Goal: Contribute content: Contribute content

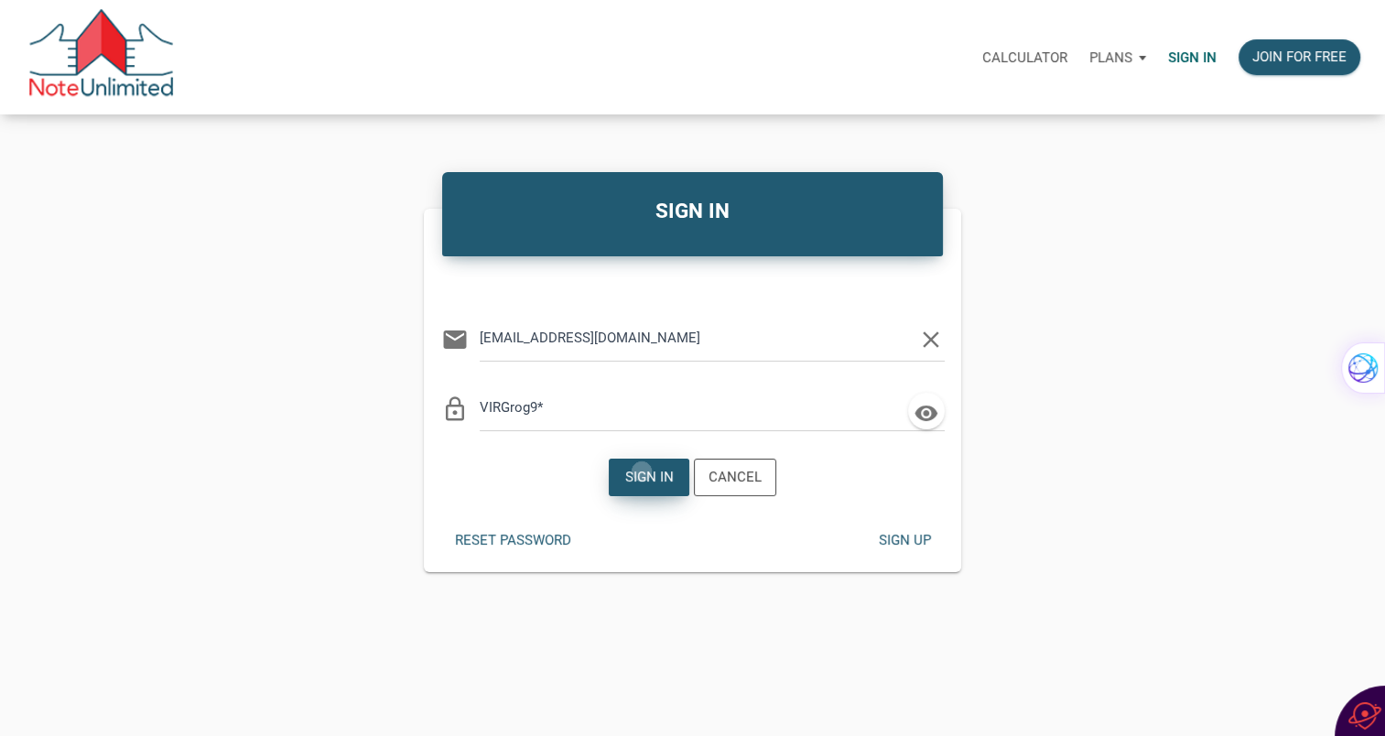
click at [643, 471] on div "Sign in" at bounding box center [649, 477] width 49 height 21
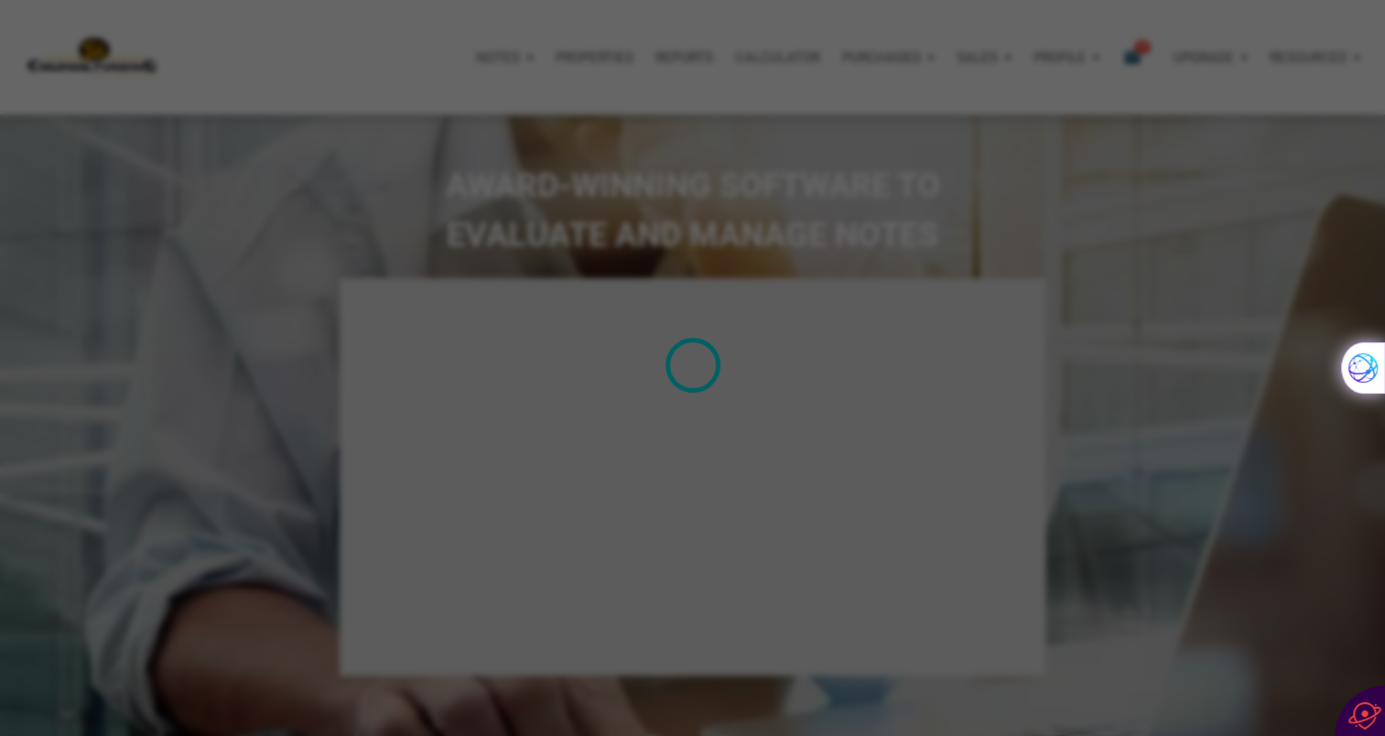
type input "Introduction to new features"
select select
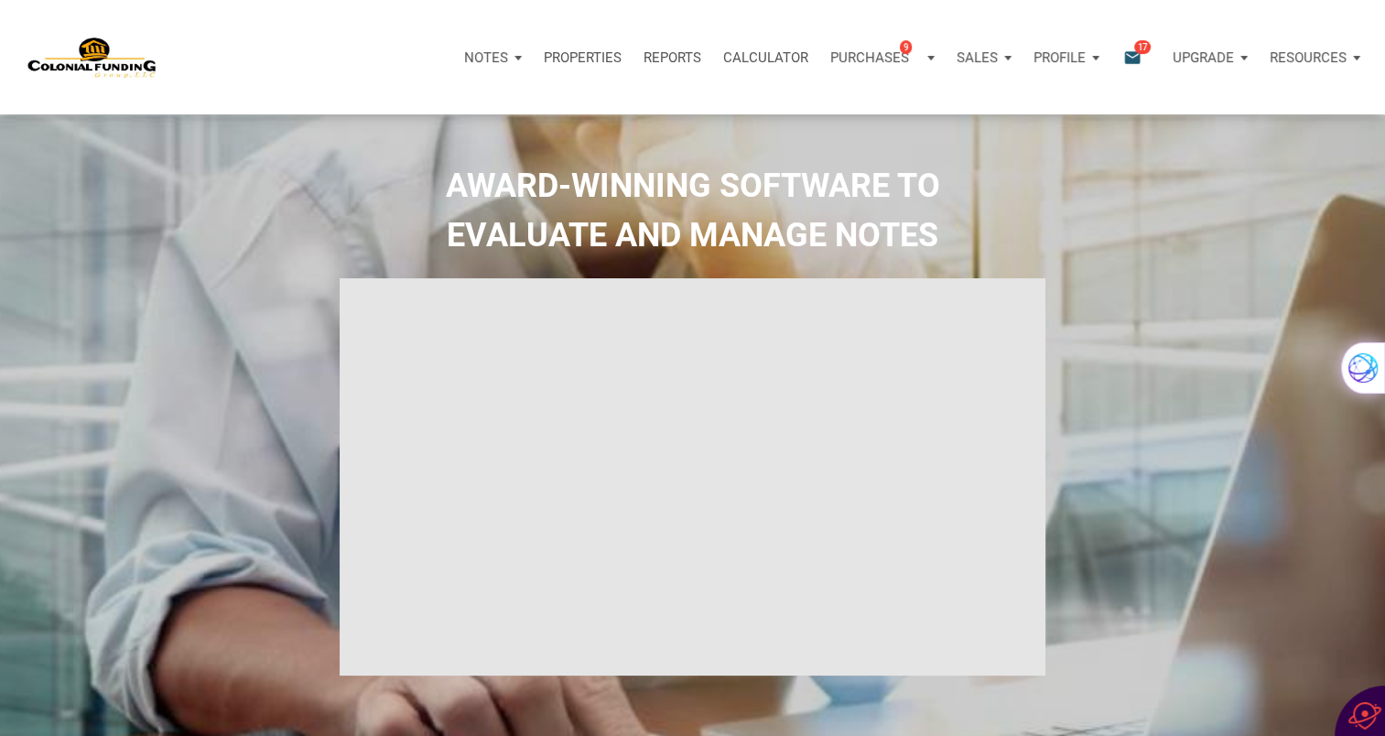
click at [1132, 55] on icon "email" at bounding box center [1132, 57] width 22 height 21
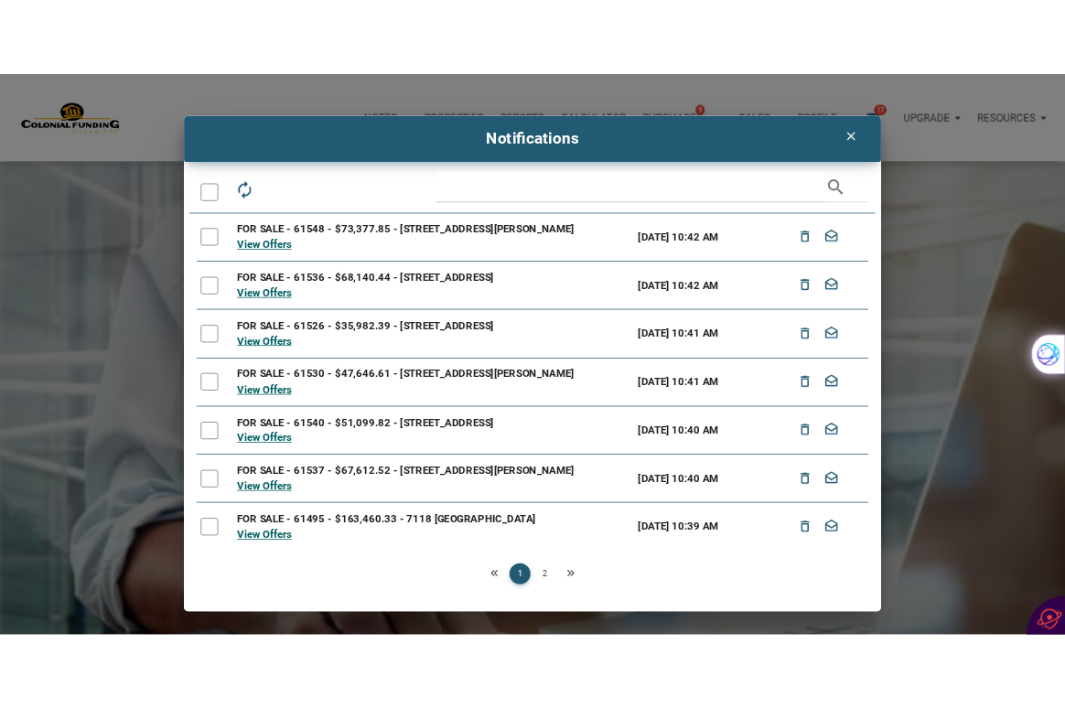
scroll to position [200, 0]
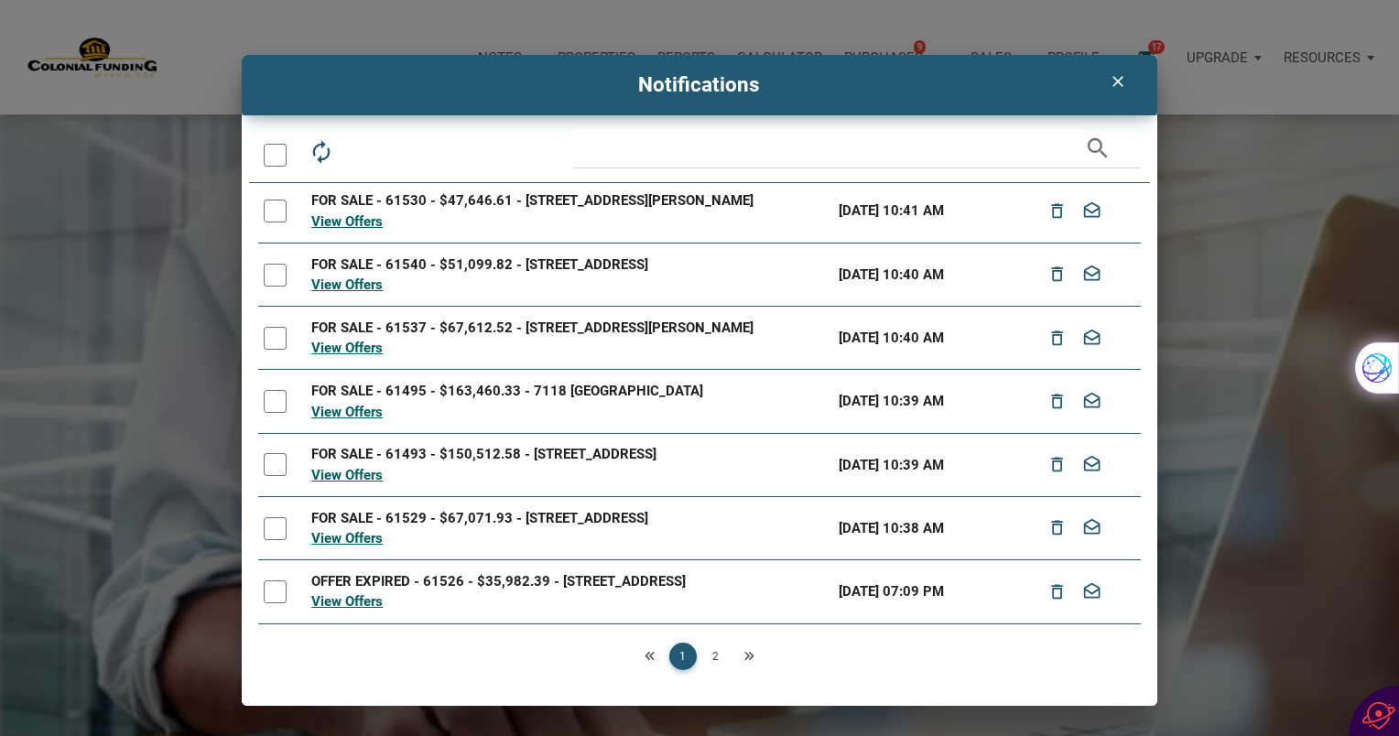
click at [1240, 29] on div "clear Notifications autorenew delete_outline drafts email search FOR SALE - 615…" at bounding box center [699, 368] width 1399 height 736
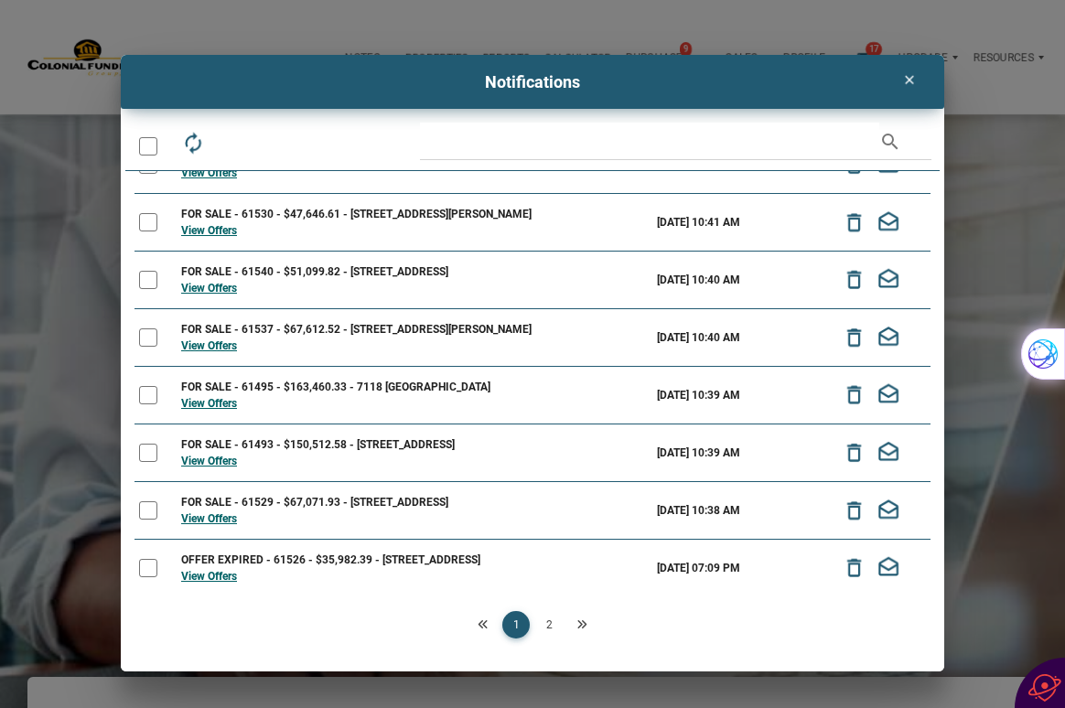
scroll to position [150, 0]
click at [149, 147] on div at bounding box center [148, 146] width 18 height 18
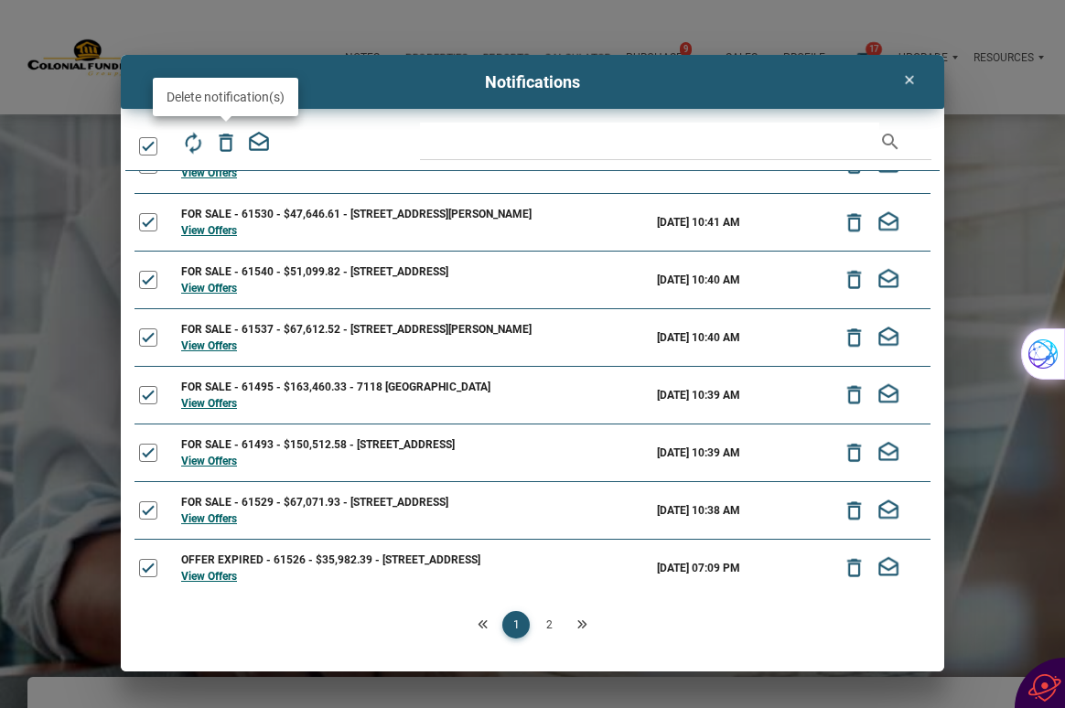
click at [226, 147] on icon "delete_outline" at bounding box center [226, 143] width 24 height 24
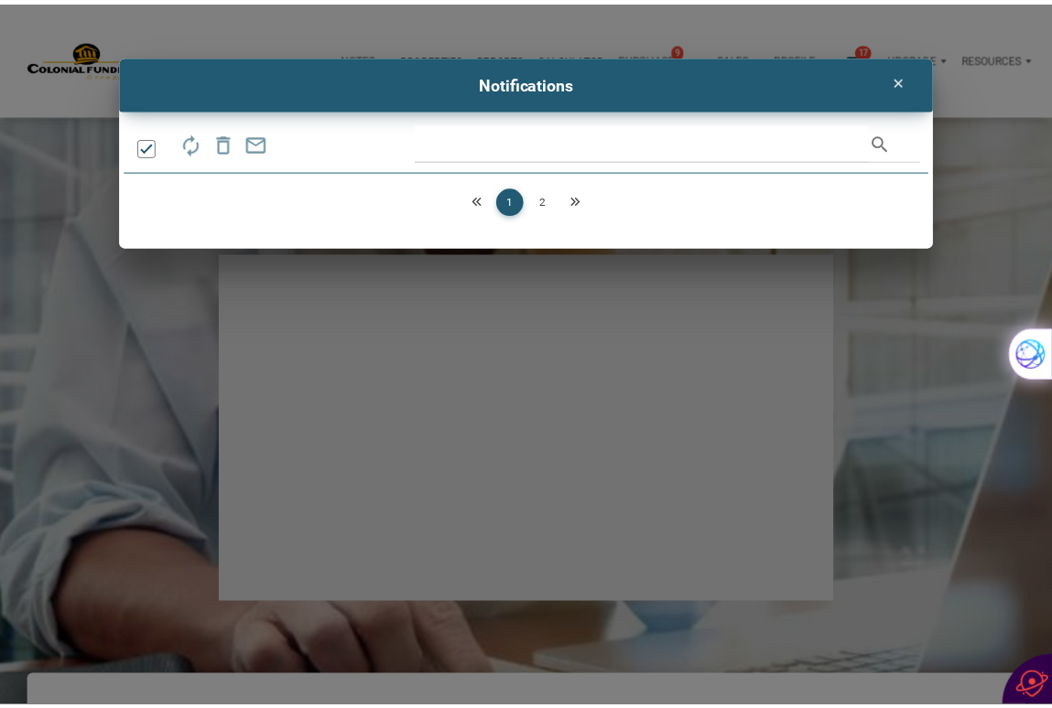
scroll to position [0, 0]
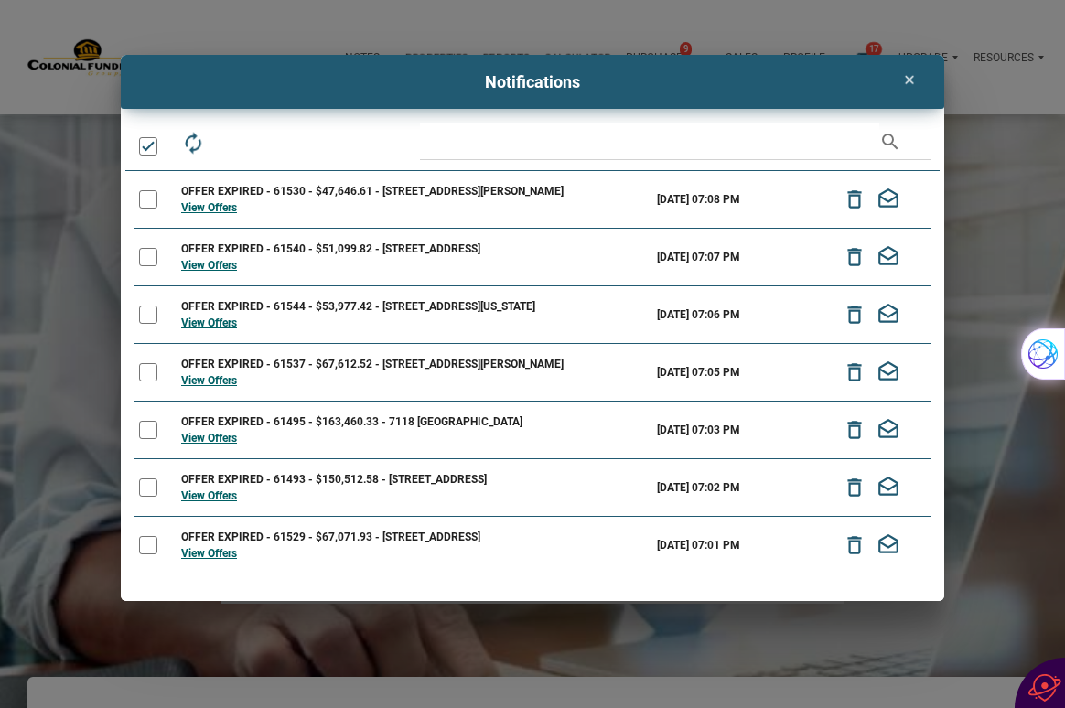
click at [150, 150] on div at bounding box center [148, 146] width 18 height 18
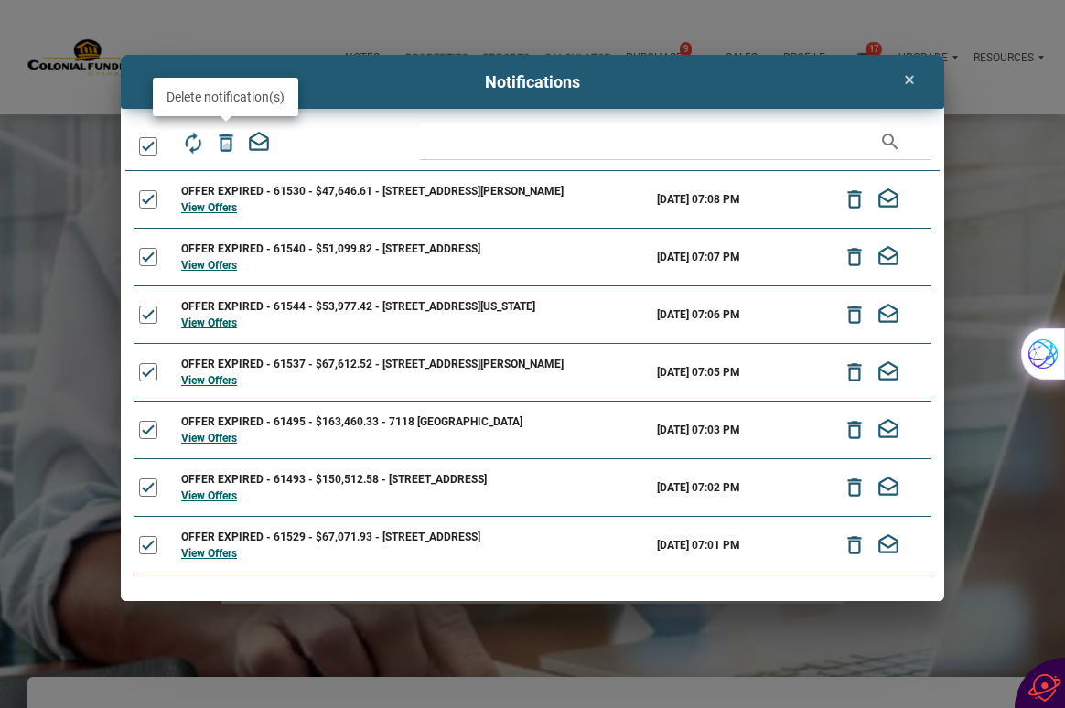
click at [227, 147] on icon "delete_outline" at bounding box center [226, 143] width 24 height 24
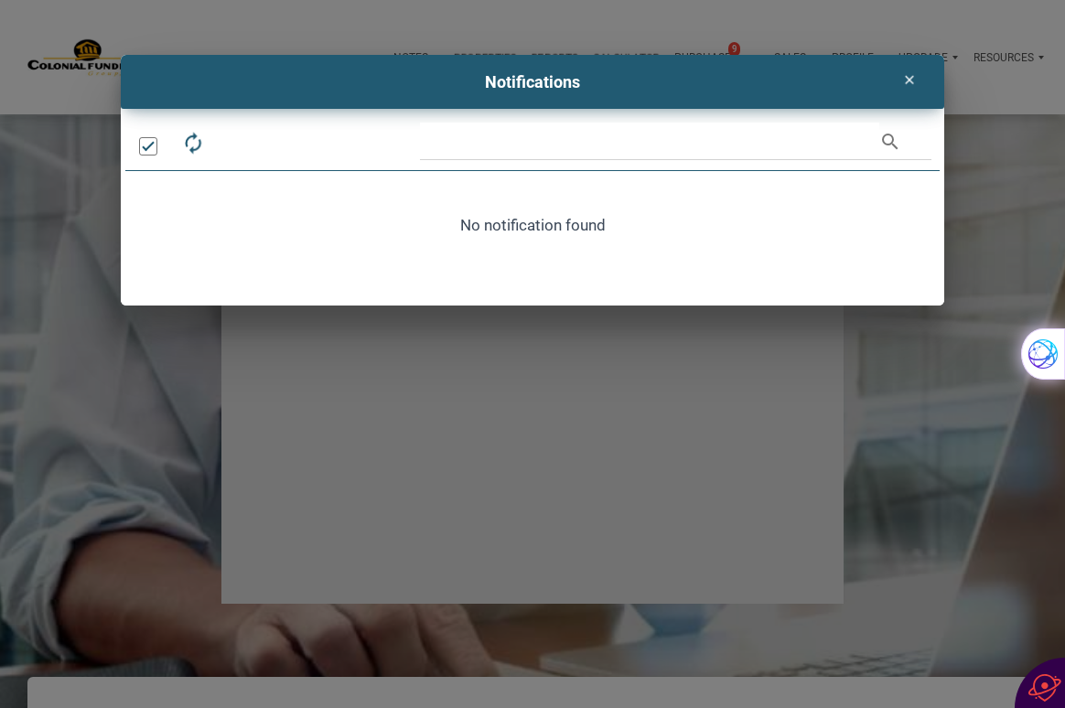
click at [904, 77] on icon "clear" at bounding box center [910, 79] width 22 height 15
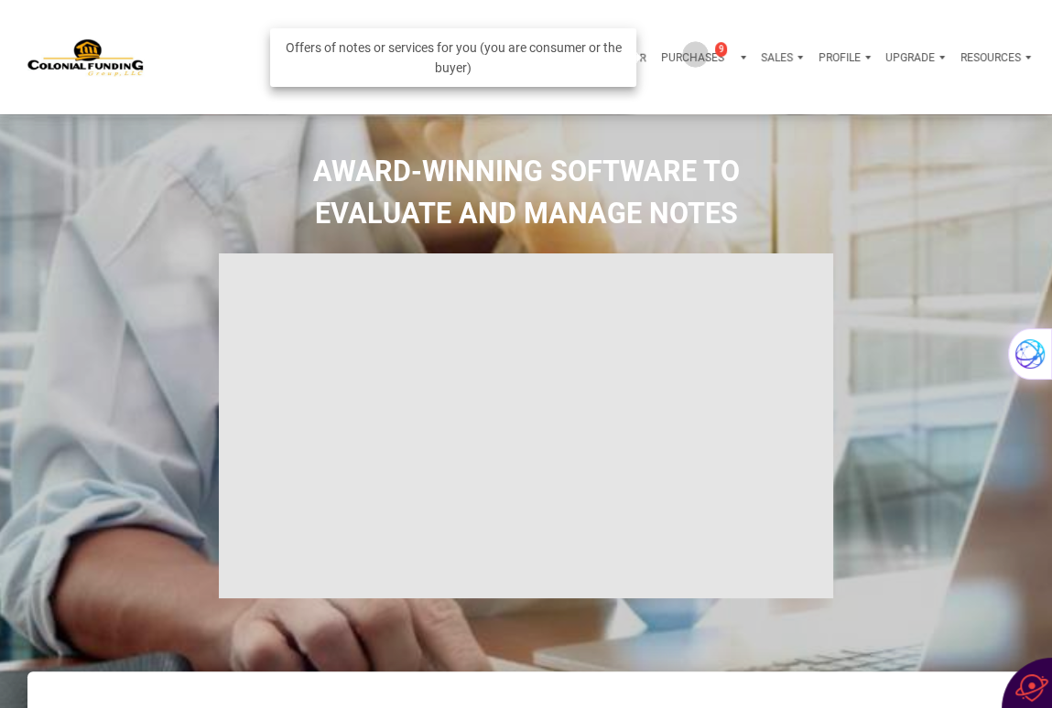
click at [693, 54] on p "Purchases" at bounding box center [692, 57] width 63 height 13
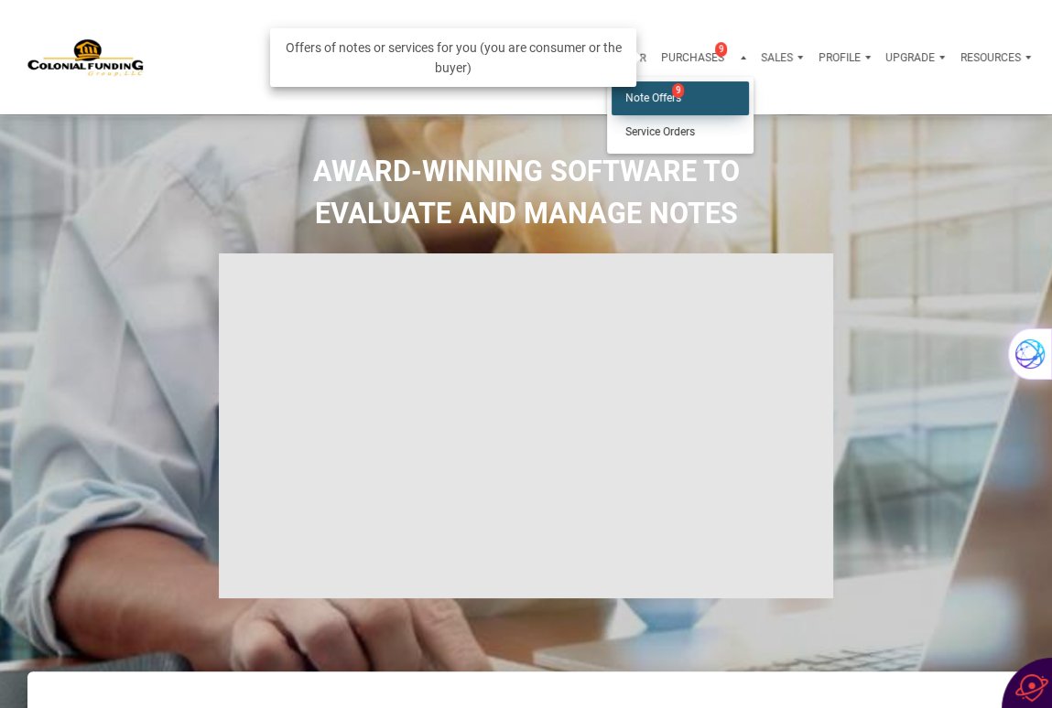
click at [647, 92] on link "Note Offers 9" at bounding box center [679, 98] width 137 height 34
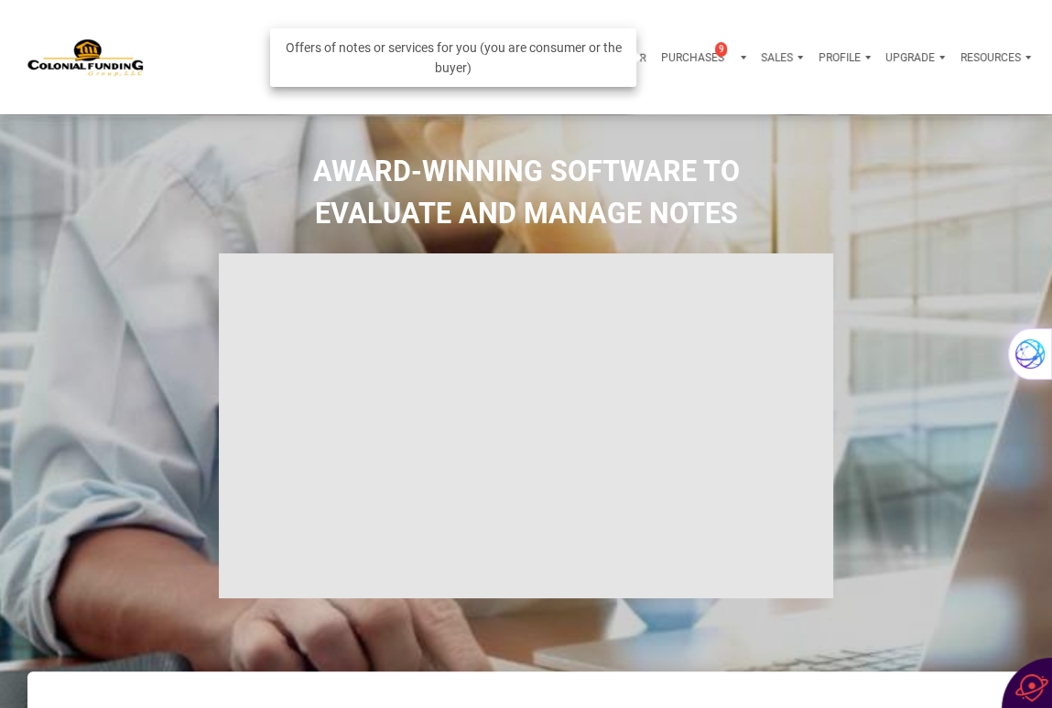
click at [740, 56] on div "Purchases 9" at bounding box center [704, 58] width 100 height 44
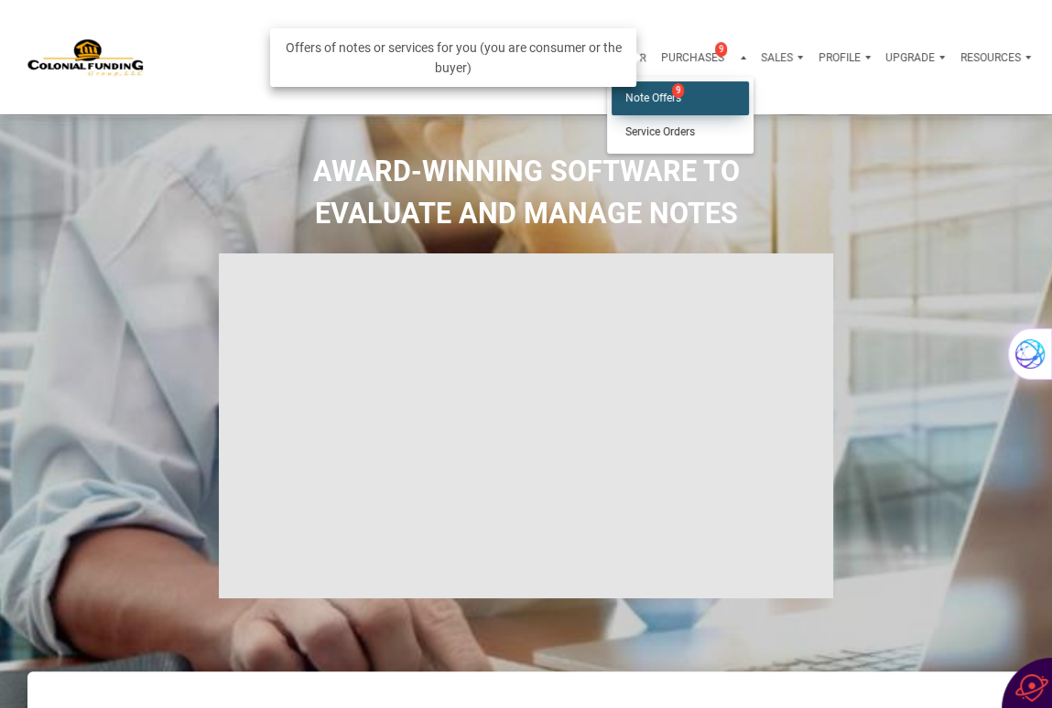
click at [659, 90] on link "Note Offers 9" at bounding box center [679, 98] width 137 height 34
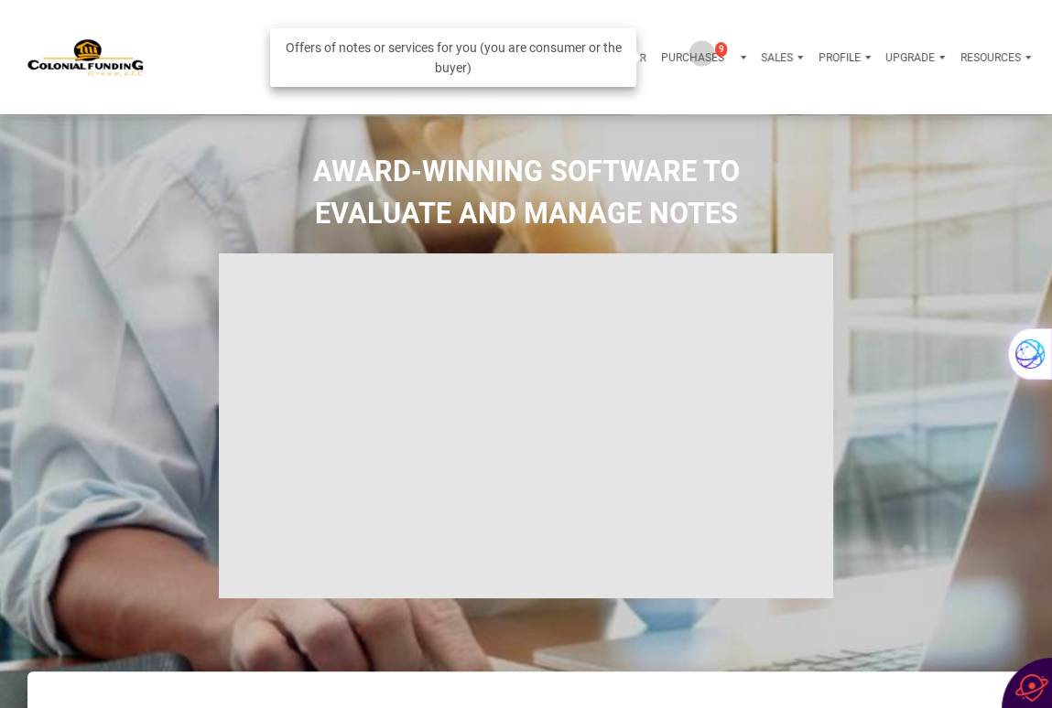
click at [699, 53] on p "Purchases" at bounding box center [692, 57] width 63 height 13
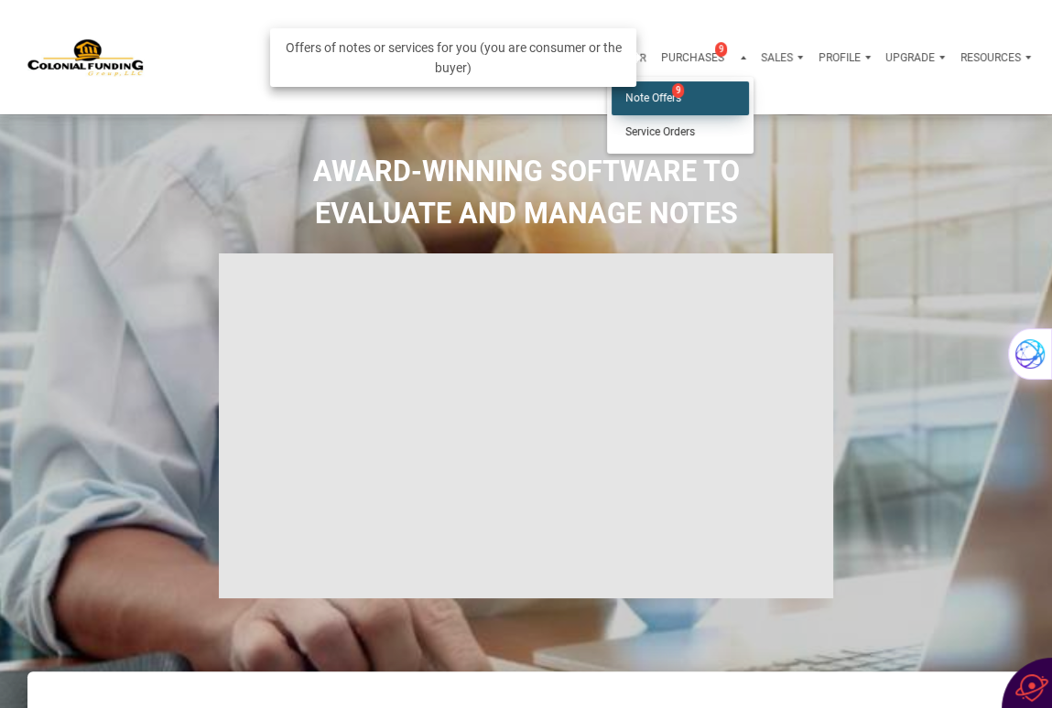
click at [650, 101] on link "Note Offers 9" at bounding box center [679, 98] width 137 height 34
click at [650, 101] on div "Notes Dashboard Transactions Properties Reports Calculator Purchases 9 Note Off…" at bounding box center [533, 57] width 1038 height 114
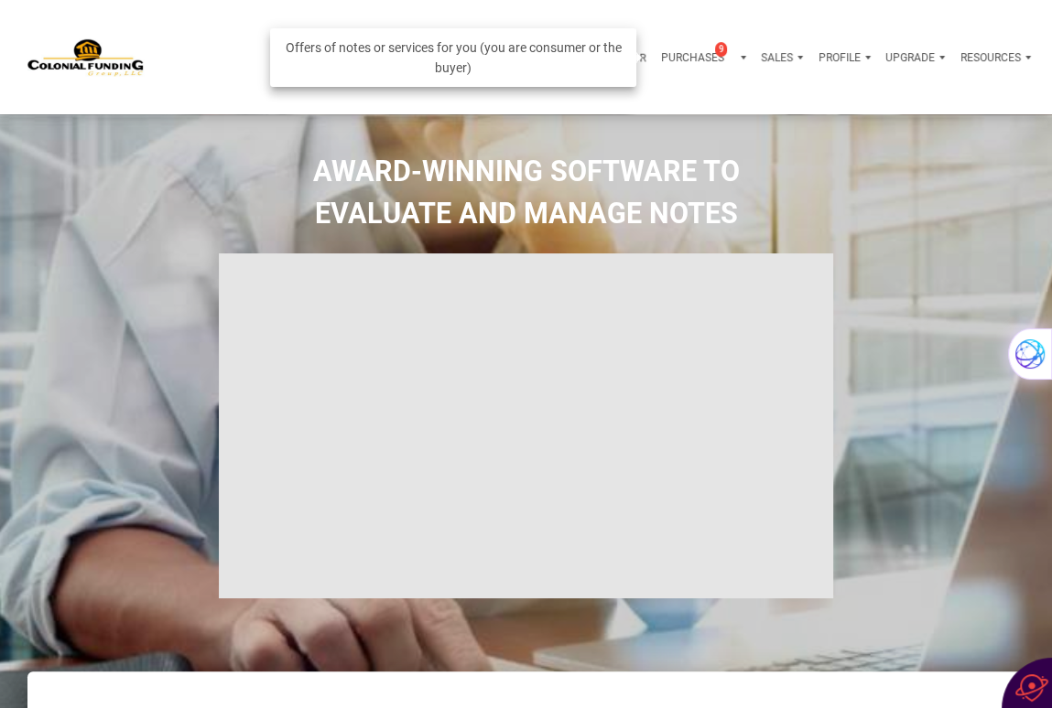
click at [696, 52] on p "Purchases" at bounding box center [692, 57] width 63 height 13
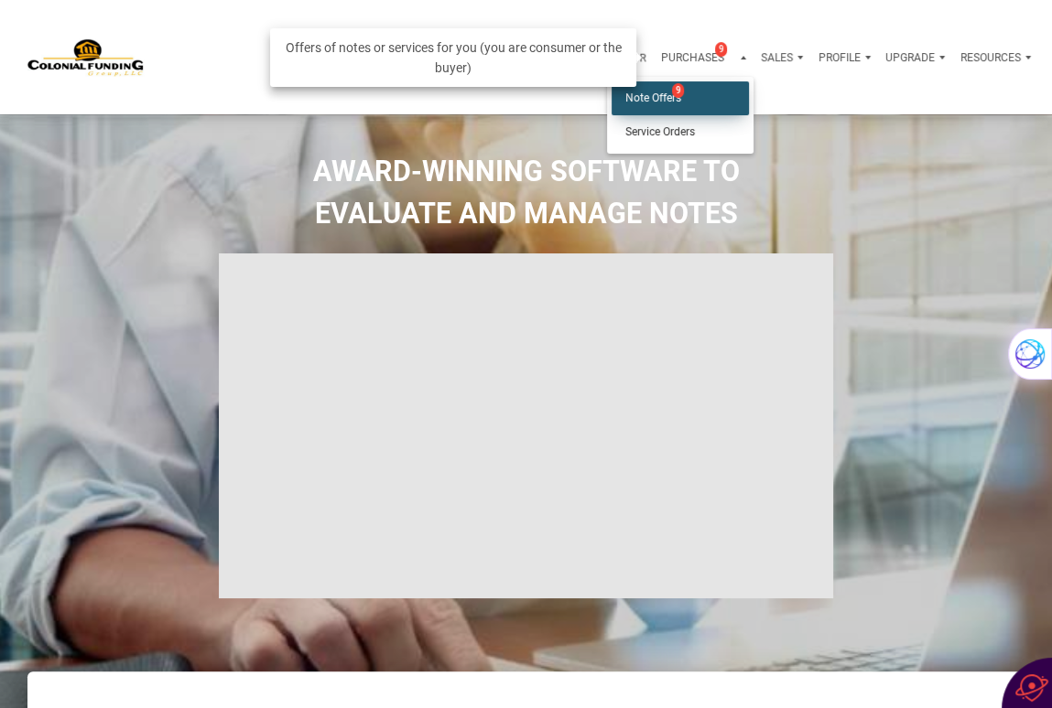
click at [641, 91] on link "Note Offers 9" at bounding box center [679, 98] width 137 height 34
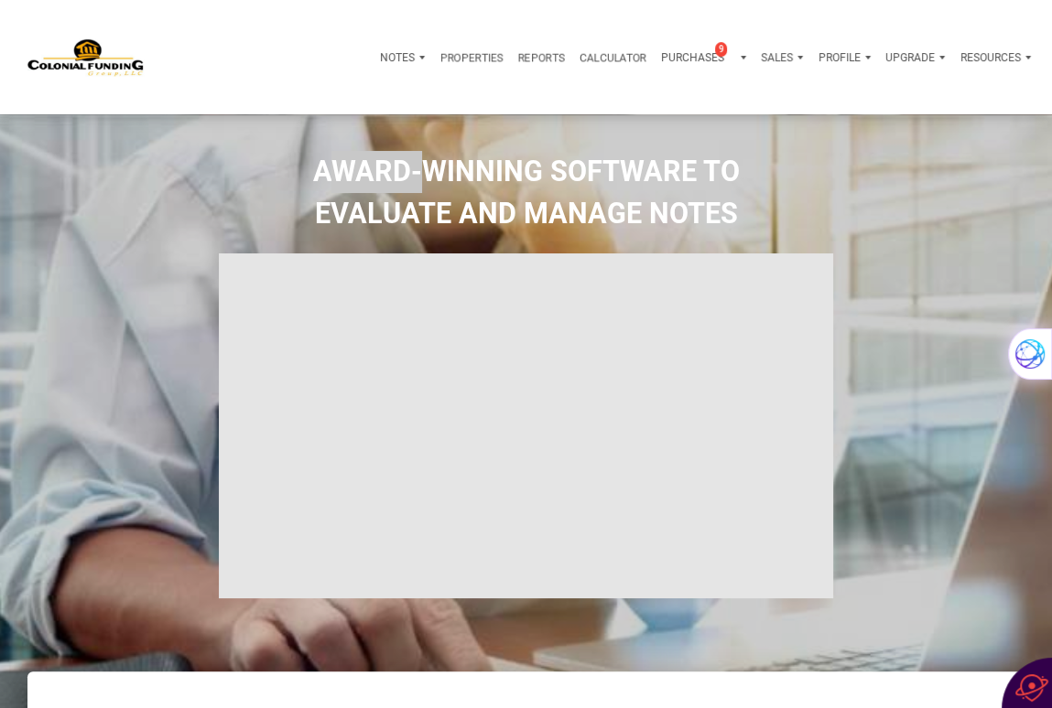
click at [641, 91] on div "Notes Dashboard Transactions Properties Reports Calculator Purchases 9 Note Off…" at bounding box center [533, 57] width 1038 height 114
drag, startPoint x: 641, startPoint y: 91, endPoint x: 876, endPoint y: 149, distance: 242.4
click at [876, 149] on div "AWARD-WINNING SOFTWARE TO EVALUATE AND MANAGE NOTES" at bounding box center [526, 420] width 1052 height 612
drag, startPoint x: 749, startPoint y: 7, endPoint x: 199, endPoint y: 46, distance: 551.4
click at [199, 46] on div "Notes Dashboard Transactions Properties Reports Calculator Purchases 9 Note Off…" at bounding box center [591, 58] width 893 height 44
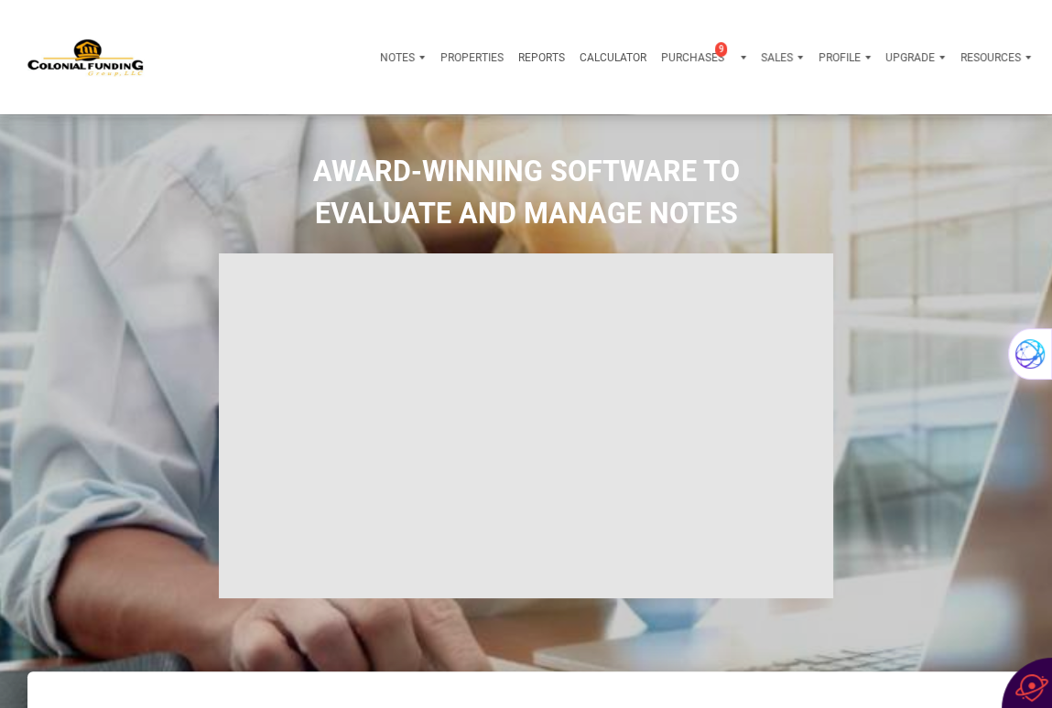
click at [462, 56] on p "Properties" at bounding box center [471, 57] width 63 height 13
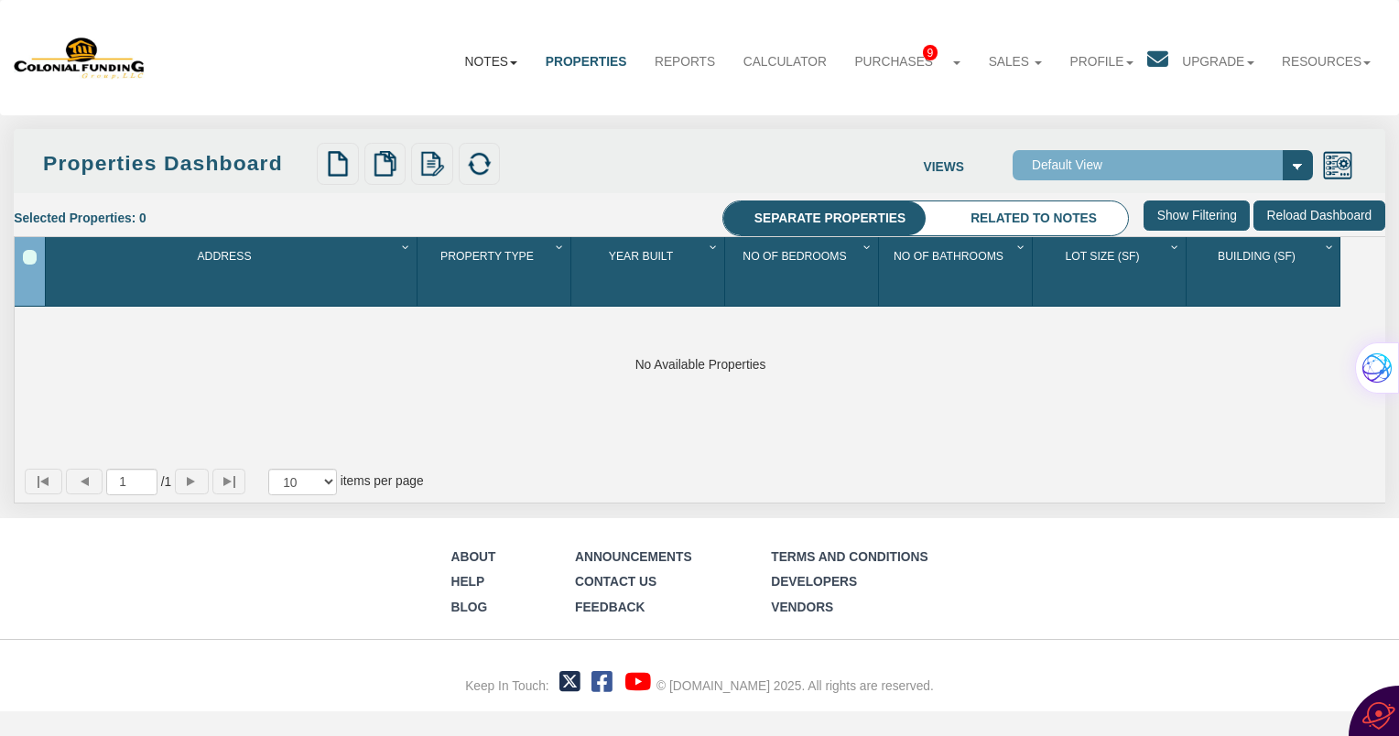
click at [480, 64] on link "Notes" at bounding box center [490, 62] width 81 height 47
click at [417, 99] on link "Dashboard" at bounding box center [450, 104] width 162 height 24
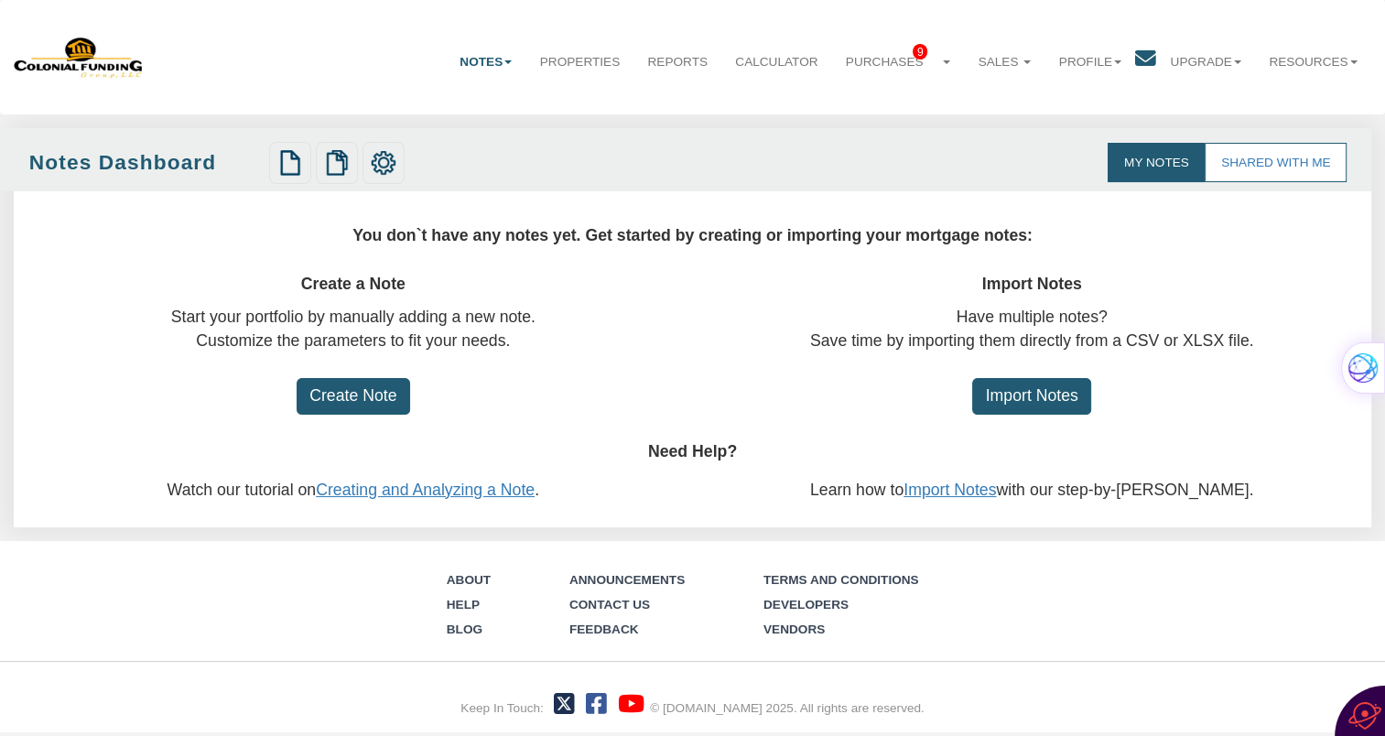
click at [1026, 396] on input "Import Notes" at bounding box center [1031, 397] width 119 height 38
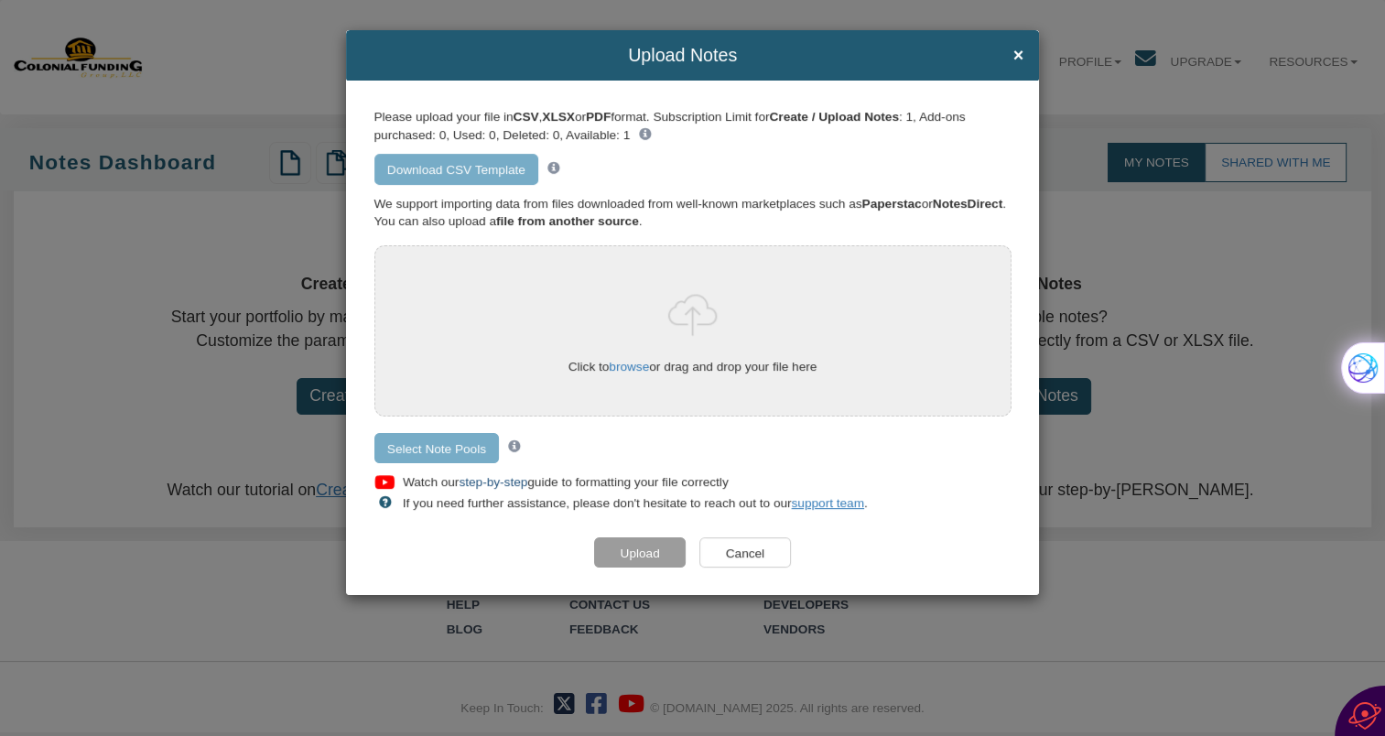
click at [501, 486] on link "step-by-step" at bounding box center [493, 482] width 69 height 14
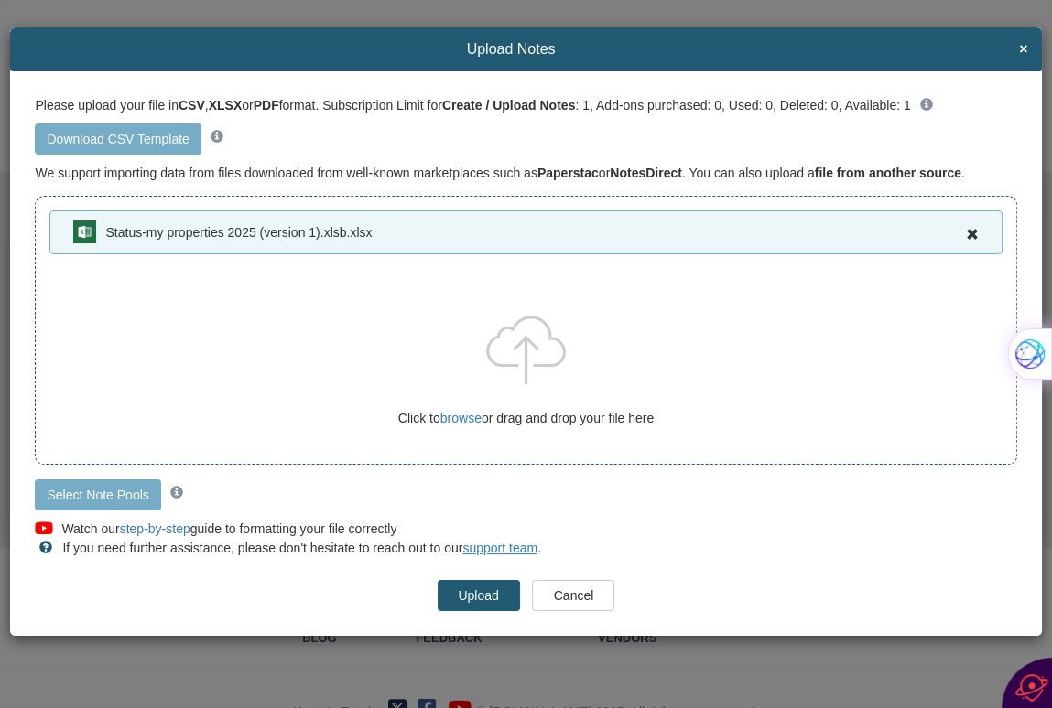
click at [472, 594] on input "Upload" at bounding box center [479, 595] width 82 height 31
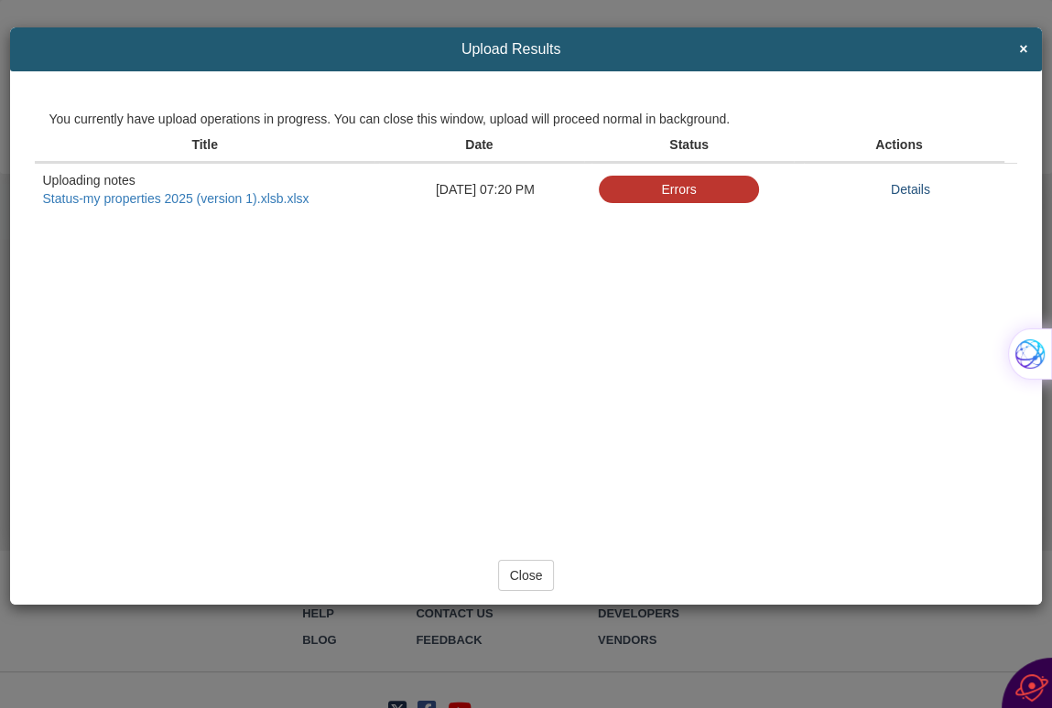
click at [908, 188] on link "Details" at bounding box center [910, 189] width 39 height 15
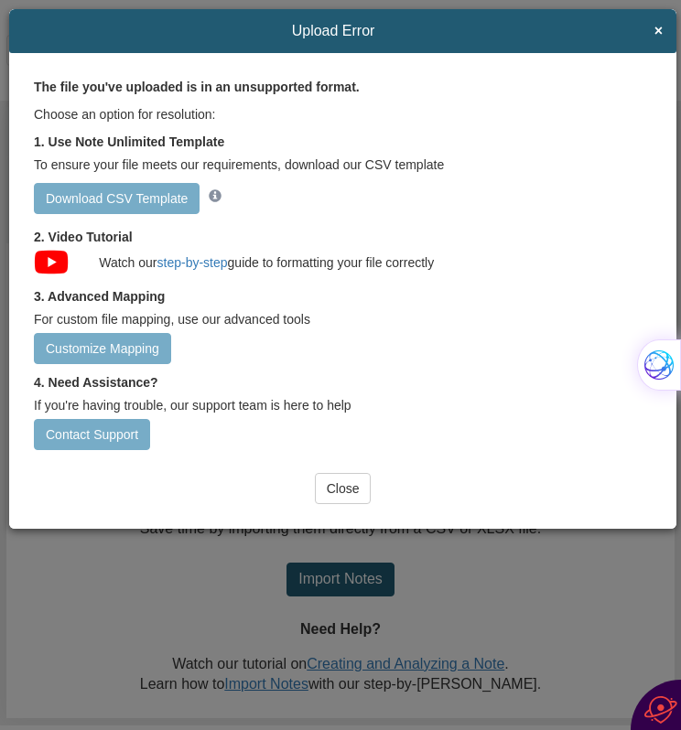
click at [114, 195] on link "Download CSV Template" at bounding box center [117, 198] width 166 height 31
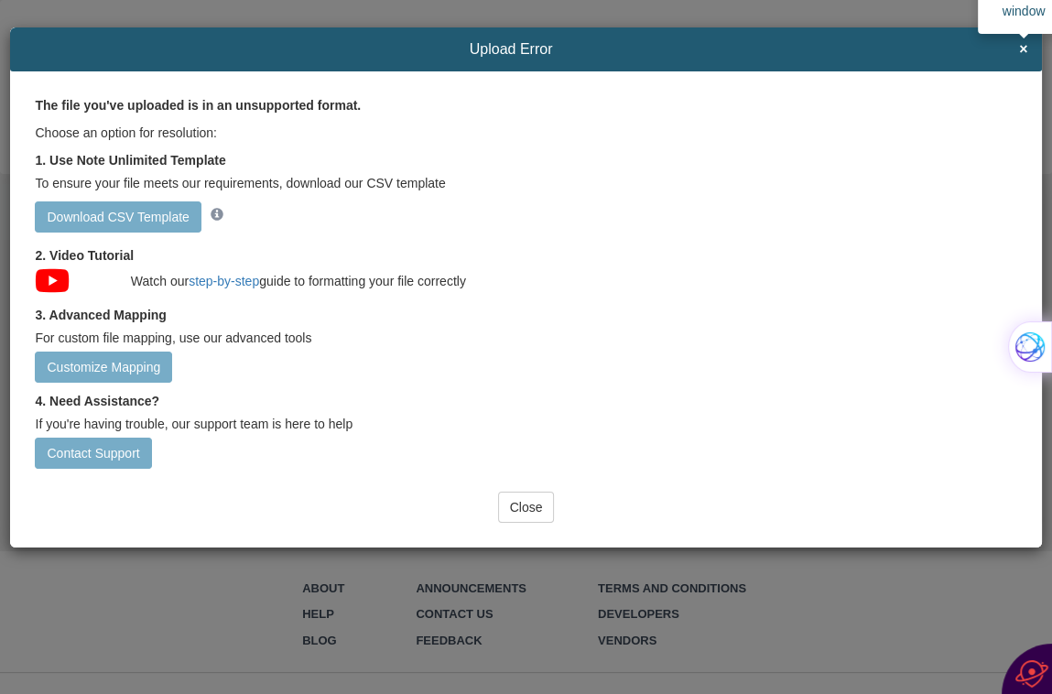
click at [1021, 48] on span "×" at bounding box center [1023, 49] width 8 height 16
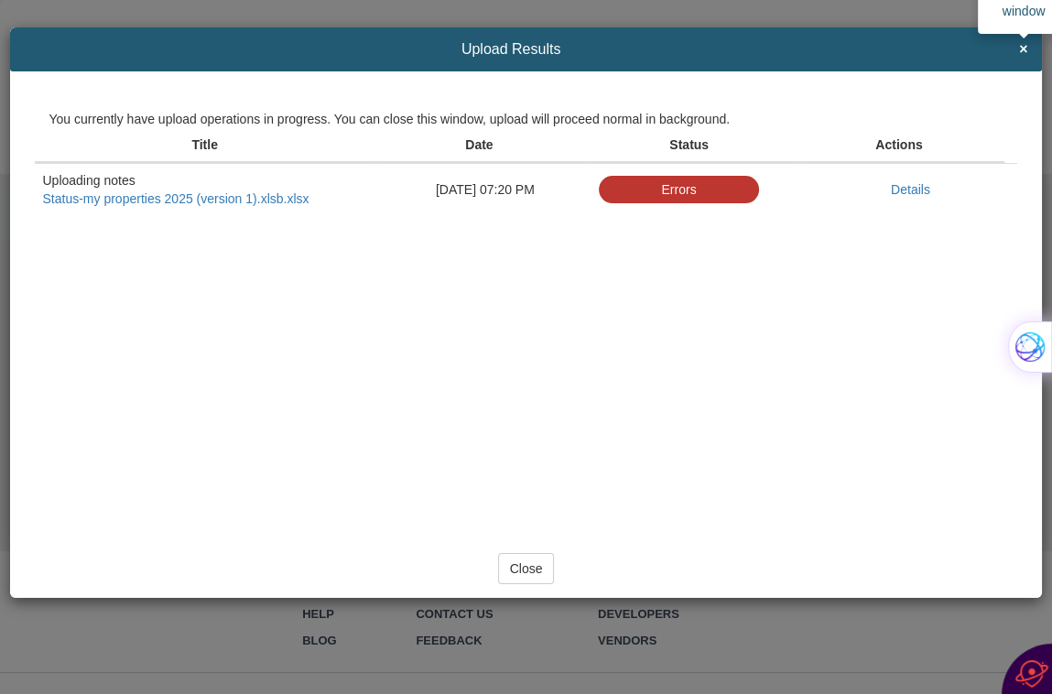
click at [1021, 50] on span "×" at bounding box center [1023, 49] width 8 height 16
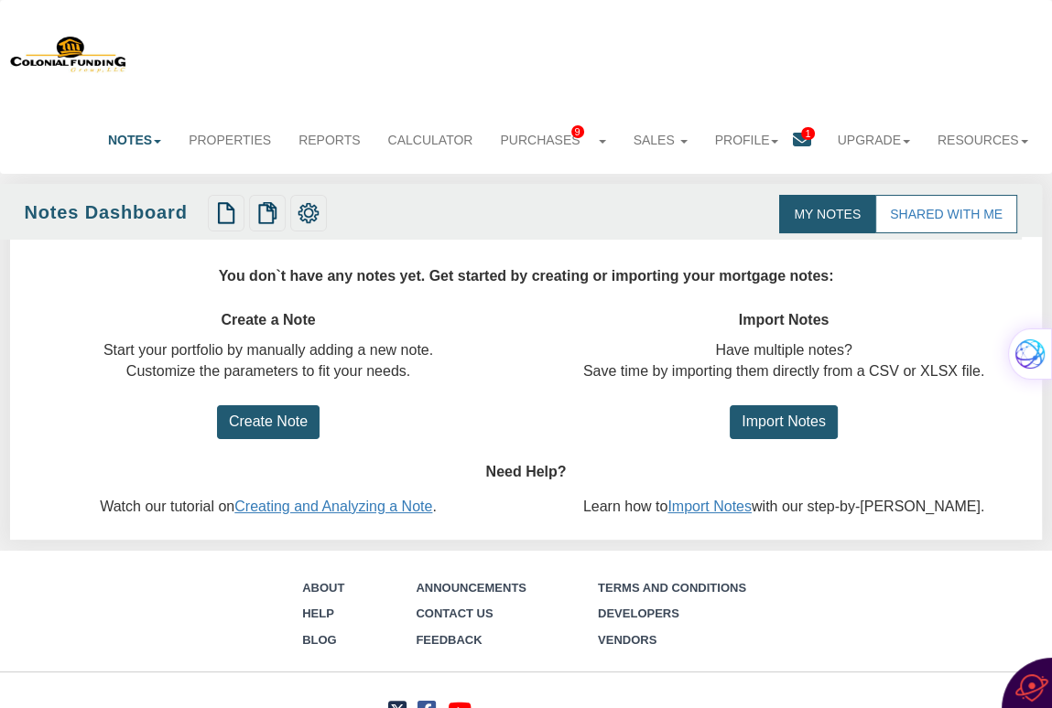
click at [794, 139] on icon at bounding box center [801, 140] width 18 height 18
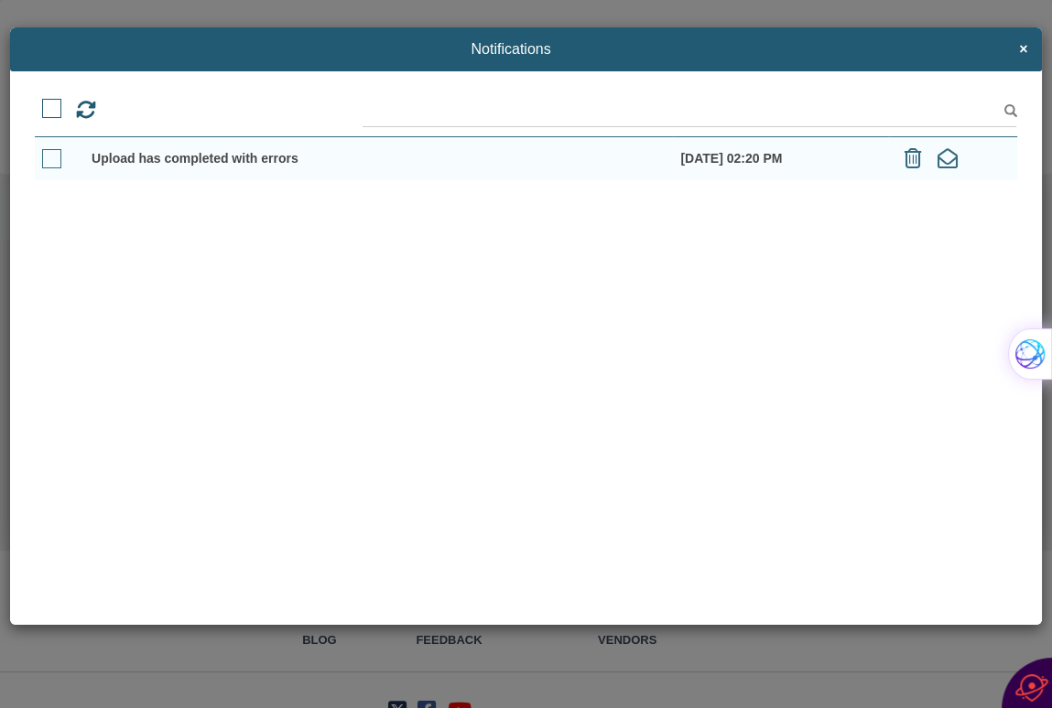
click at [49, 166] on span at bounding box center [51, 158] width 19 height 19
click at [42, 153] on input "checkbox" at bounding box center [42, 153] width 0 height 0
click at [913, 165] on icon at bounding box center [912, 158] width 17 height 20
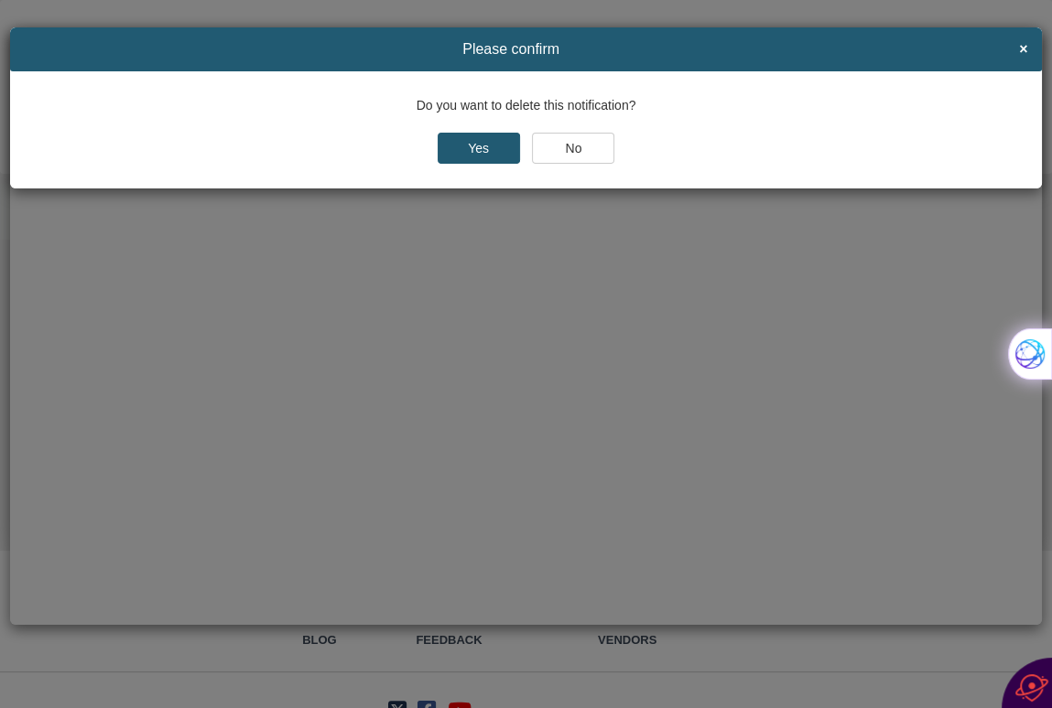
click at [464, 149] on input "Yes" at bounding box center [479, 148] width 82 height 31
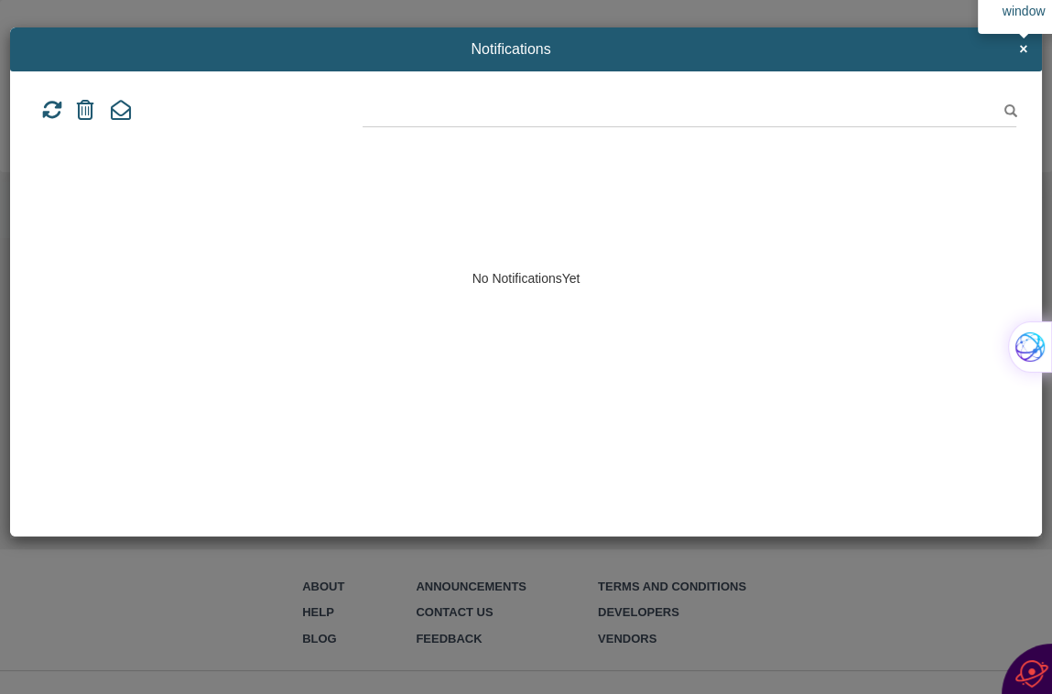
click at [1022, 45] on span "×" at bounding box center [1023, 49] width 8 height 16
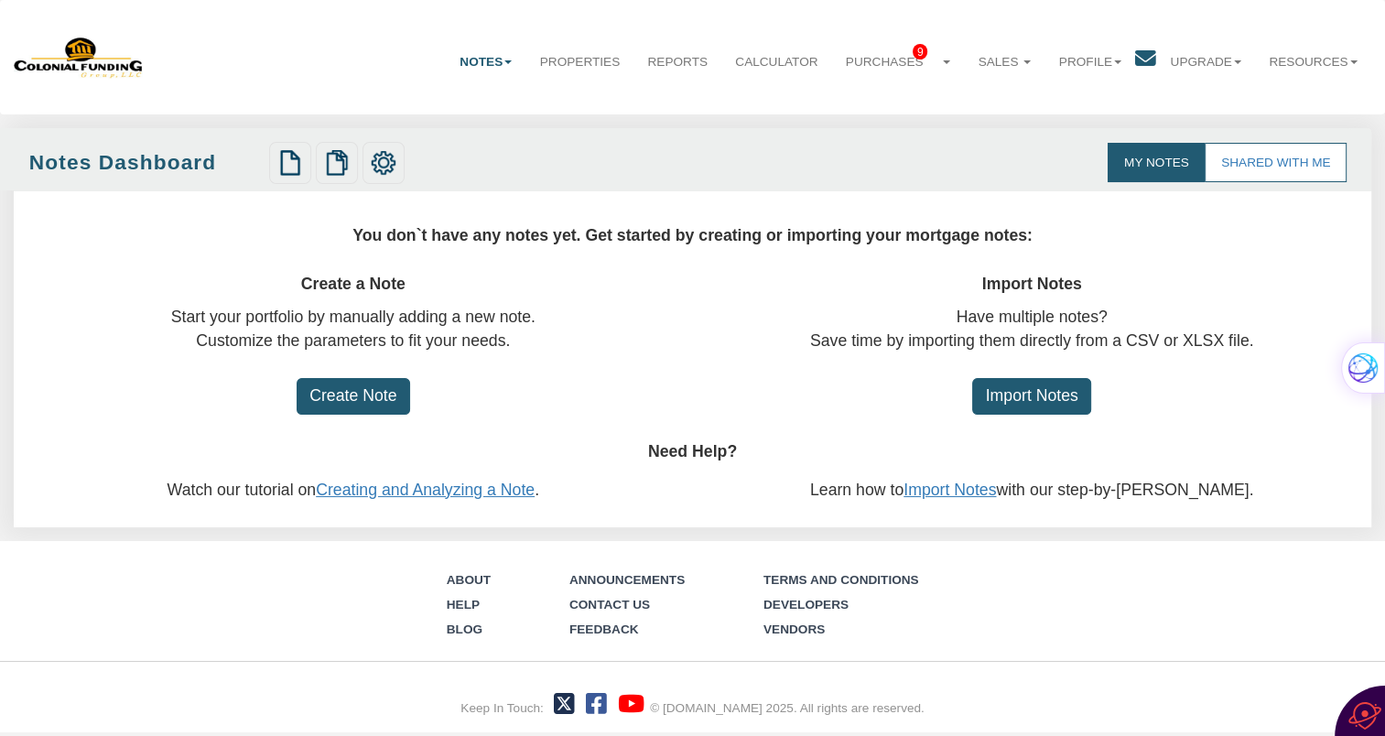
click at [351, 401] on input "Create Note" at bounding box center [353, 397] width 113 height 38
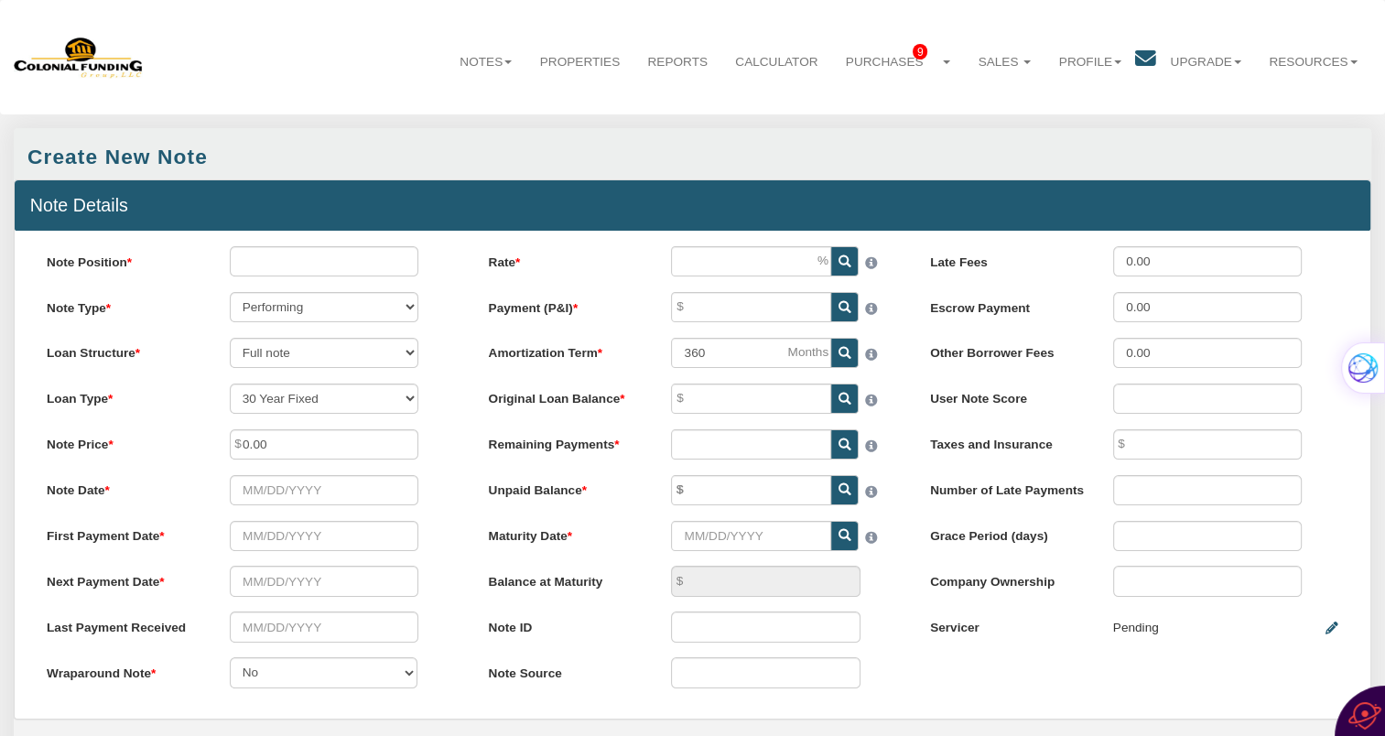
click at [784, 150] on div "Create New Note" at bounding box center [692, 153] width 1357 height 51
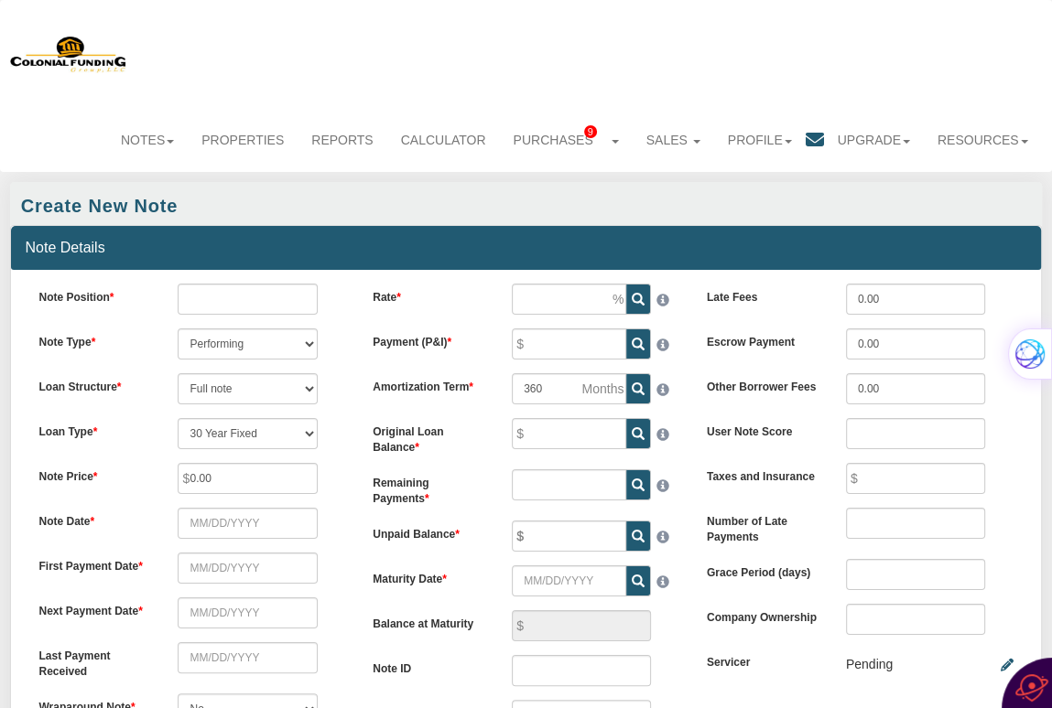
click at [275, 205] on div "Create New Note" at bounding box center [525, 203] width 1031 height 43
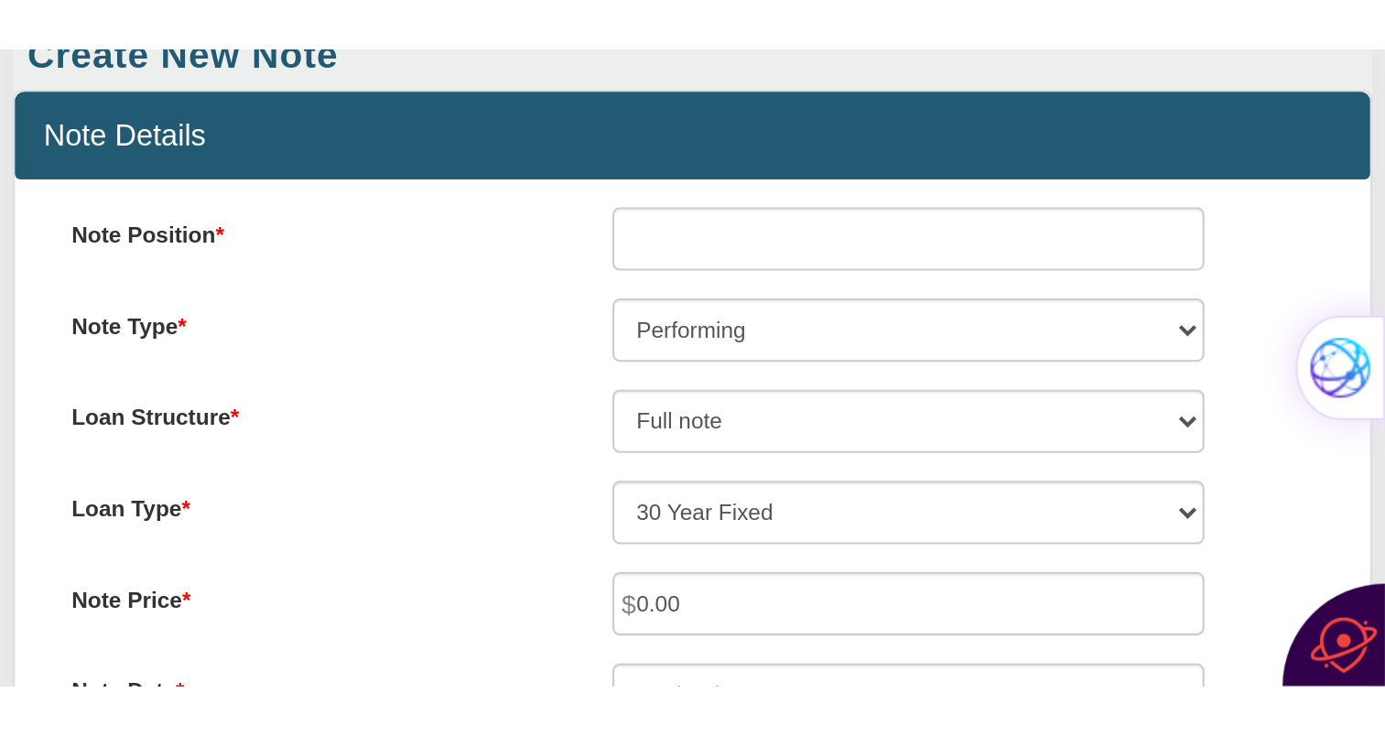
scroll to position [46, 0]
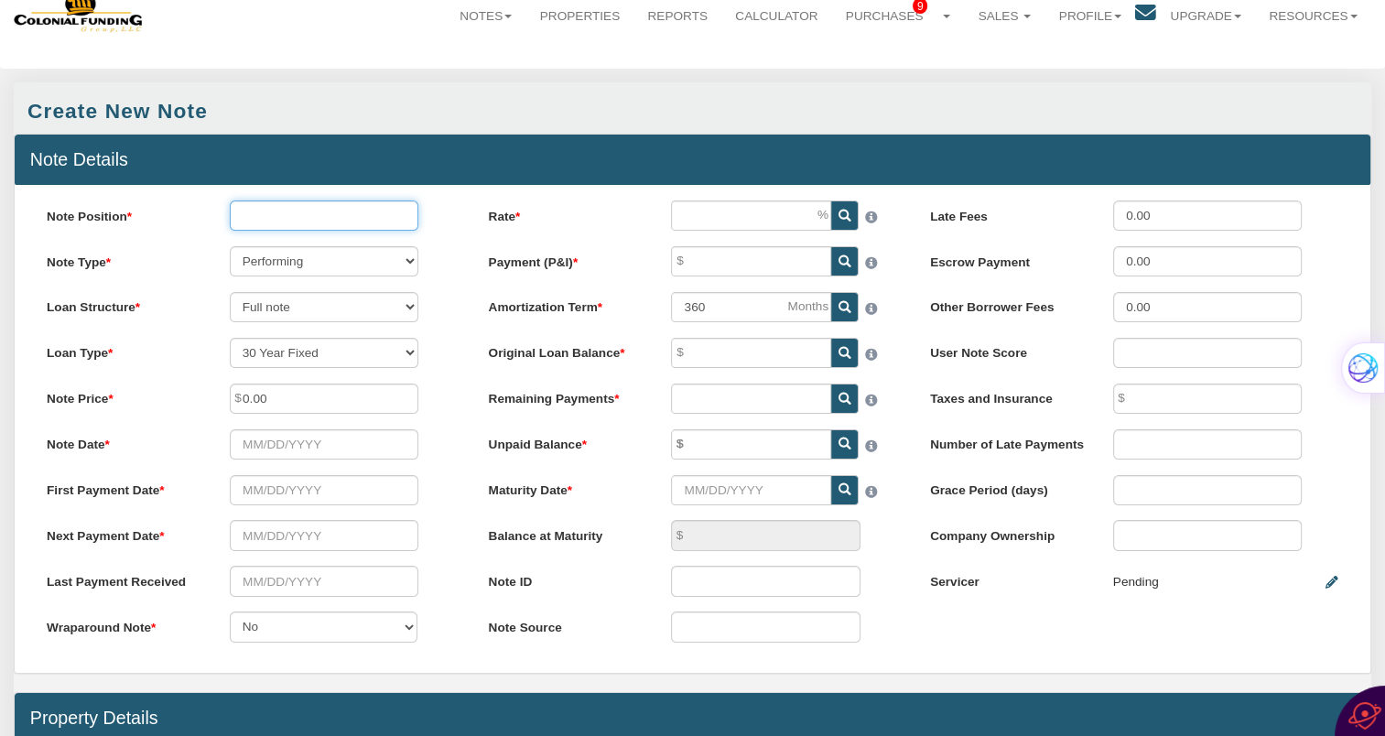
click at [273, 217] on input "Note Position" at bounding box center [324, 215] width 189 height 30
type input "1"
click at [406, 260] on select "Performing Forthcoming Non-Performing REO Sub-Performing Unknown" at bounding box center [324, 261] width 189 height 30
select select "string:N"
click at [230, 247] on select "Performing Forthcoming Non-Performing REO Sub-Performing Unknown" at bounding box center [324, 261] width 189 height 30
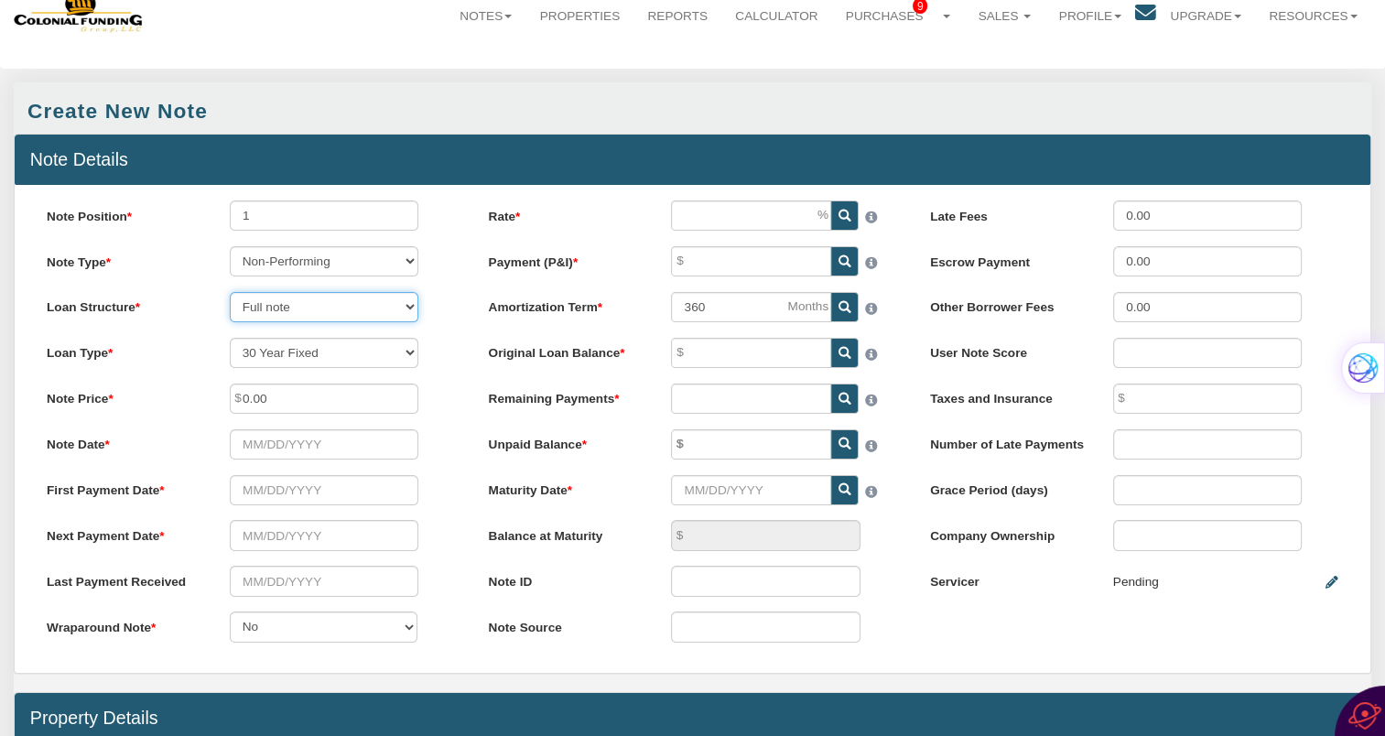
click at [392, 308] on select "Full note Partial note Pledge note Split Payment note" at bounding box center [324, 307] width 189 height 30
click at [451, 417] on div "Note Position 1 Note Type Performing Forthcoming Non-Performing REO Sub-Perform…" at bounding box center [250, 428] width 441 height 457
click at [410, 355] on select "30 Year Fixed 15 Year Fixed 20 Year Fixed 40 Year Fixed 5 years balloon loan wi…" at bounding box center [324, 353] width 189 height 30
select select "string:CUST_FIXED"
click at [230, 340] on select "30 Year Fixed 15 Year Fixed 20 Year Fixed 40 Year Fixed 5 years balloon loan wi…" at bounding box center [324, 353] width 189 height 30
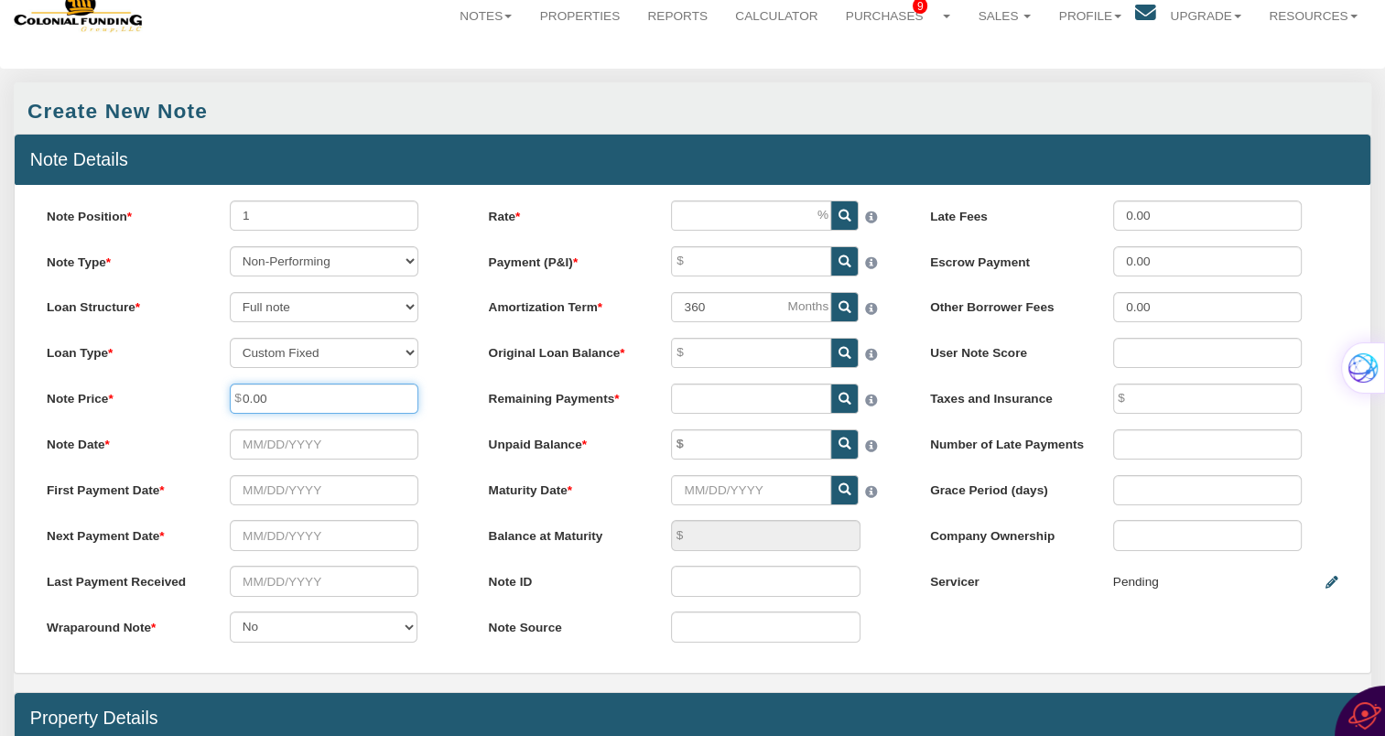
click at [304, 399] on input "0.00" at bounding box center [324, 399] width 189 height 30
type input "0"
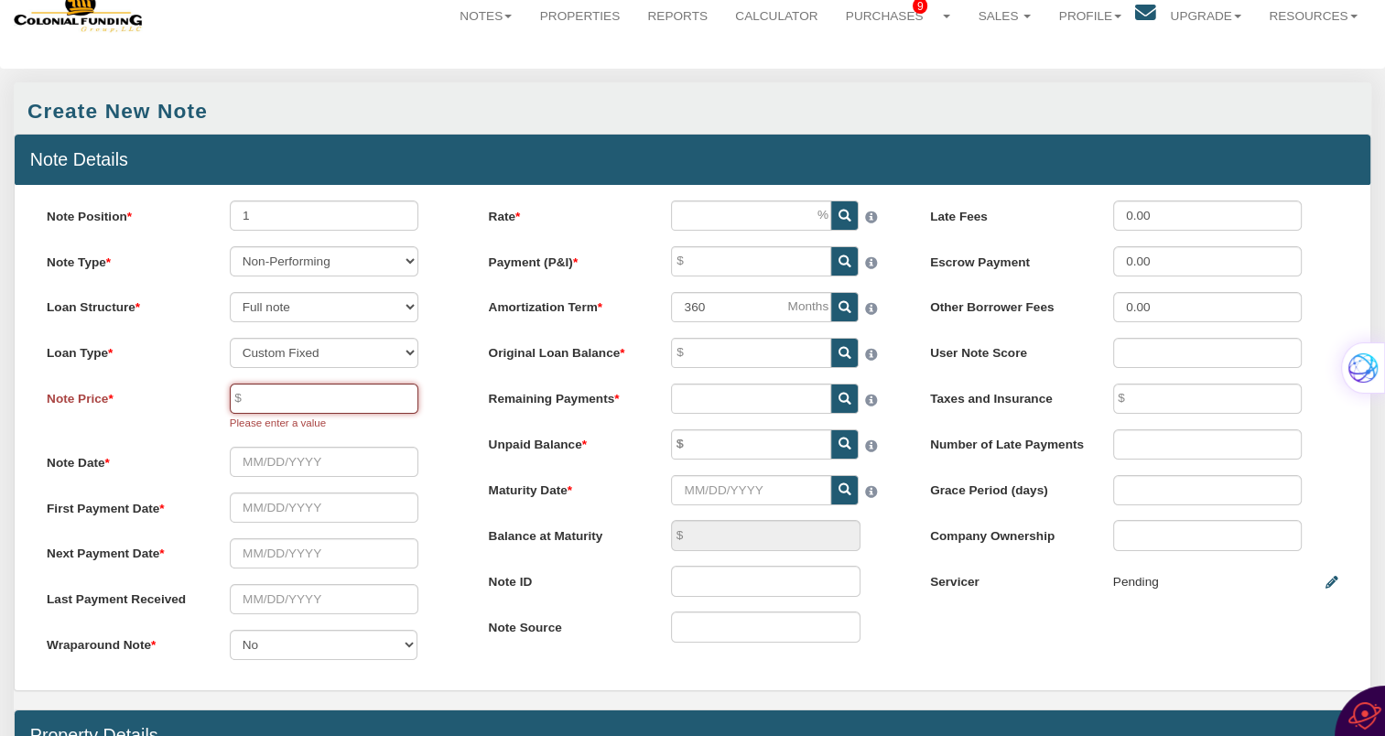
paste input "12,568.51"
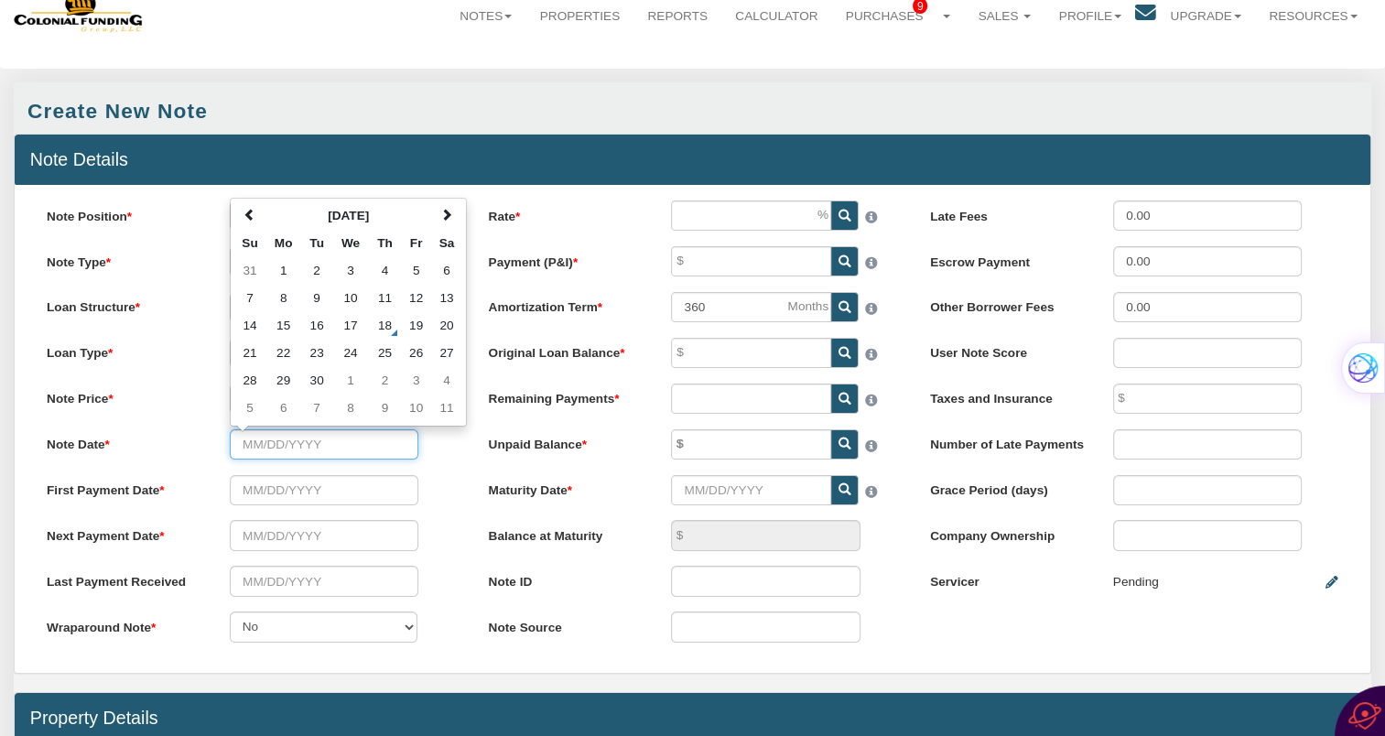
click at [265, 446] on input "Note Date" at bounding box center [324, 444] width 189 height 30
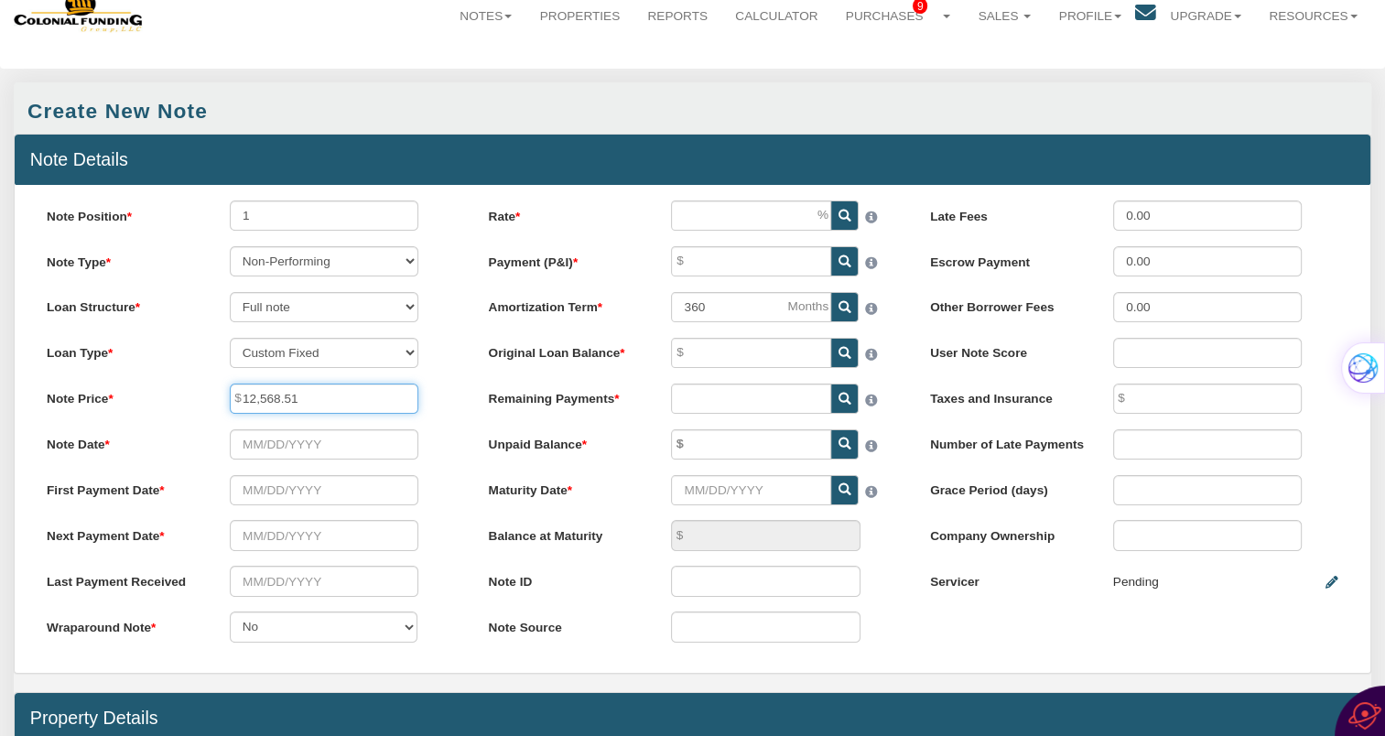
click at [308, 401] on input "12,568.51" at bounding box center [324, 399] width 189 height 30
drag, startPoint x: 308, startPoint y: 401, endPoint x: 310, endPoint y: 388, distance: 12.9
click at [275, 399] on input "12,568.51" at bounding box center [324, 399] width 189 height 30
type input "42,000.00"
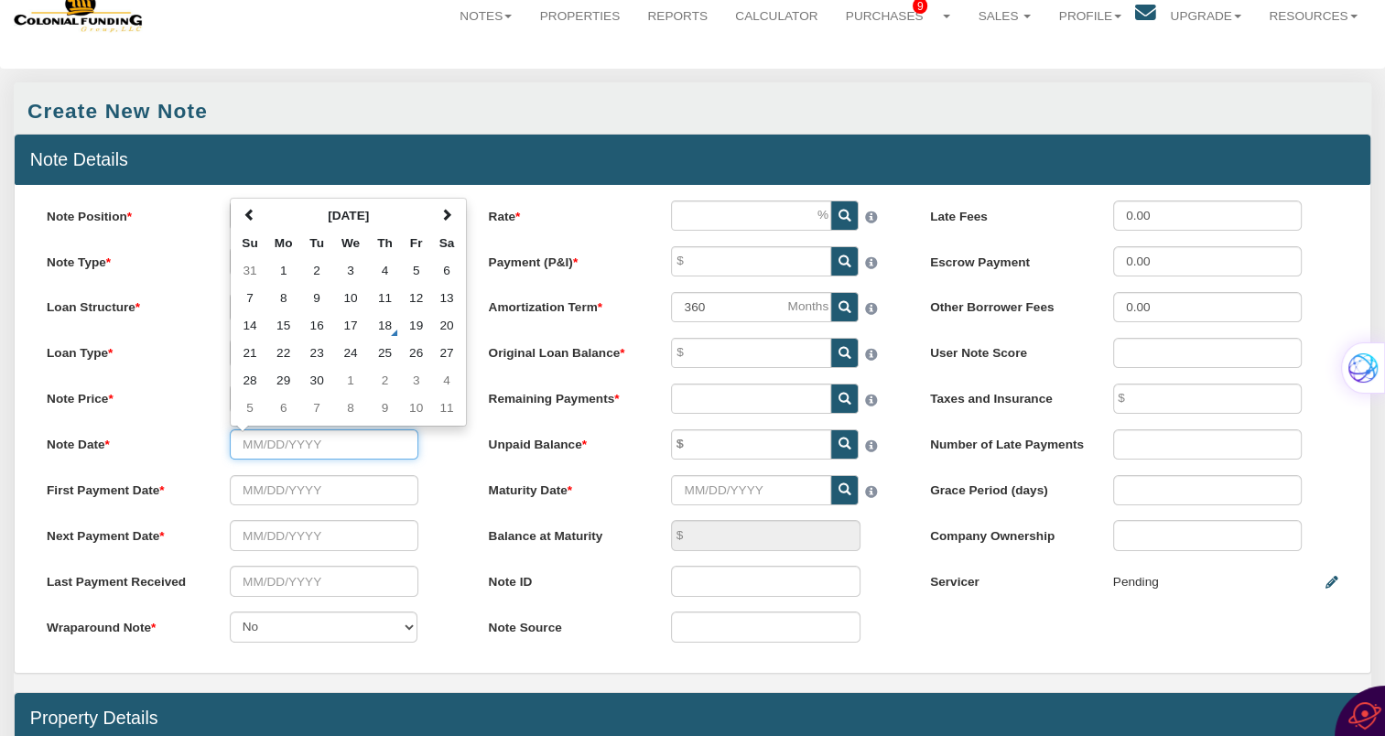
click at [362, 448] on input "Note Date" at bounding box center [324, 444] width 189 height 30
type input "06/08/2022"
click at [337, 503] on input "text" at bounding box center [324, 490] width 189 height 30
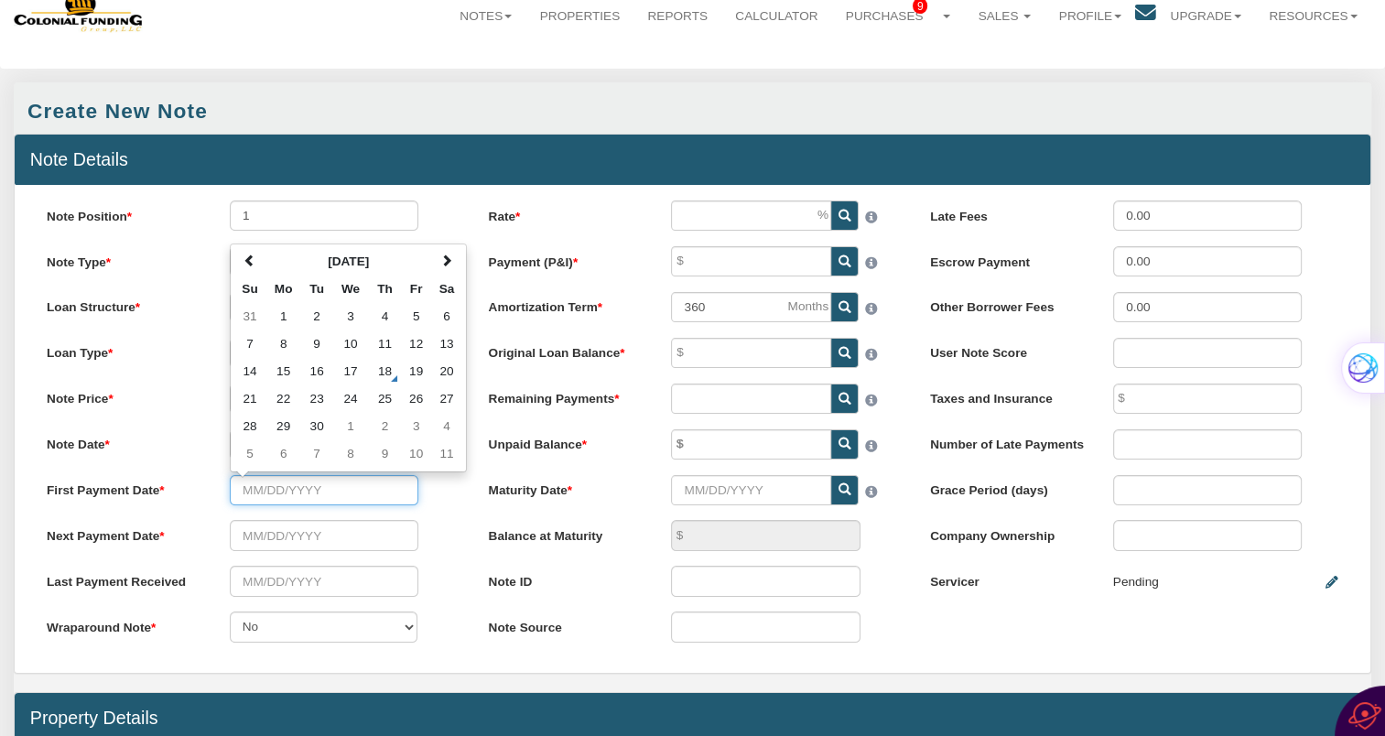
click at [195, 393] on div "Note Position 1 Note Type Performing Forthcoming Non-Performing REO Sub-Perform…" at bounding box center [250, 428] width 441 height 457
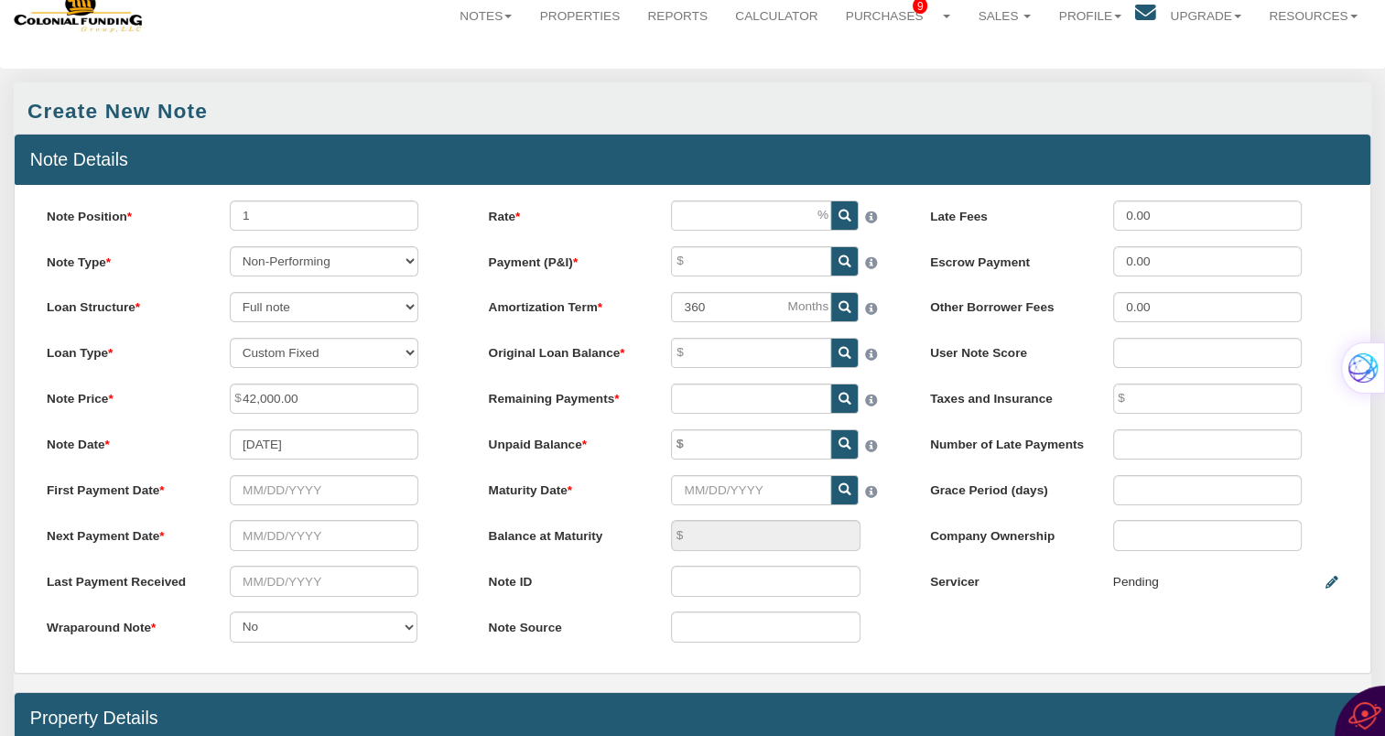
click at [176, 474] on div "Note Position 1 Note Type Performing Forthcoming Non-Performing REO Sub-Perform…" at bounding box center [250, 428] width 441 height 457
click at [260, 494] on input "text" at bounding box center [324, 490] width 189 height 30
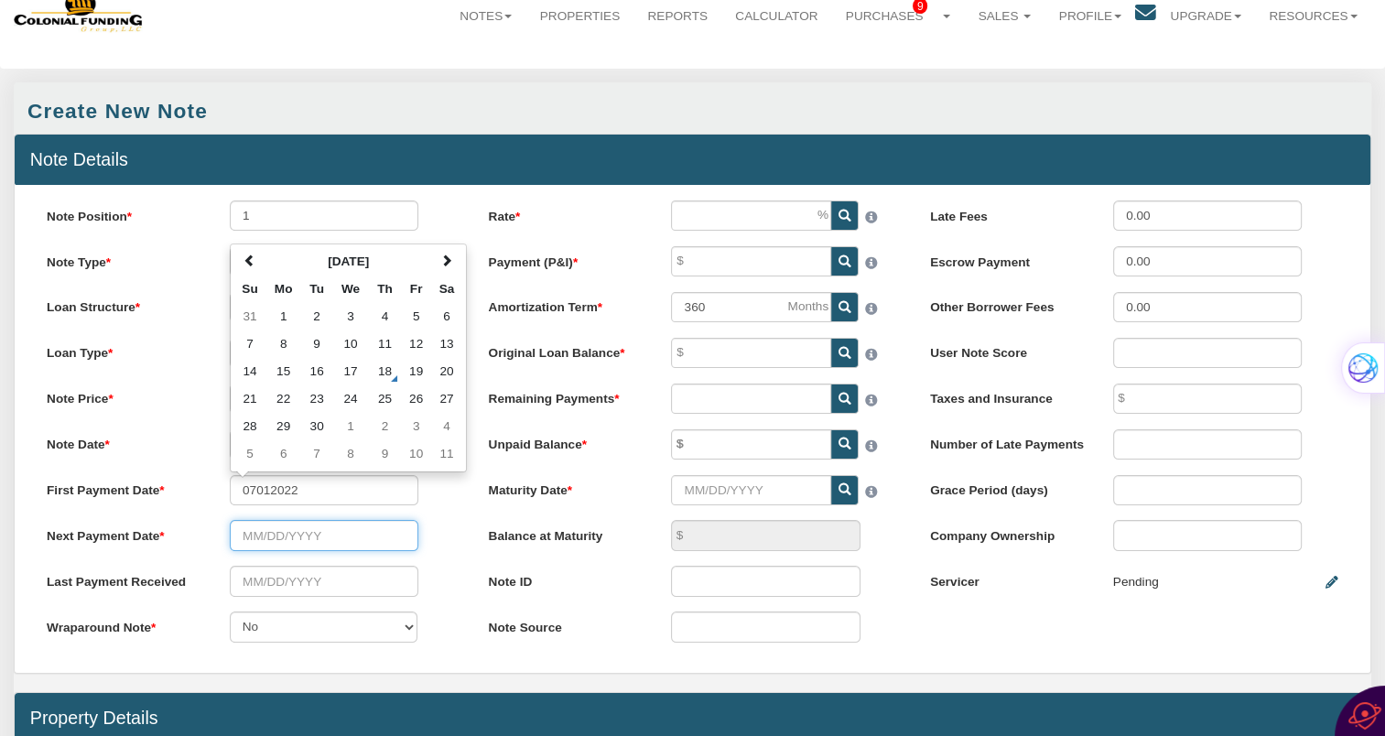
type input "07/01/2022"
click at [254, 537] on input "text" at bounding box center [324, 535] width 189 height 30
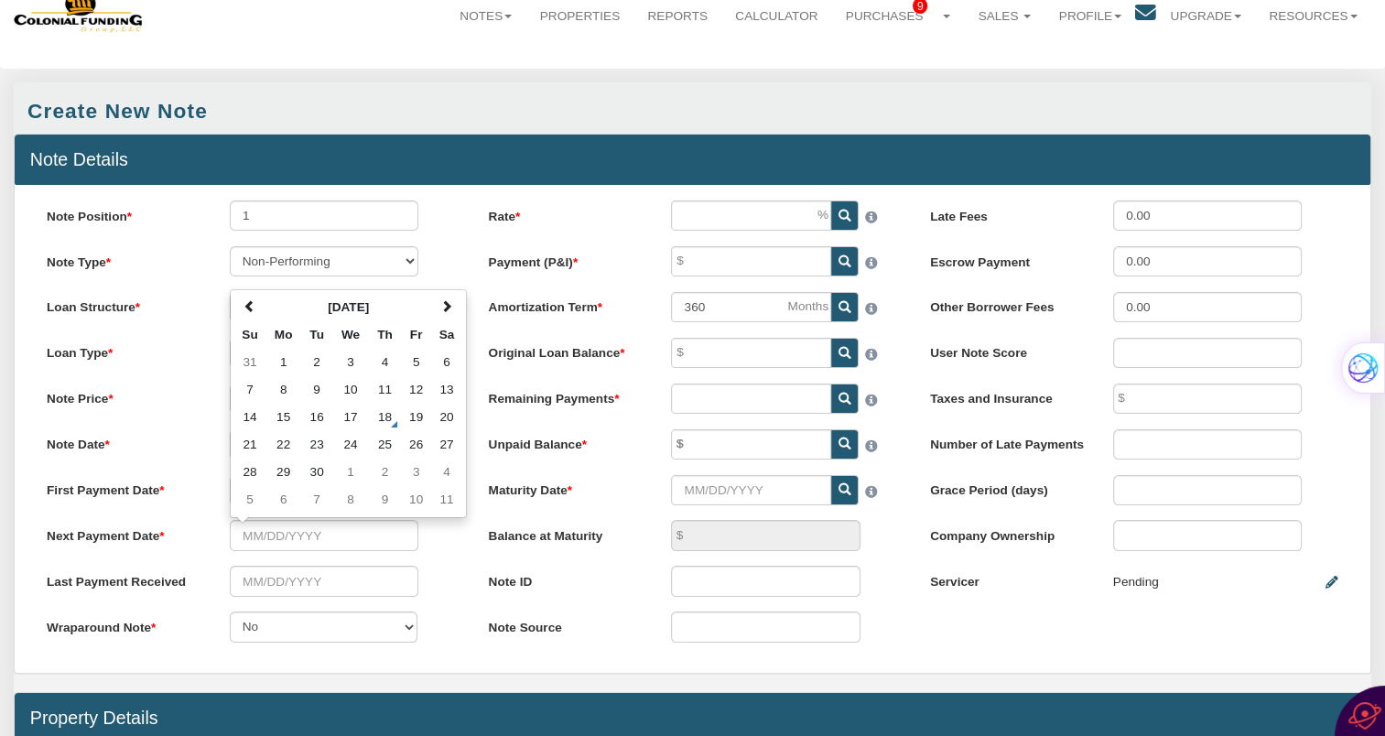
click at [179, 436] on label "Note Date" at bounding box center [122, 441] width 183 height 25
click at [230, 436] on input "06/08/2022" at bounding box center [324, 444] width 189 height 30
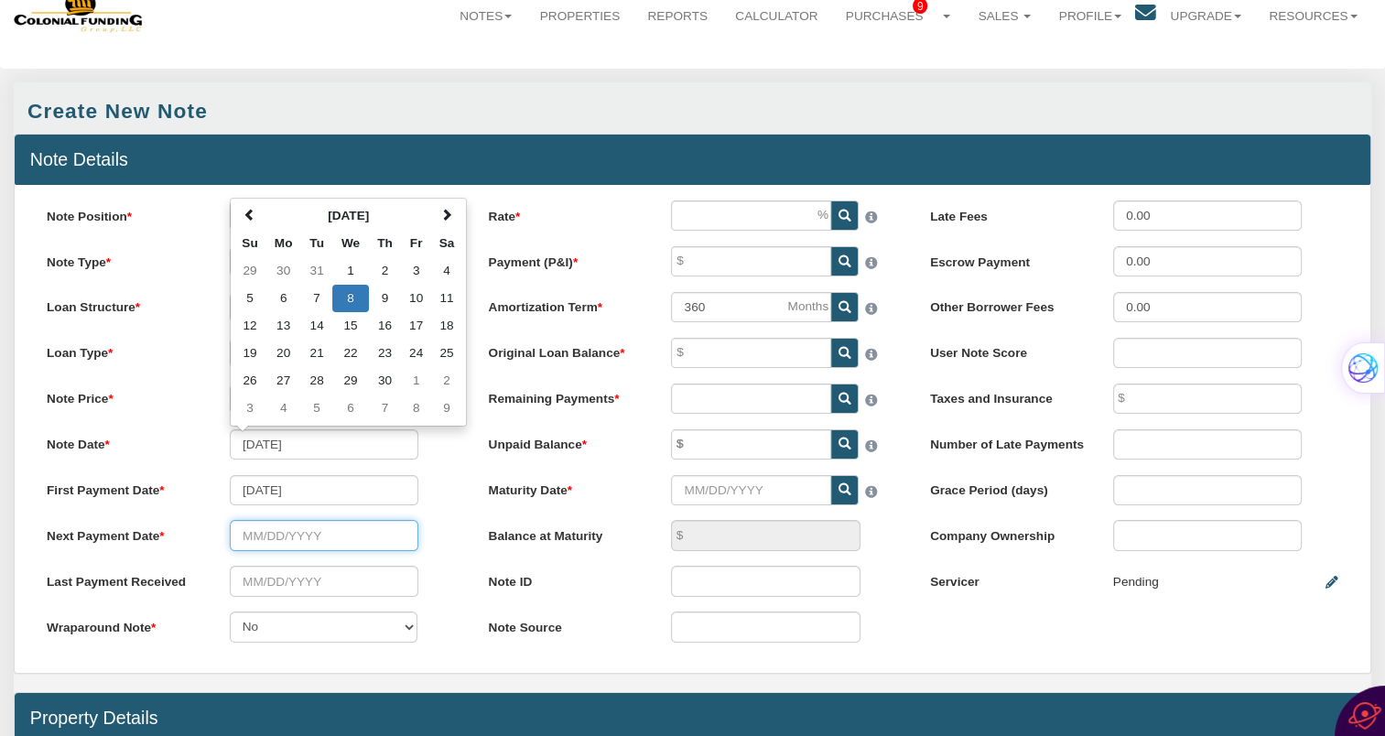
click at [289, 535] on input "text" at bounding box center [324, 535] width 189 height 30
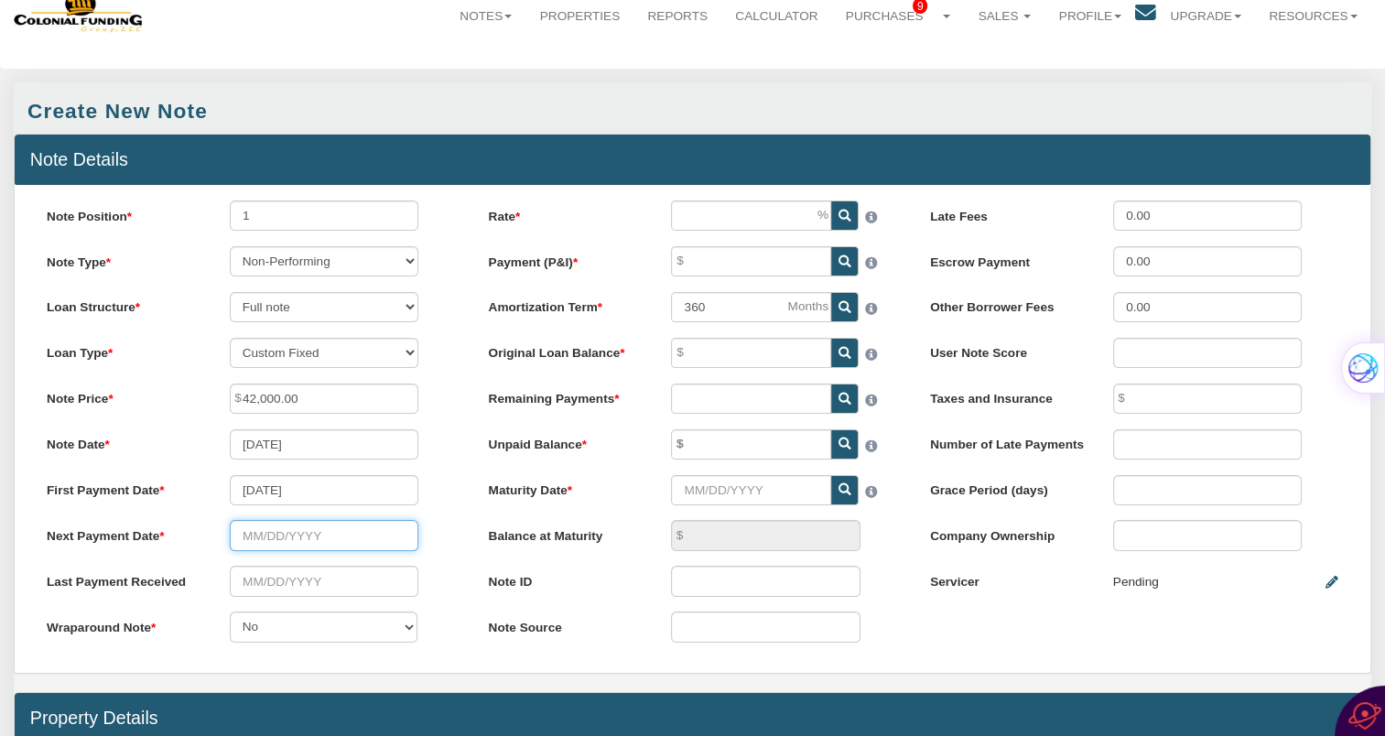
click at [264, 540] on input "text" at bounding box center [324, 535] width 189 height 30
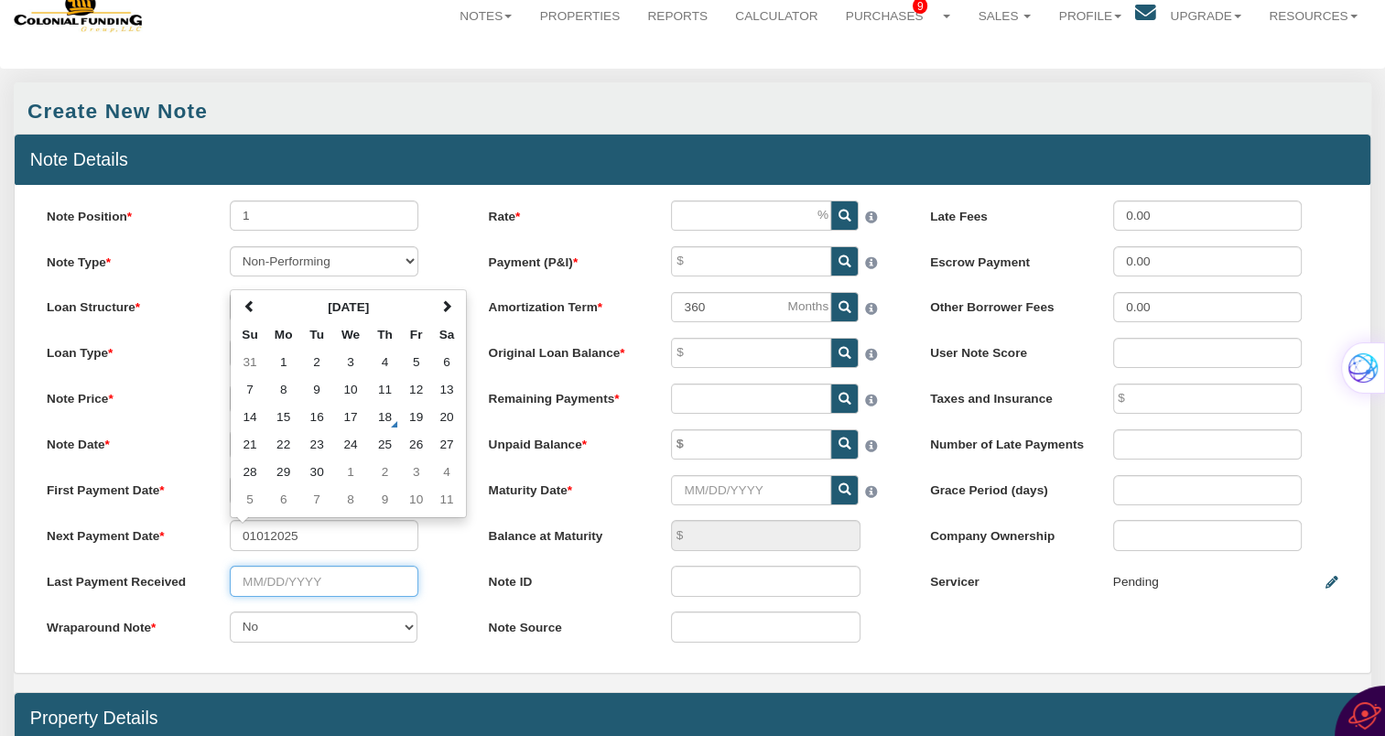
type input "01/01/2025"
click at [292, 589] on input "text" at bounding box center [324, 581] width 189 height 30
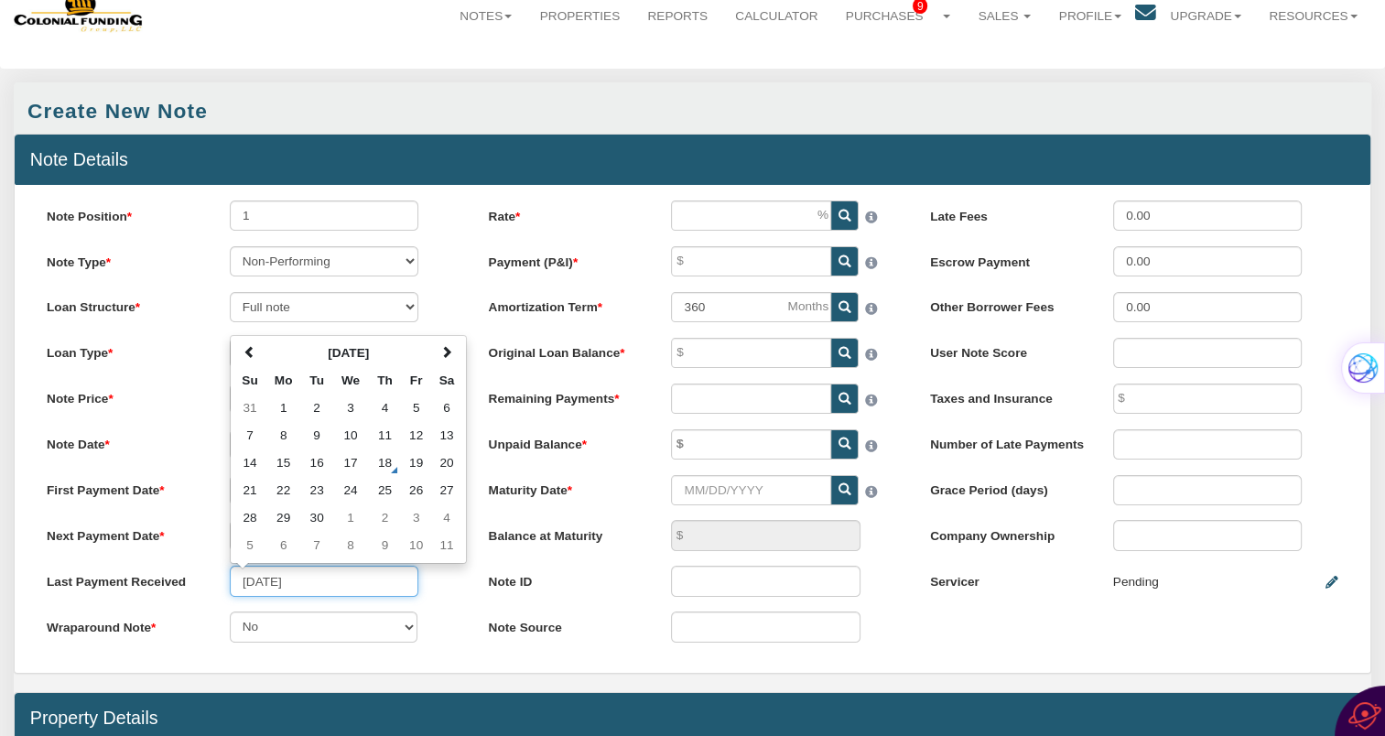
type input "12/10/2024"
click at [362, 633] on select "No Yes" at bounding box center [324, 626] width 188 height 30
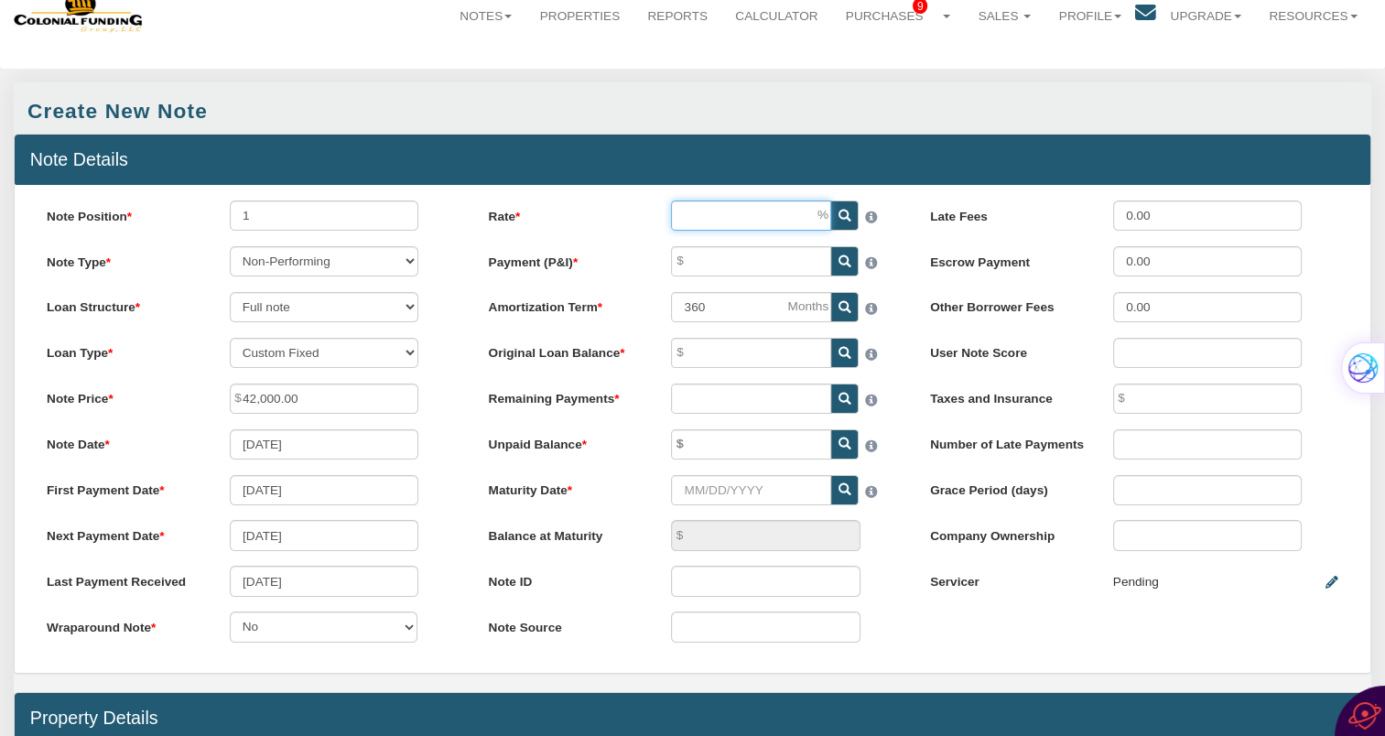
click at [773, 223] on input "Rate" at bounding box center [751, 215] width 160 height 30
type input "7.90"
click at [739, 264] on input "Payment (P&I)" at bounding box center [751, 261] width 160 height 30
type input "500.00"
click at [648, 343] on label "Original Loan Balance" at bounding box center [564, 350] width 183 height 25
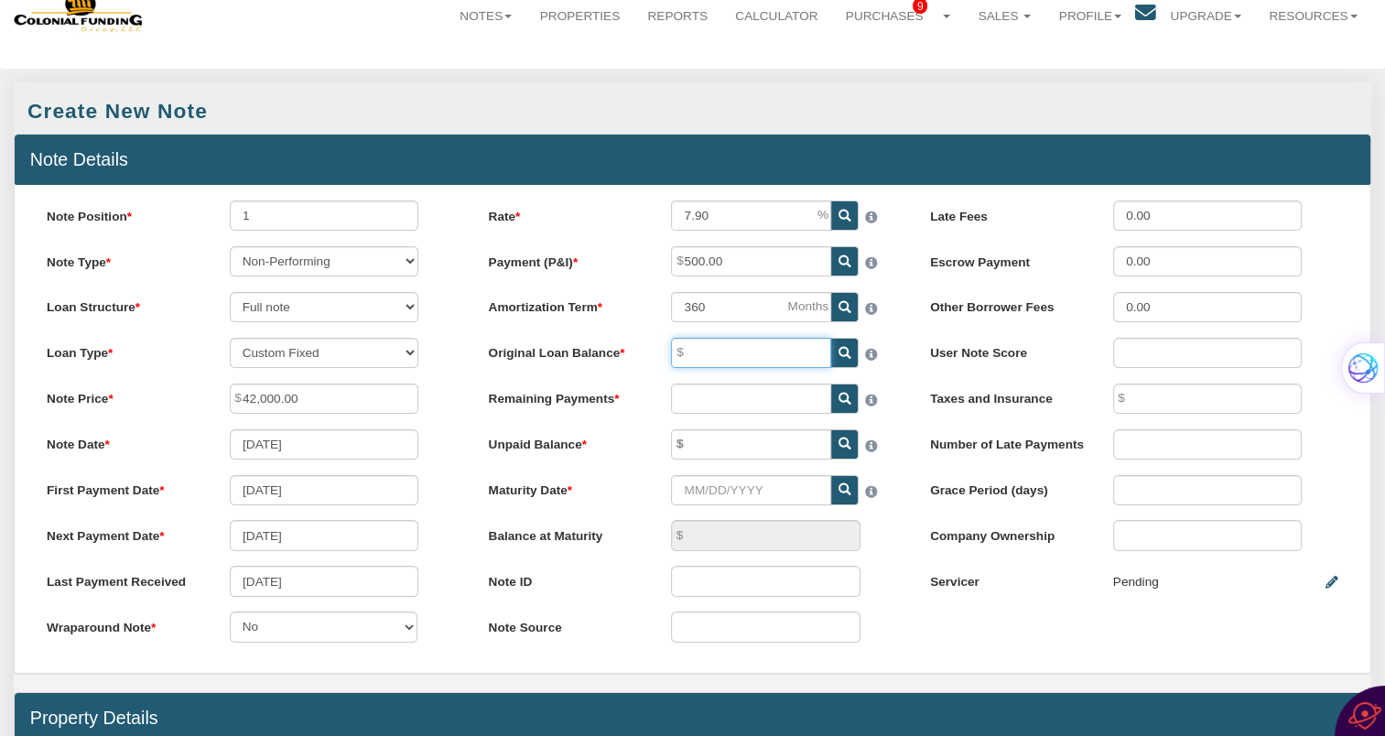
click at [671, 343] on input "Original Loan Balance" at bounding box center [751, 353] width 160 height 30
drag, startPoint x: 717, startPoint y: 305, endPoint x: 658, endPoint y: 311, distance: 58.9
click at [658, 311] on div "360" at bounding box center [784, 307] width 256 height 30
click at [691, 351] on input "Original Loan Balance" at bounding box center [751, 353] width 160 height 30
drag, startPoint x: 733, startPoint y: 305, endPoint x: 715, endPoint y: 307, distance: 18.4
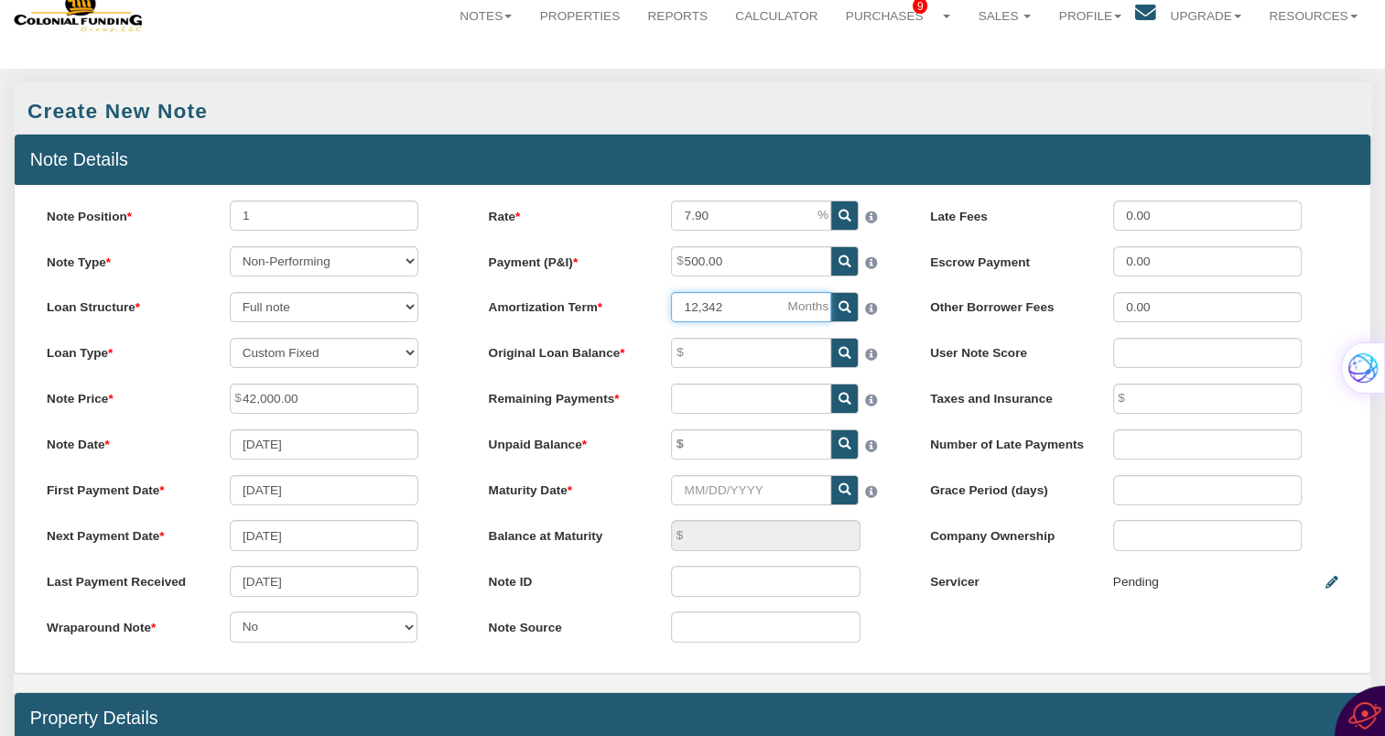
click at [715, 307] on input "12,342" at bounding box center [751, 307] width 160 height 30
type input "123"
click at [696, 359] on input "Original Loan Balance" at bounding box center [751, 353] width 160 height 30
type input "42,000.00"
drag, startPoint x: 318, startPoint y: 403, endPoint x: 247, endPoint y: 403, distance: 70.5
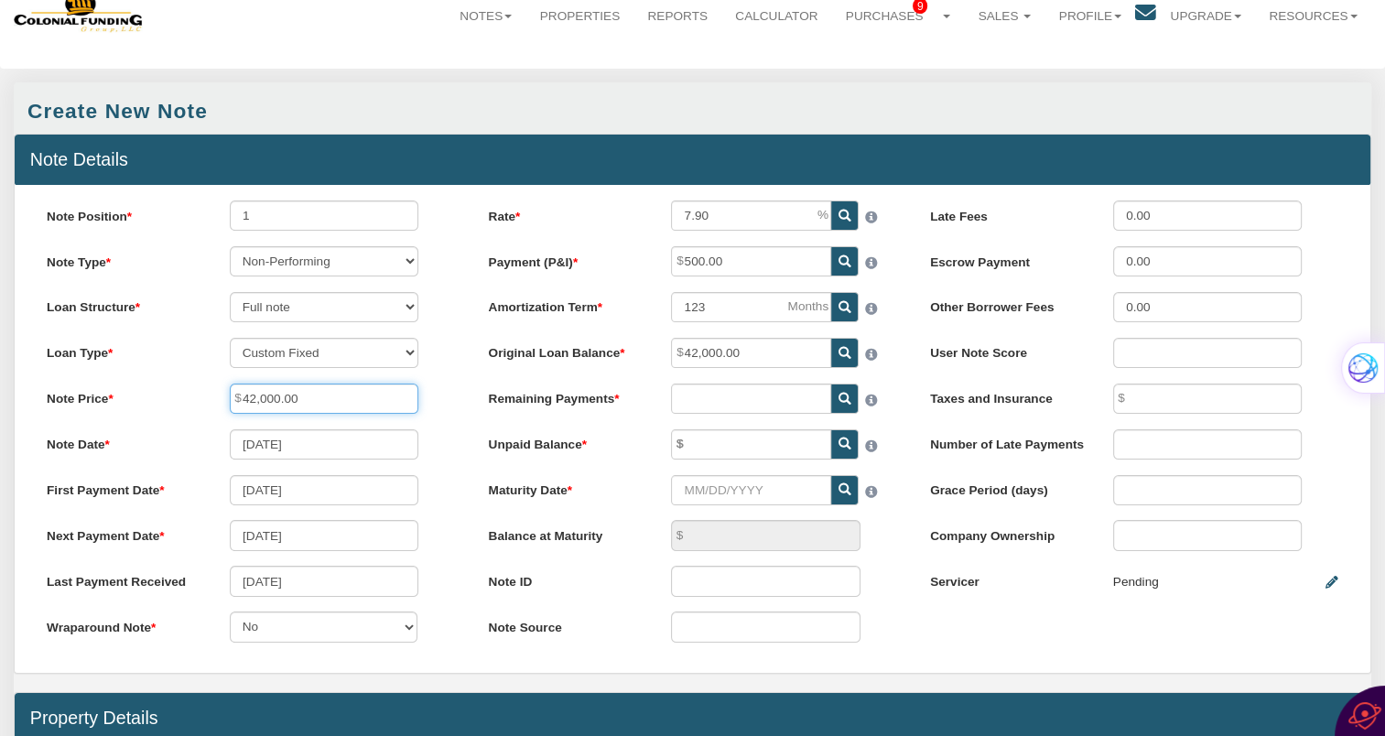
click at [242, 403] on input "42,000.00" at bounding box center [324, 399] width 189 height 30
paste input "12,568.51"
type input "12,568.51"
click at [711, 401] on input "text" at bounding box center [751, 399] width 160 height 30
type input "0.00"
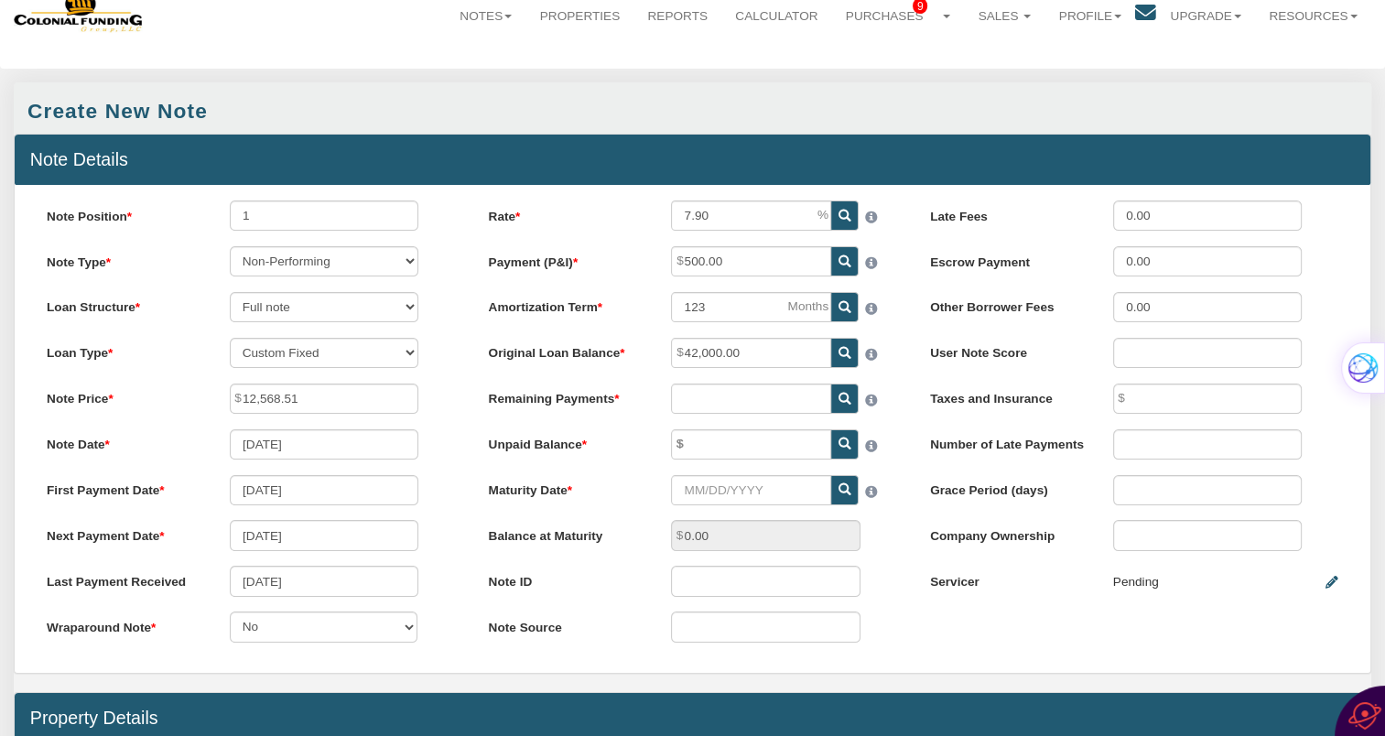
click at [842, 403] on icon at bounding box center [844, 399] width 13 height 13
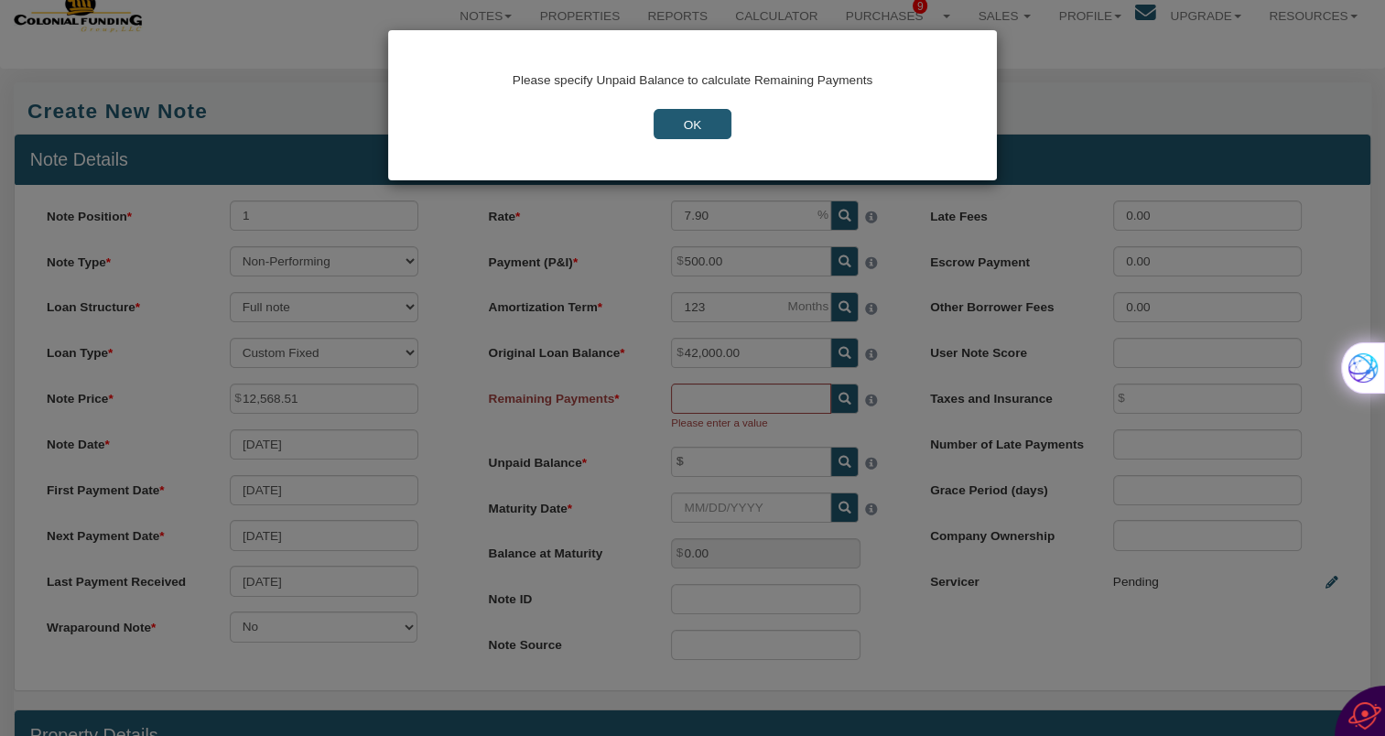
click at [690, 124] on input "OK" at bounding box center [693, 124] width 78 height 30
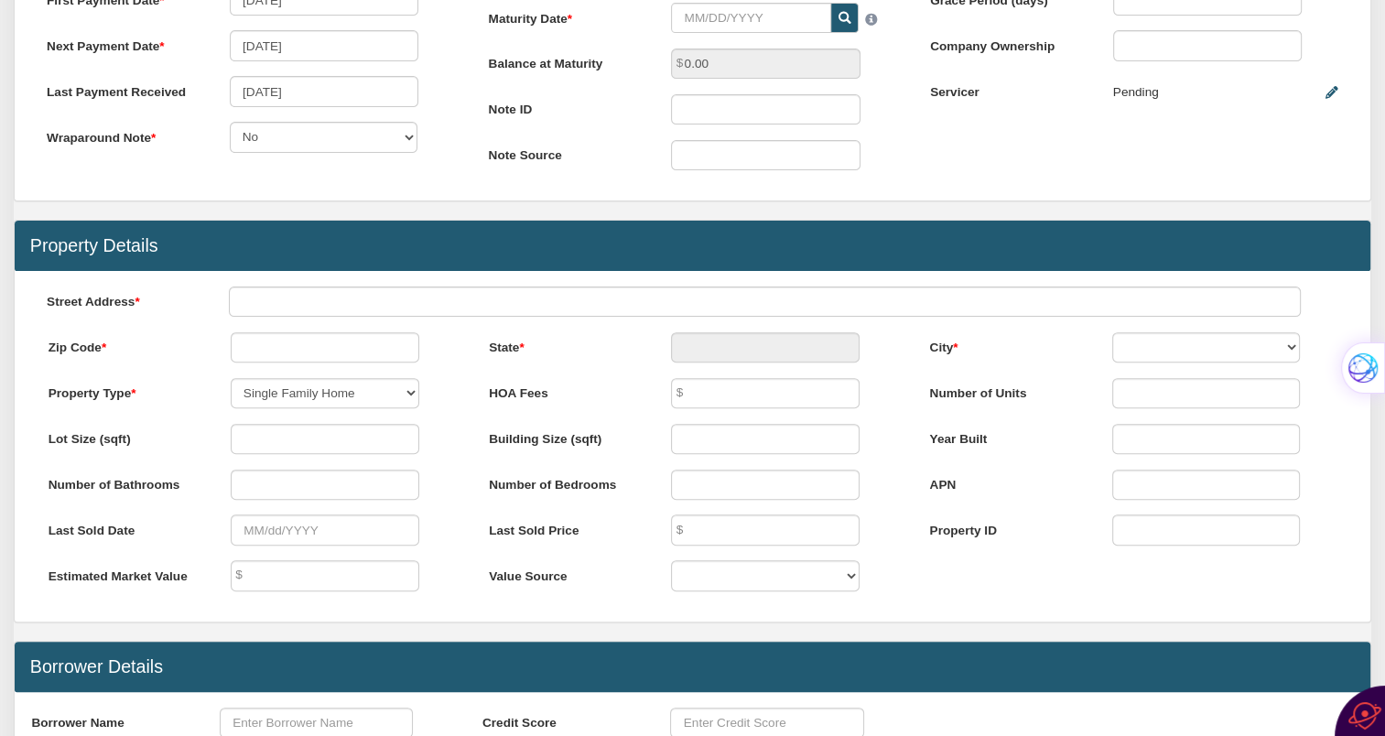
scroll to position [539, 0]
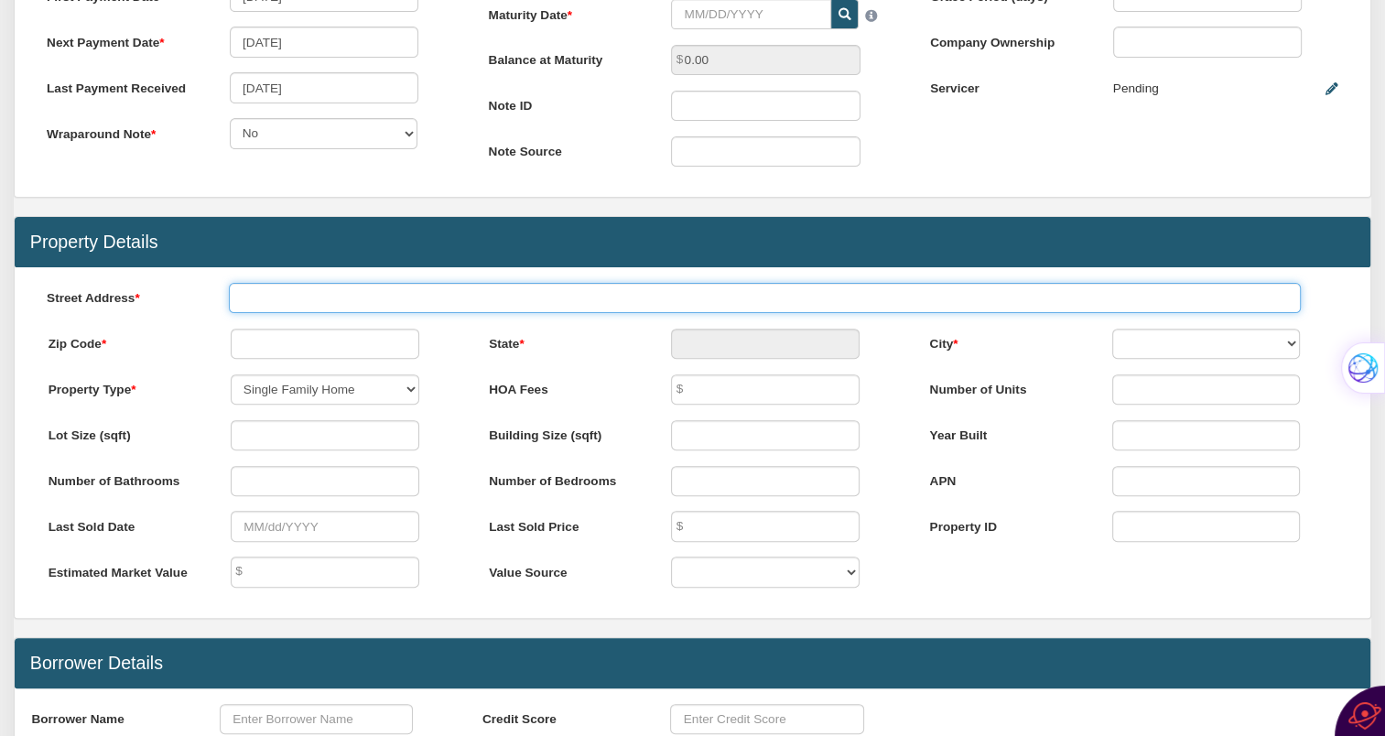
click at [286, 303] on input "text" at bounding box center [765, 298] width 1072 height 30
type input "213 S Cory Street"
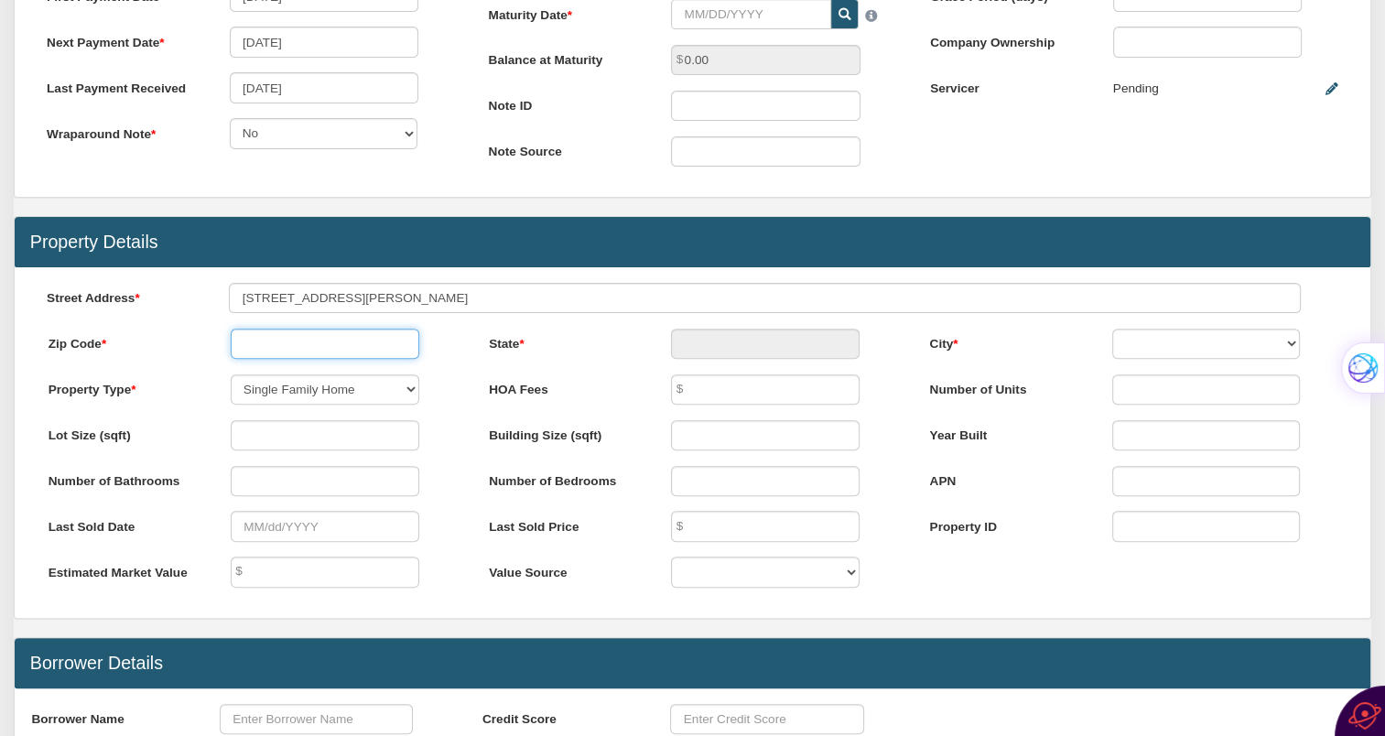
click at [286, 340] on input "text" at bounding box center [325, 344] width 189 height 30
type input "47360"
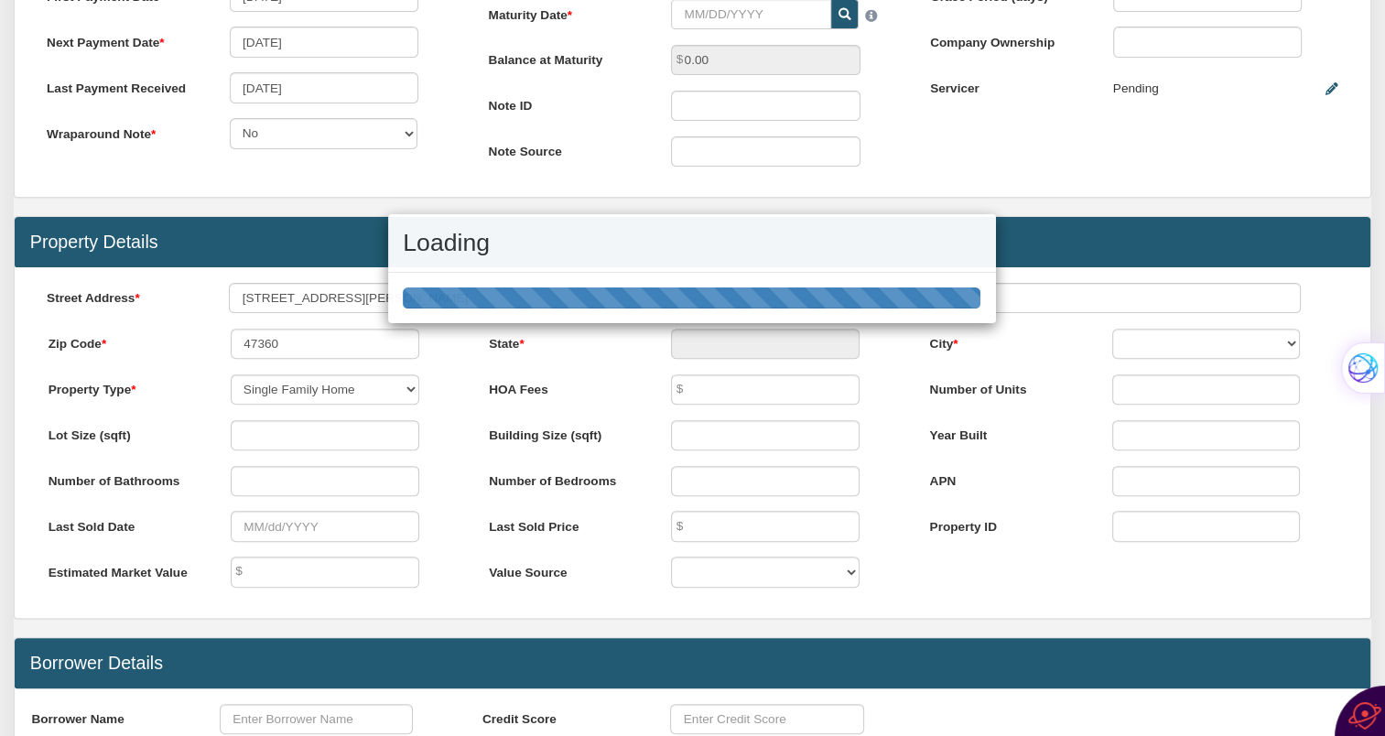
click at [701, 351] on div "Menu Notes Dashboard Transactions Properties Reports Calculator 9 9 1" at bounding box center [692, 270] width 1385 height 1619
type input "IN"
select select "string:MOORELAND"
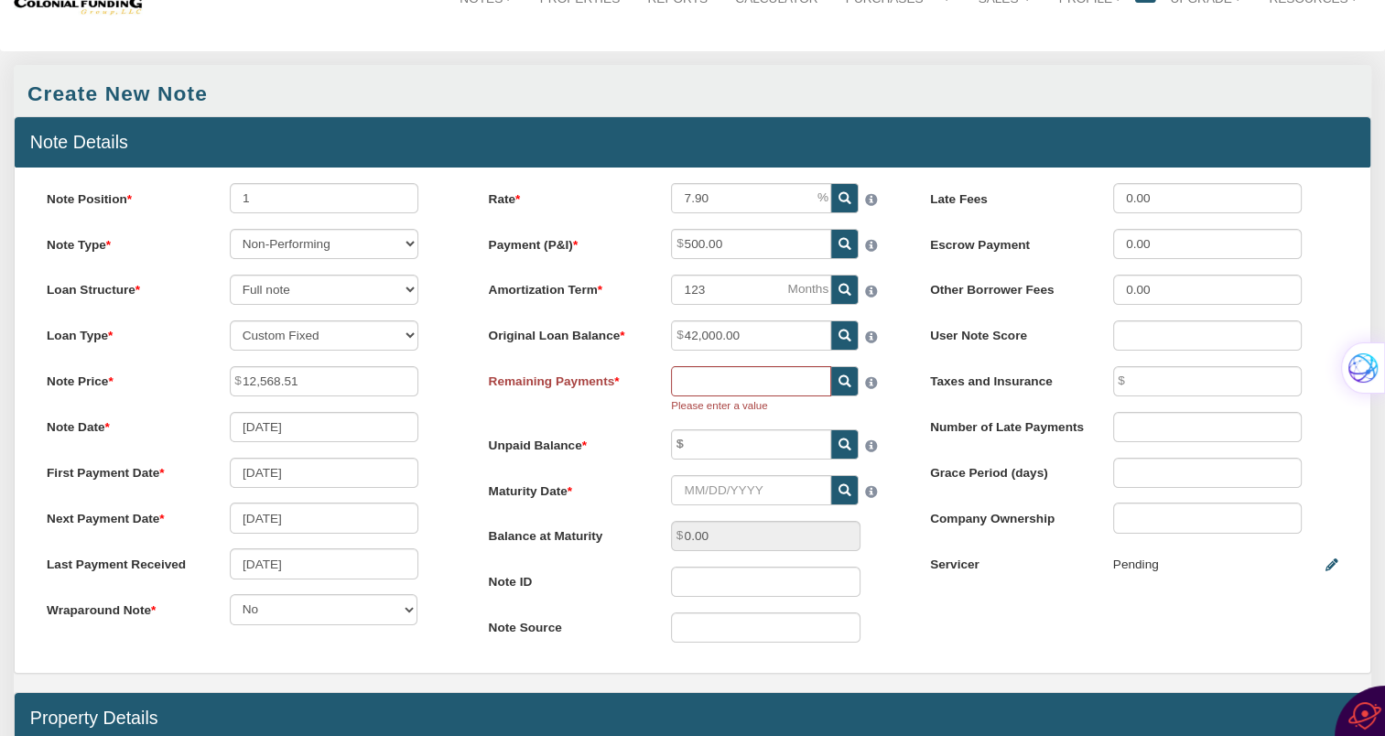
scroll to position [65, 0]
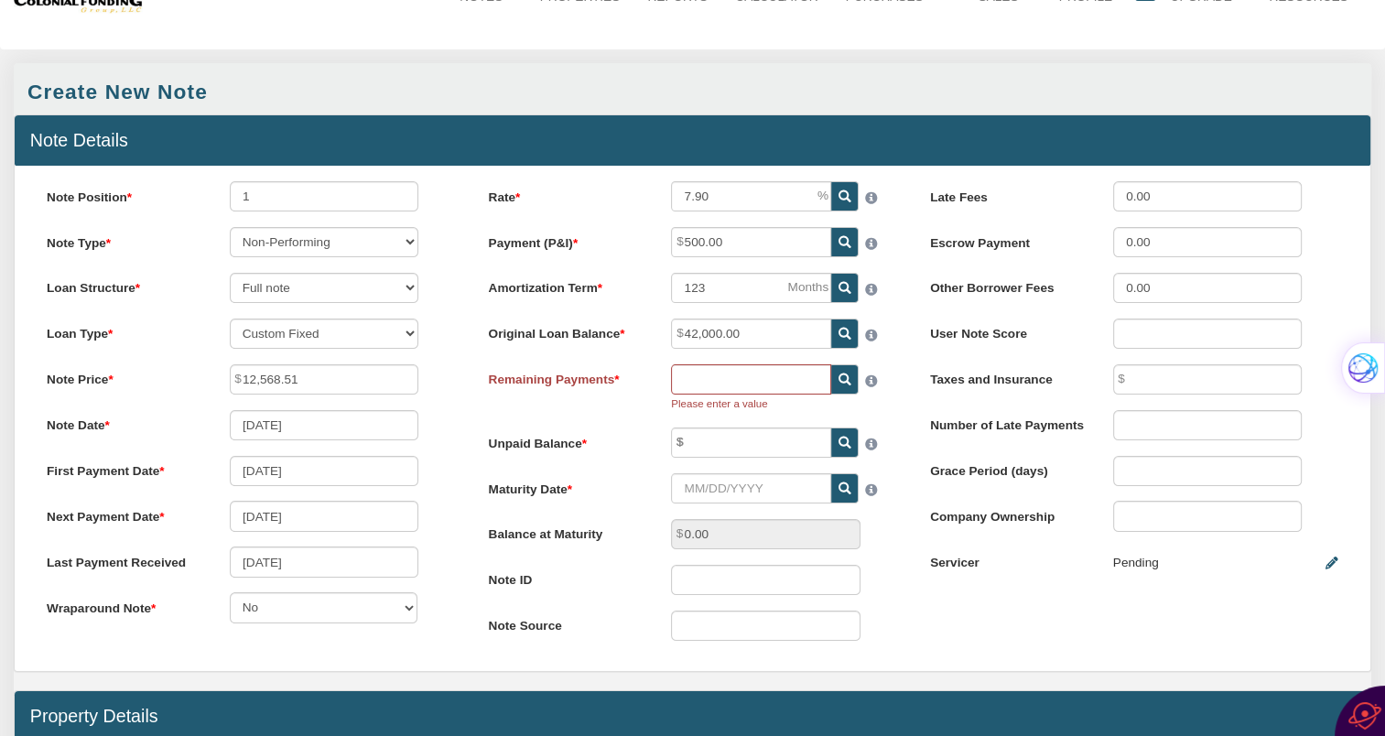
drag, startPoint x: 1366, startPoint y: 229, endPoint x: 1346, endPoint y: 269, distance: 44.6
click at [1065, 238] on div "Note Position 1 Note Type Performing Forthcoming Non-Performing REO Sub-Perform…" at bounding box center [693, 418] width 1356 height 505
click at [725, 381] on input "text" at bounding box center [751, 379] width 160 height 30
click at [703, 445] on input "text" at bounding box center [751, 442] width 160 height 30
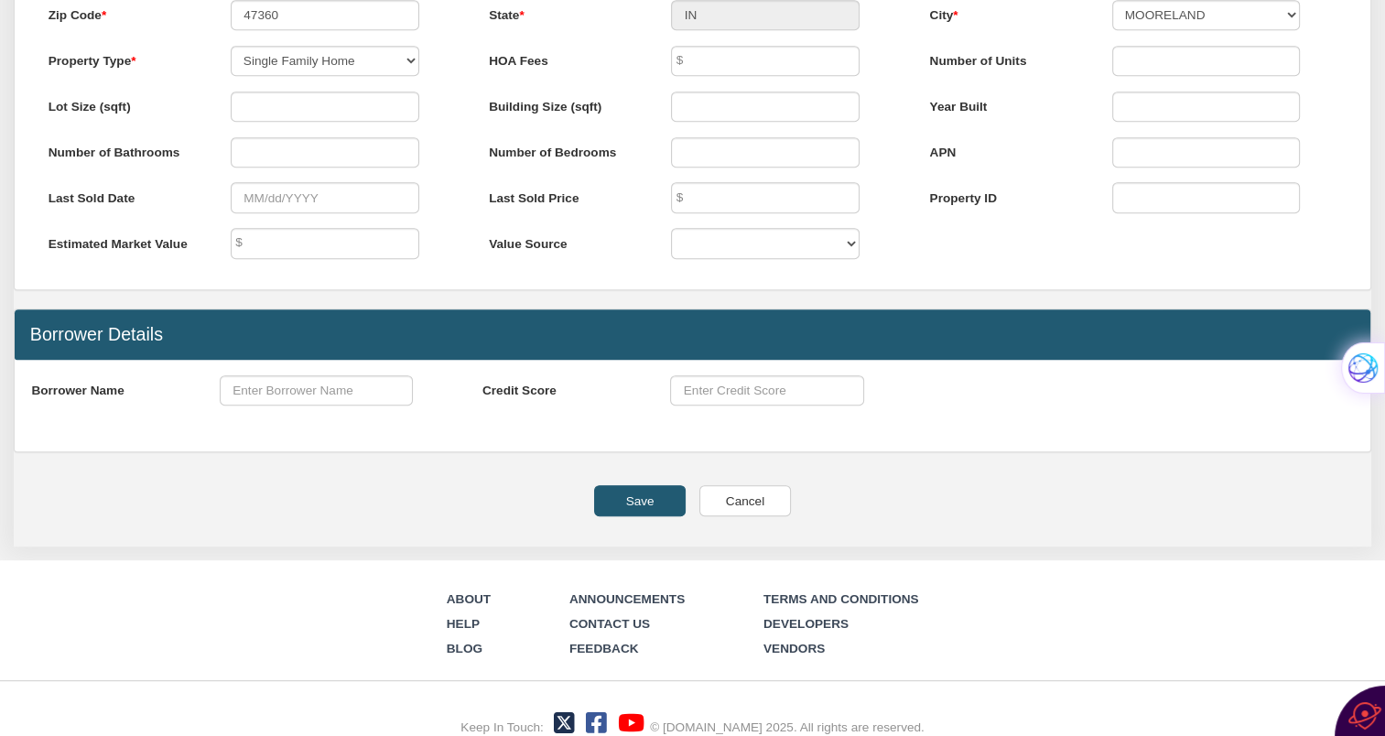
scroll to position [896, 0]
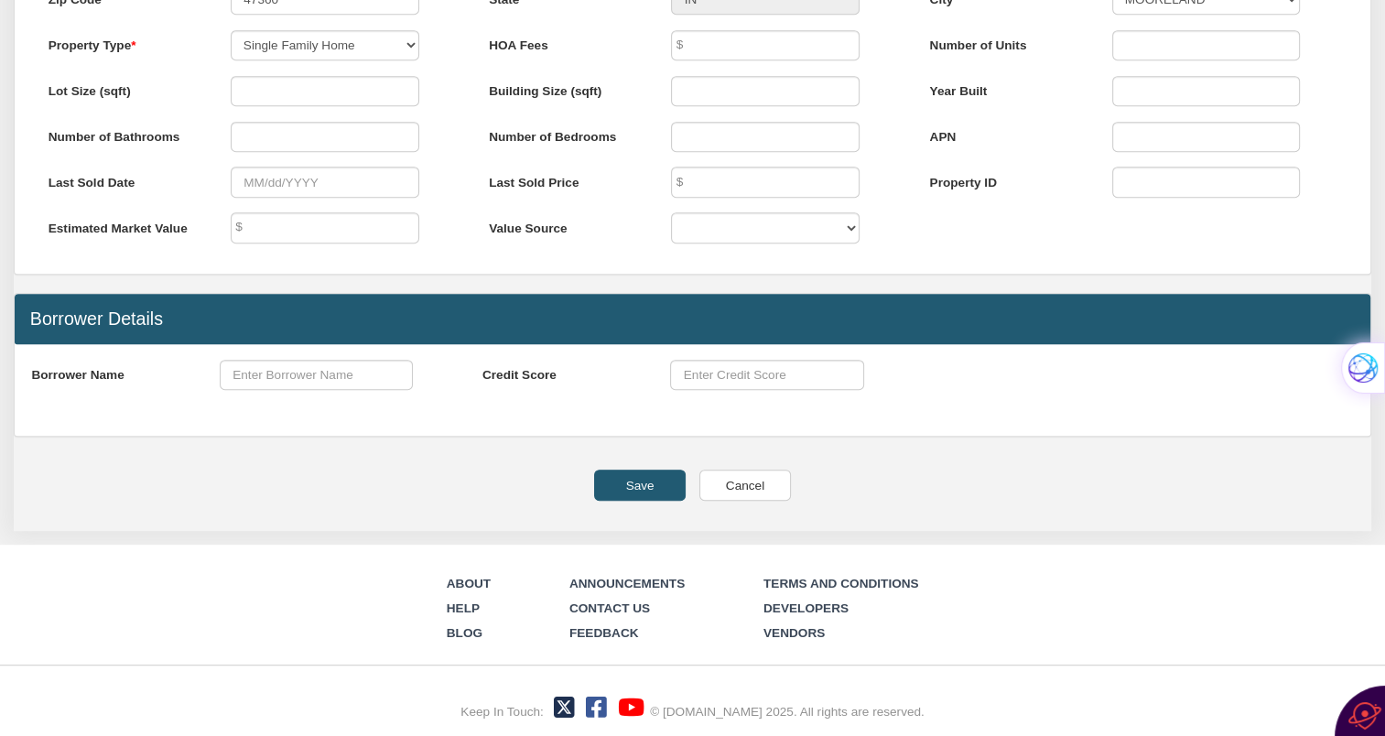
click at [630, 476] on input "Save" at bounding box center [640, 485] width 92 height 30
click at [648, 486] on input "Save" at bounding box center [640, 485] width 92 height 30
click at [635, 480] on input "Save" at bounding box center [640, 485] width 92 height 30
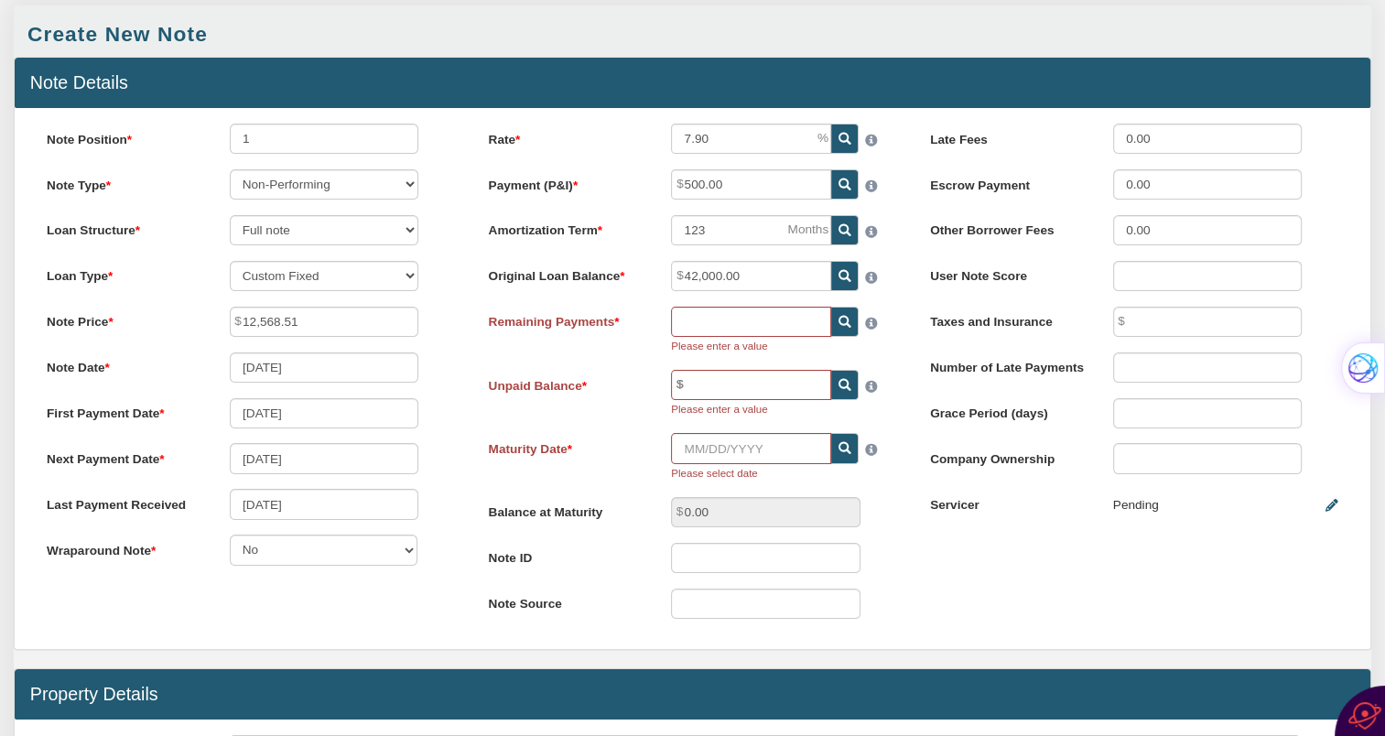
scroll to position [92, 0]
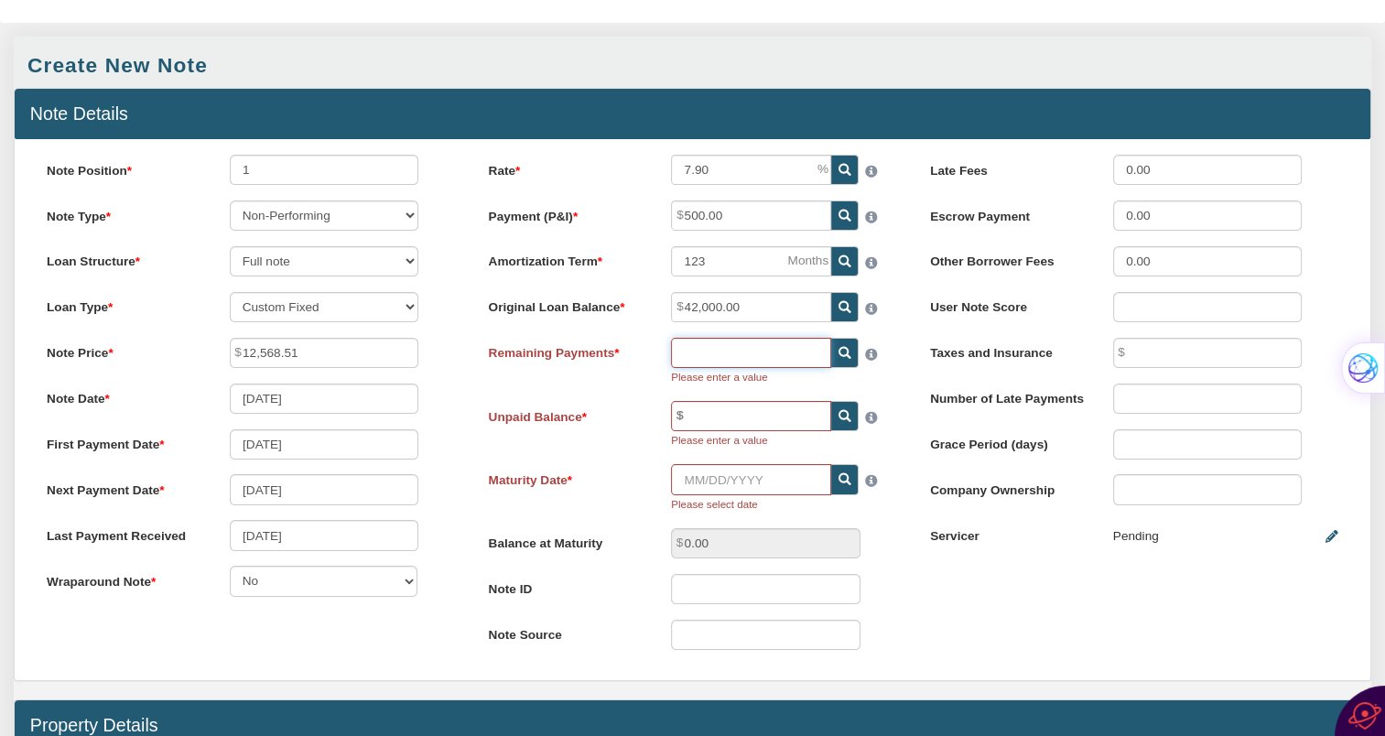
click at [681, 351] on input "text" at bounding box center [751, 353] width 160 height 30
drag, startPoint x: 591, startPoint y: 421, endPoint x: 593, endPoint y: 443, distance: 22.0
click at [591, 436] on div "Unpaid Balance Please enter a value" at bounding box center [692, 425] width 438 height 49
click at [687, 348] on input "text" at bounding box center [751, 353] width 160 height 30
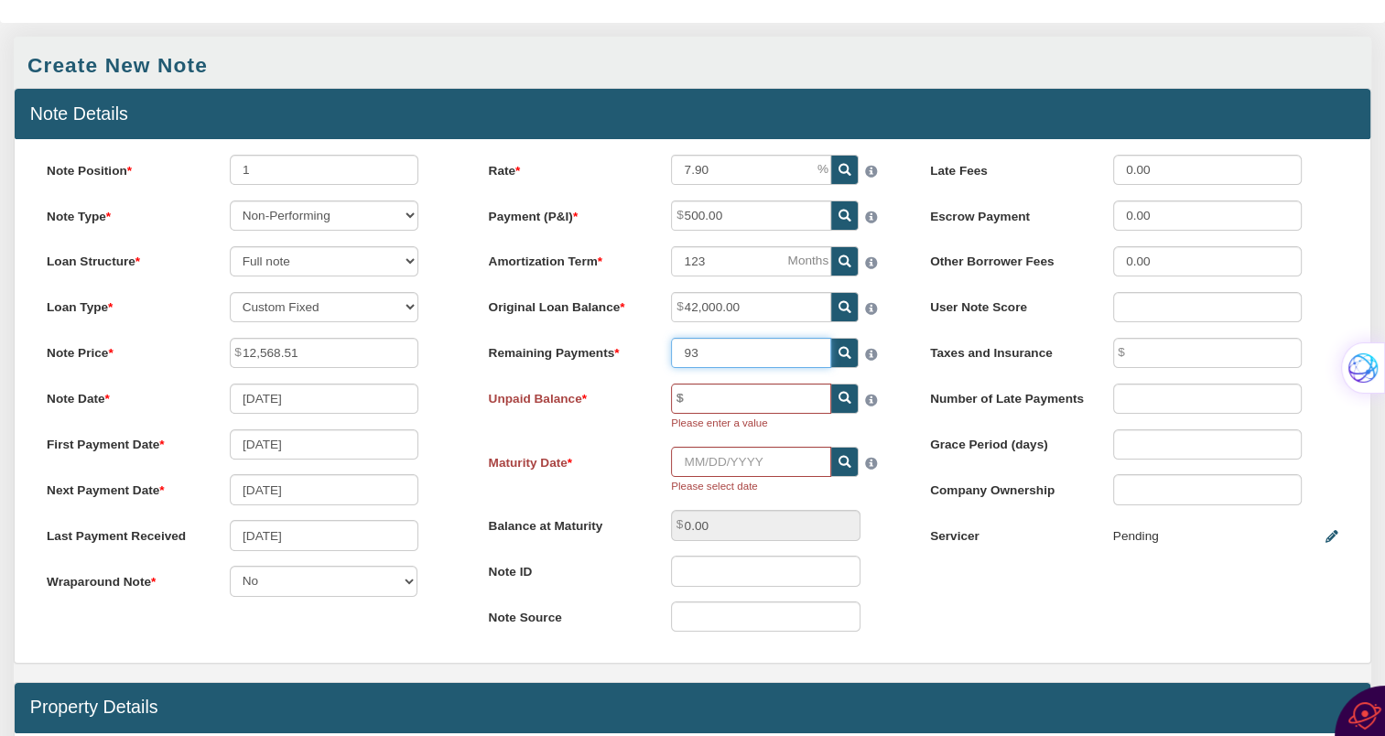
type input "93"
click at [714, 395] on input "text" at bounding box center [751, 399] width 160 height 30
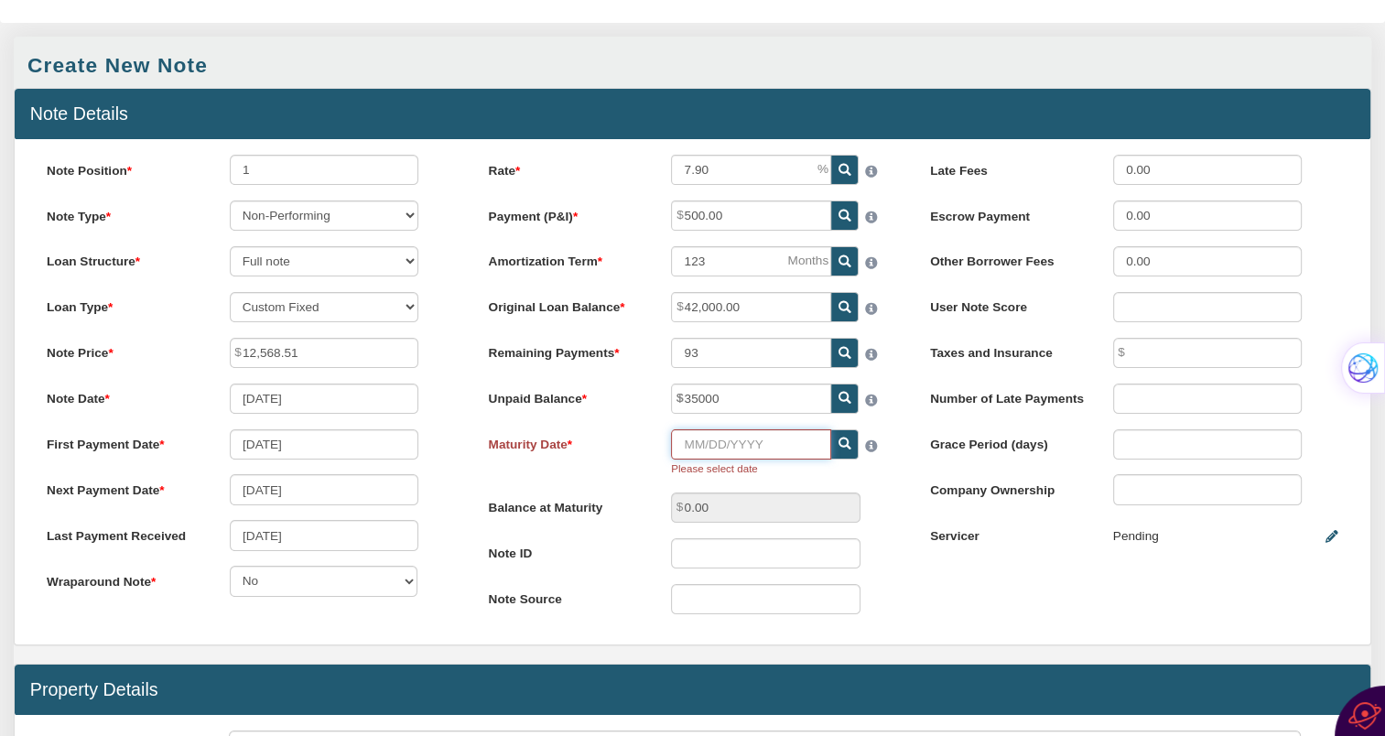
type input "35,000.00"
click at [687, 444] on input "Maturity Date" at bounding box center [751, 444] width 160 height 30
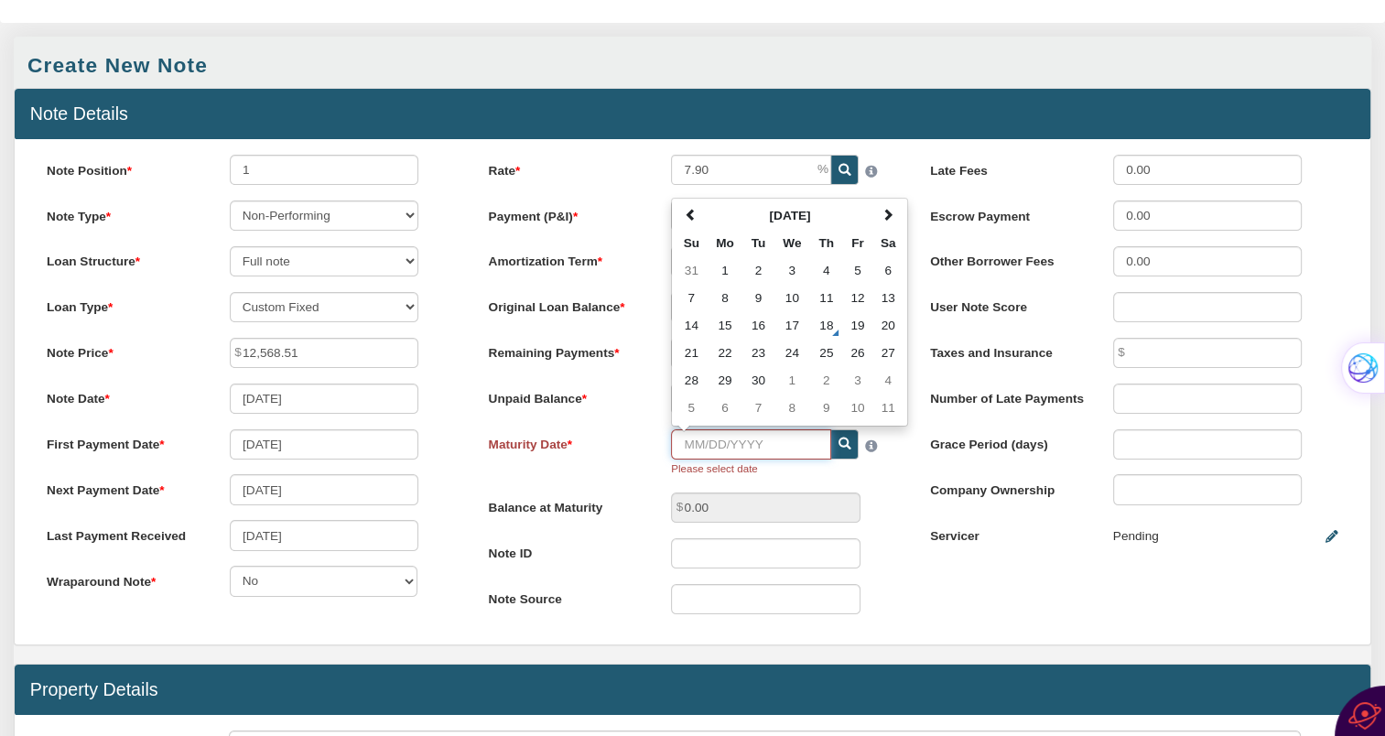
type input "9"
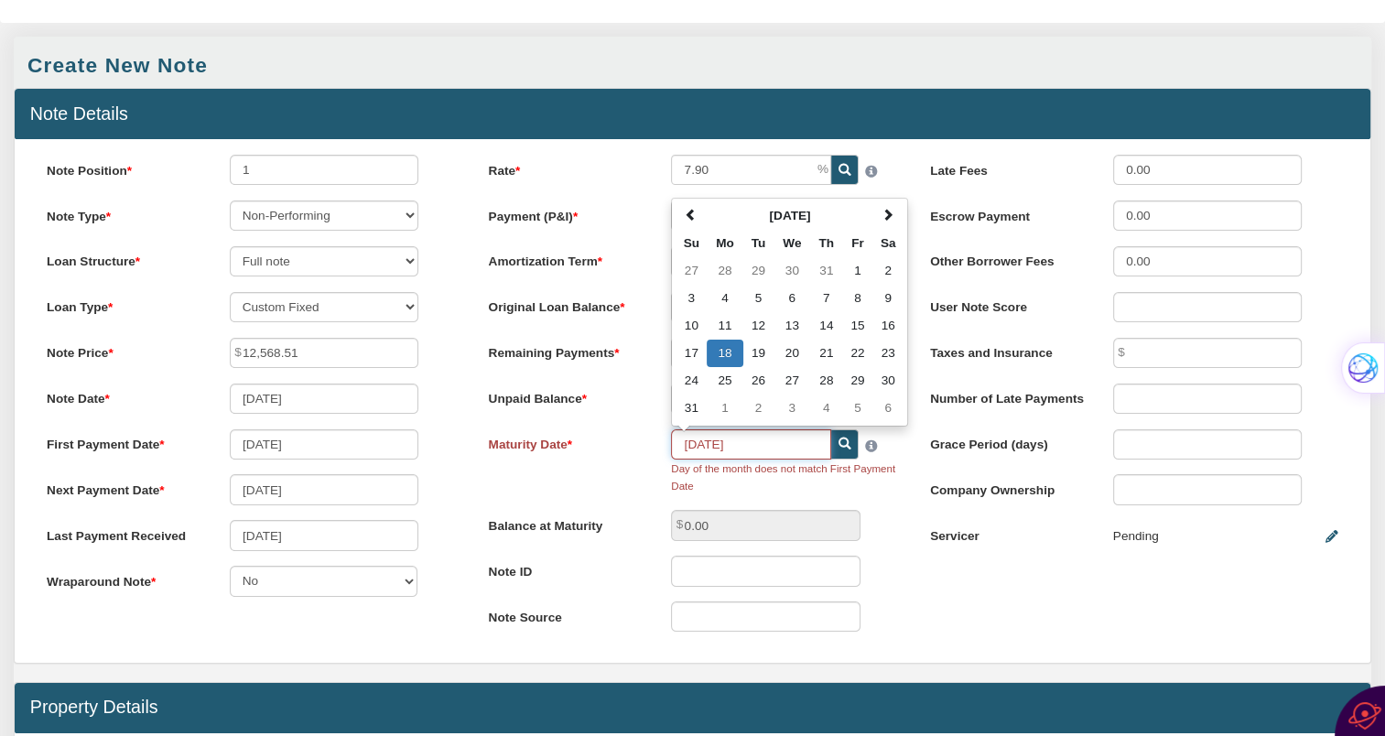
click at [694, 450] on input "08/18/2025" at bounding box center [751, 444] width 160 height 30
click at [699, 446] on input "08/18/2025" at bounding box center [751, 444] width 160 height 30
click at [715, 447] on input "09/18/2025" at bounding box center [751, 444] width 160 height 30
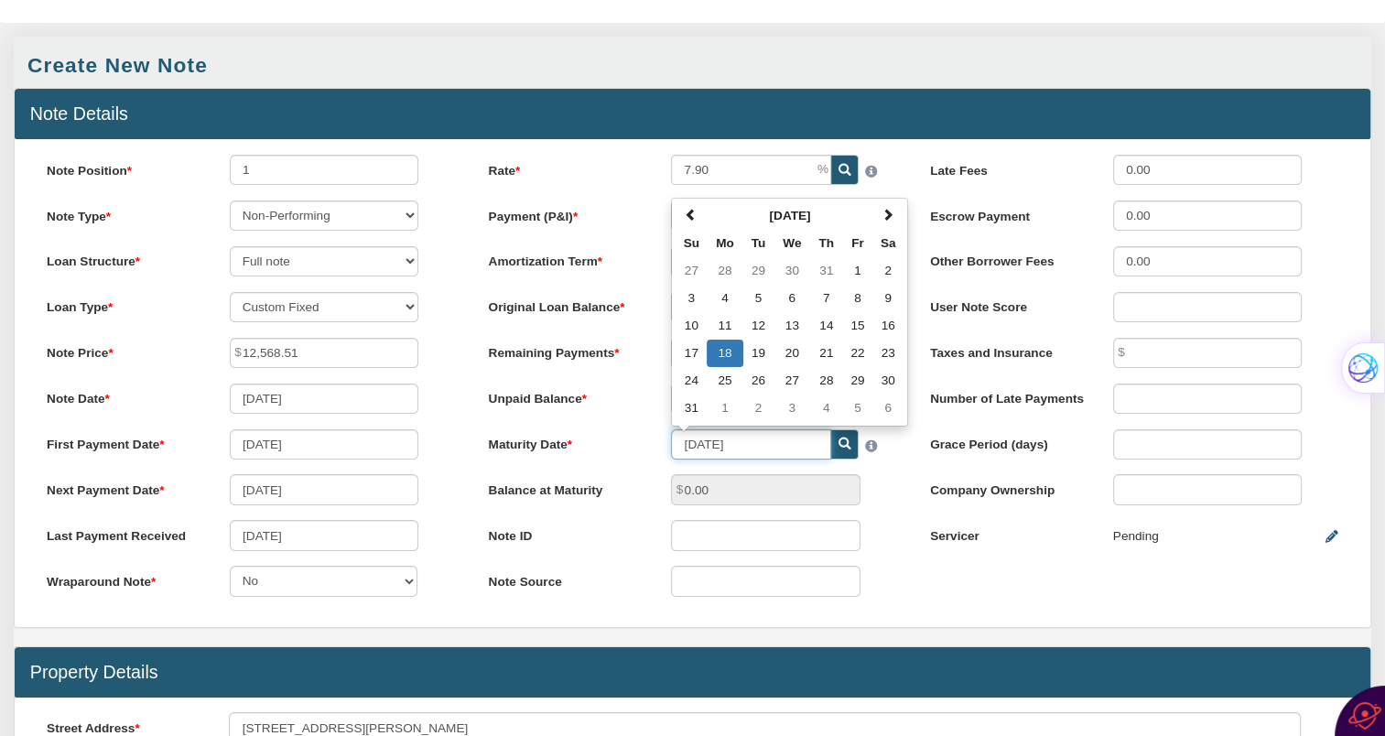
click at [751, 449] on input "09/01/2025" at bounding box center [751, 444] width 160 height 30
type input "09/01/2032"
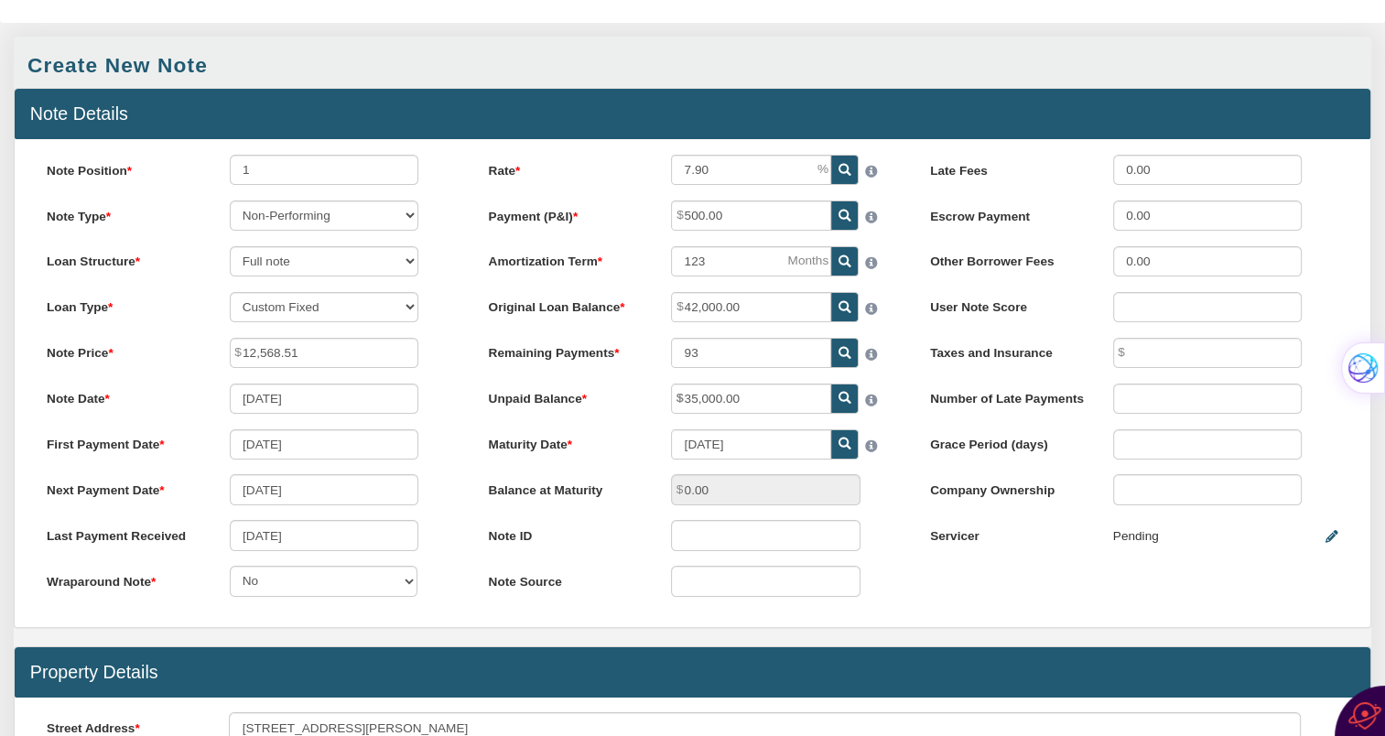
click at [917, 544] on label "Servicer" at bounding box center [1005, 532] width 183 height 25
drag, startPoint x: 576, startPoint y: 354, endPoint x: 604, endPoint y: 358, distance: 28.6
click at [604, 358] on label "Remaining Payments" at bounding box center [564, 350] width 183 height 25
drag, startPoint x: 604, startPoint y: 358, endPoint x: 742, endPoint y: 398, distance: 144.0
click at [742, 398] on input "35,000.00" at bounding box center [751, 399] width 160 height 30
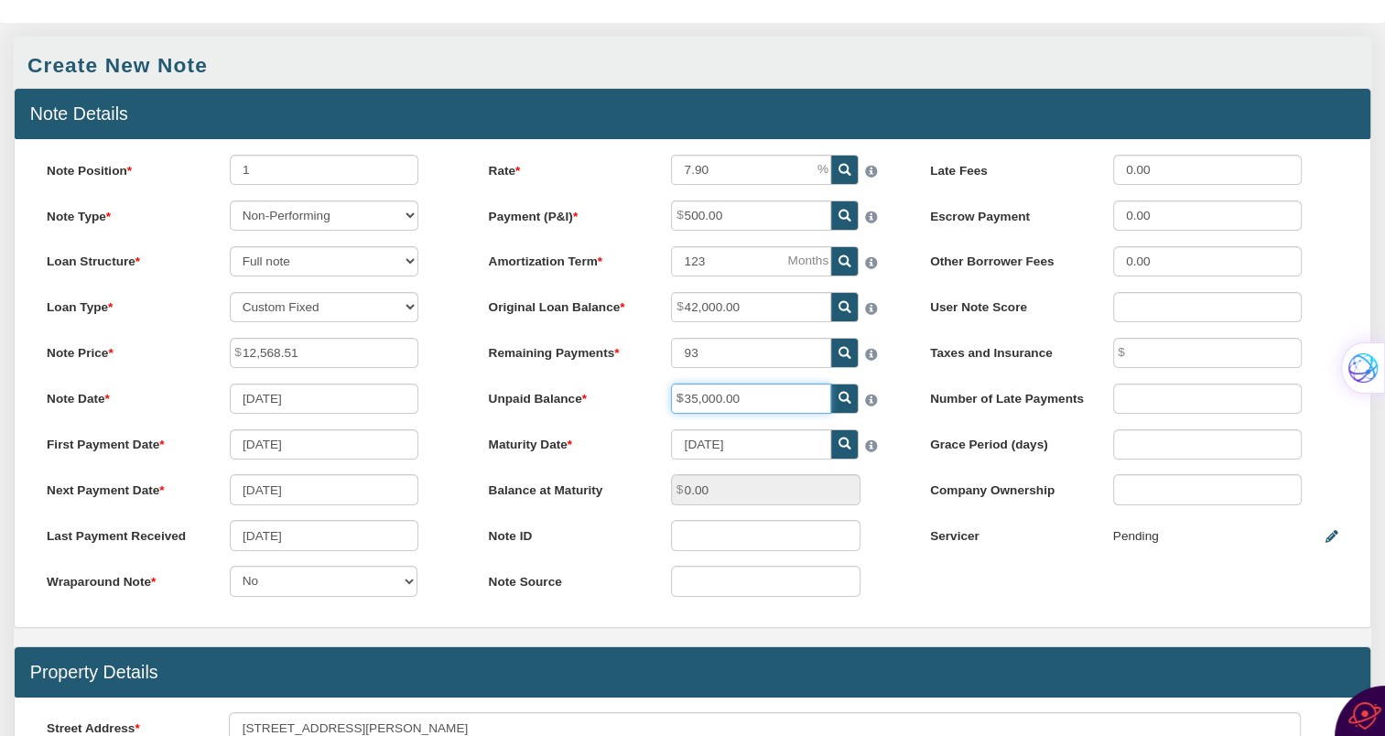
drag, startPoint x: 743, startPoint y: 402, endPoint x: 691, endPoint y: 400, distance: 52.2
click at [691, 400] on input "35,000.00" at bounding box center [751, 399] width 160 height 30
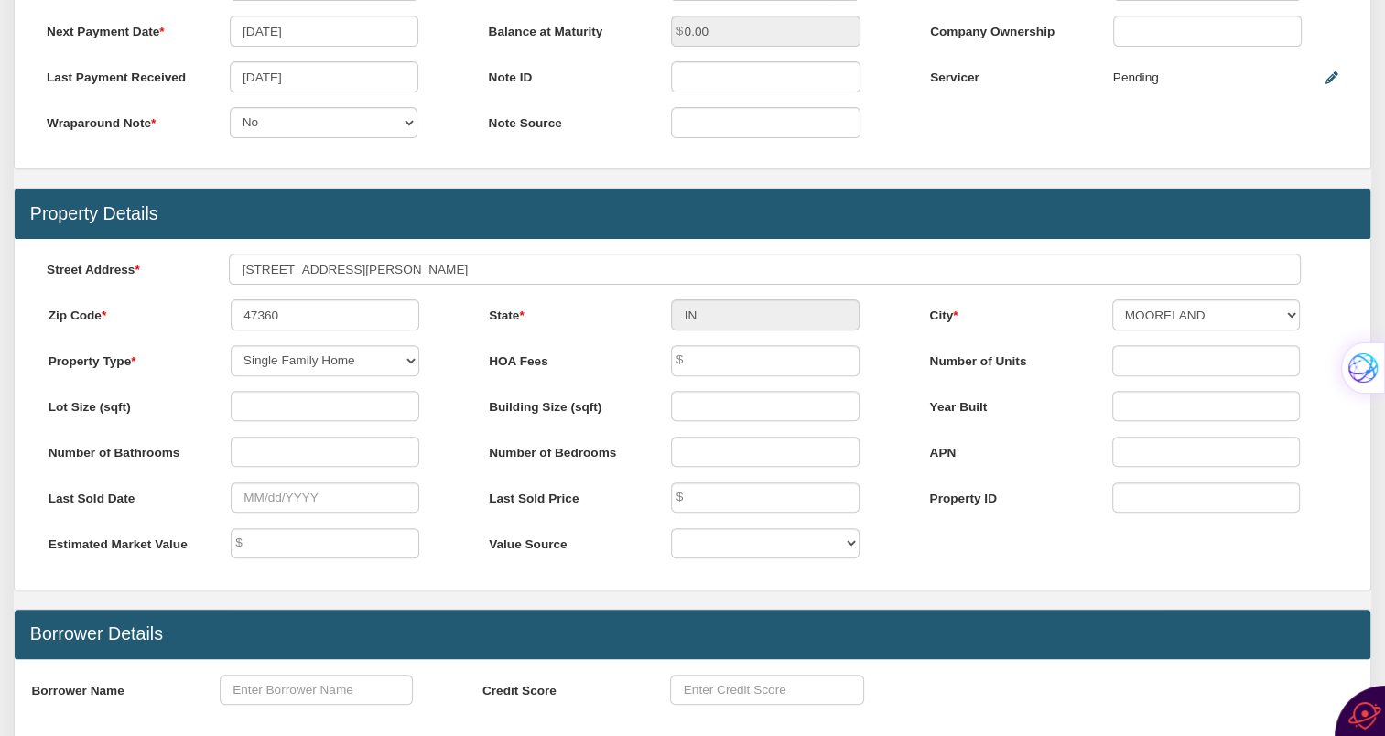
scroll to position [879, 0]
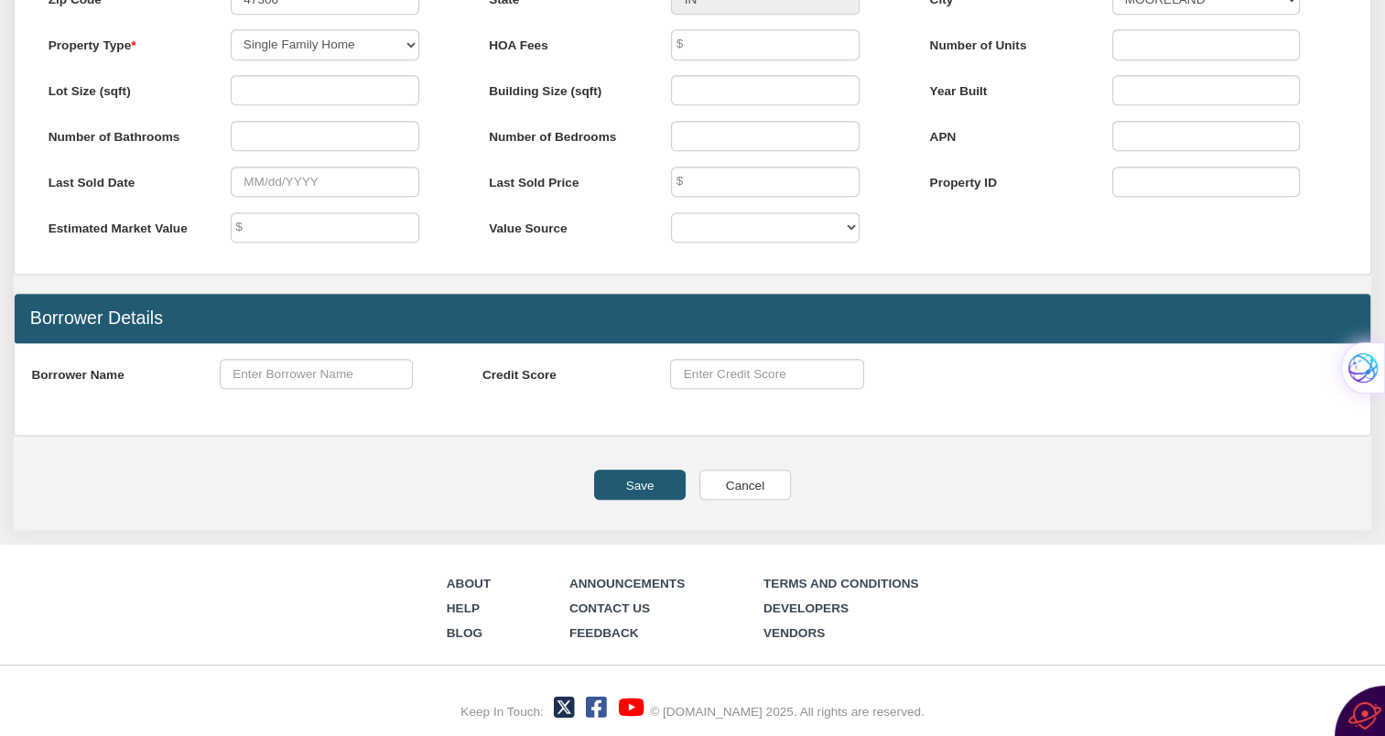
type input "34,908.69"
click at [632, 476] on input "Save" at bounding box center [640, 485] width 92 height 30
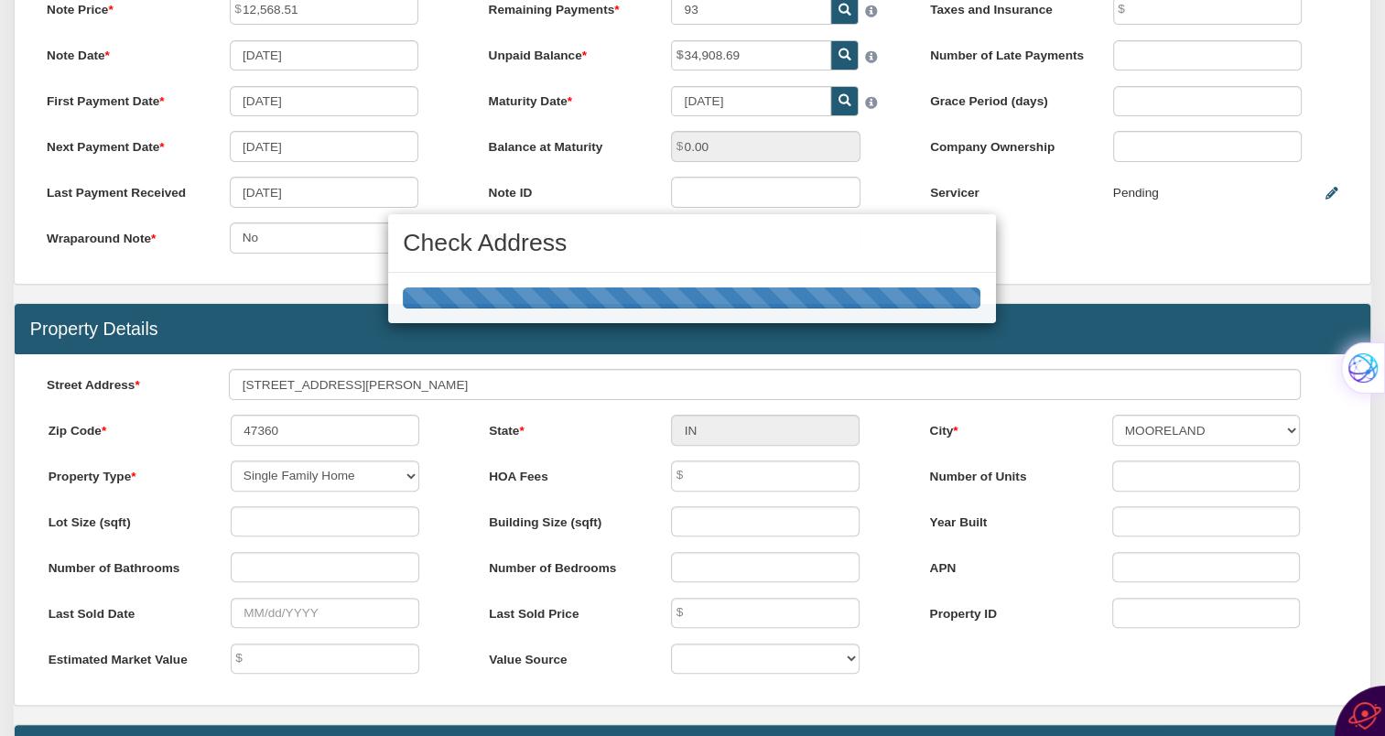
scroll to position [417, 0]
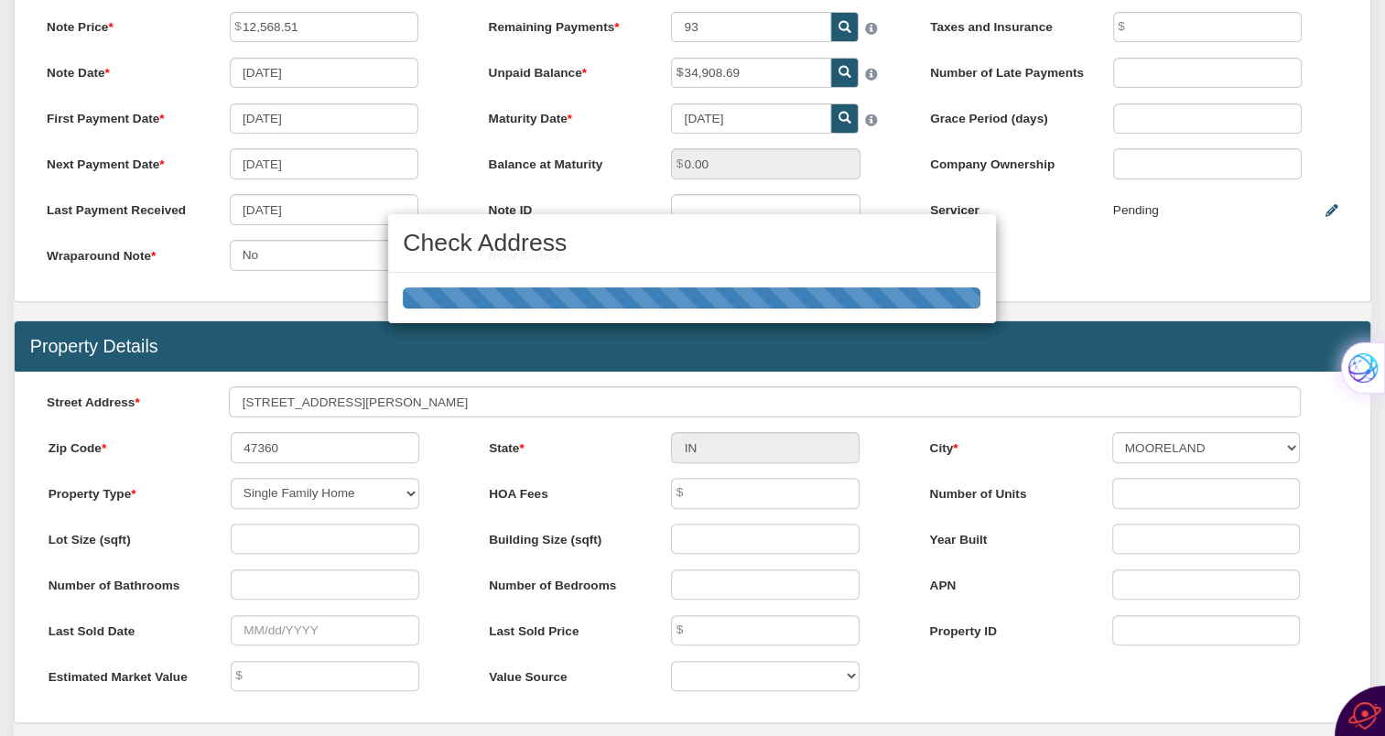
click at [390, 404] on div "Check Address" at bounding box center [692, 368] width 1385 height 736
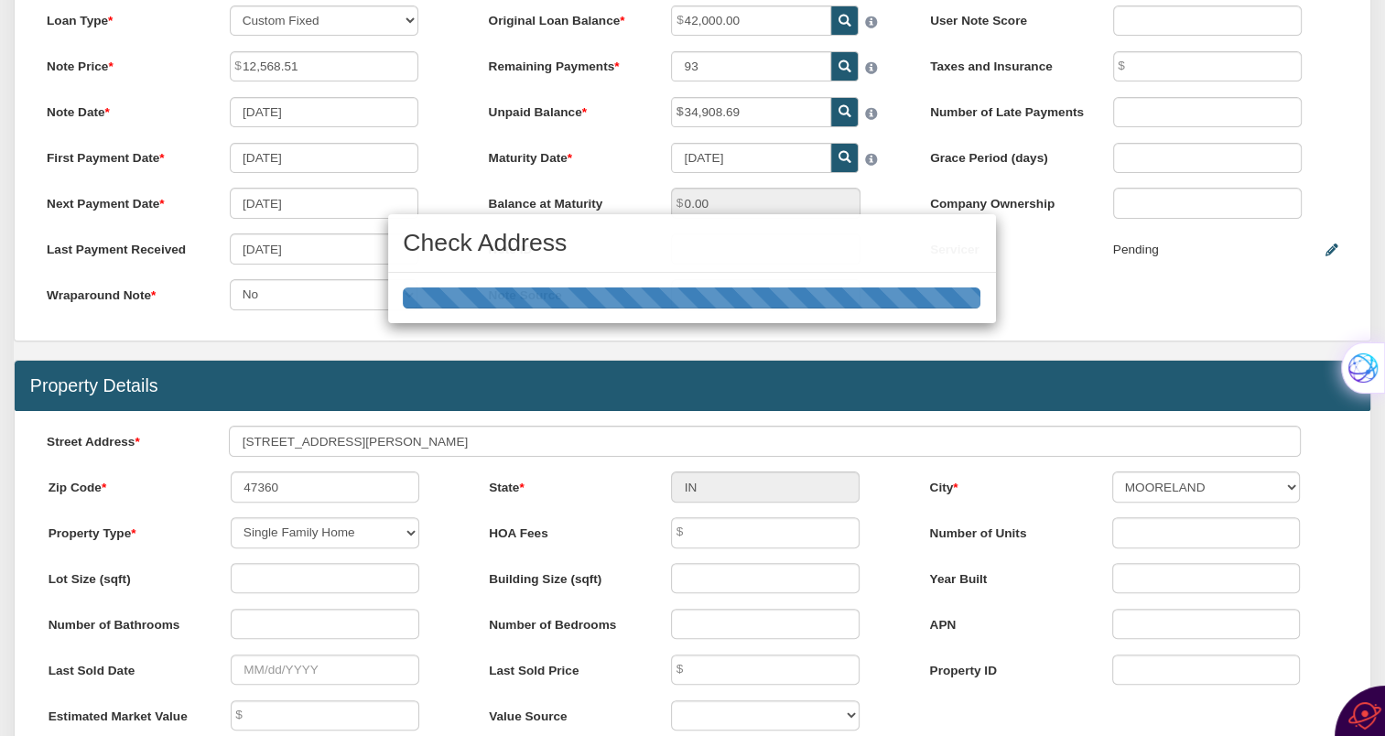
scroll to position [342, 0]
